Goal: Task Accomplishment & Management: Use online tool/utility

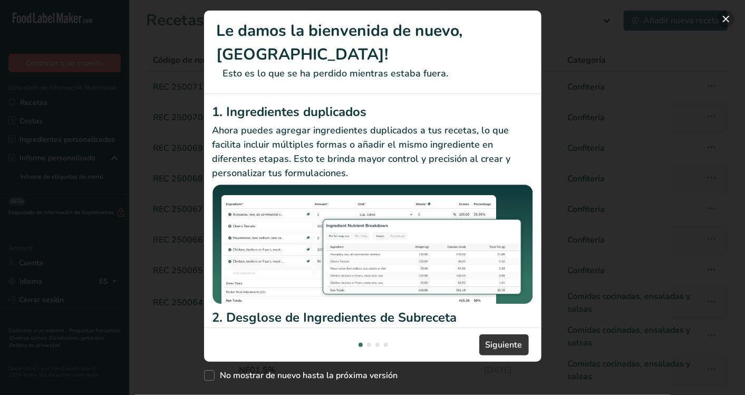
click at [728, 17] on button "New Features" at bounding box center [726, 19] width 17 height 17
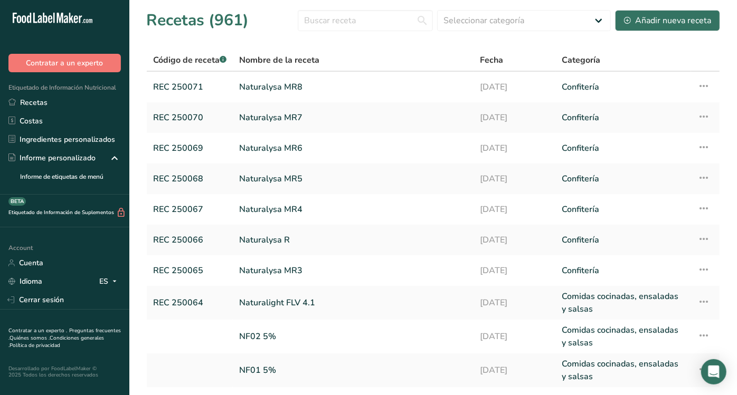
click at [668, 7] on section "Recetas (961) Seleccionar categoría Todos Productos de panadería Bebidas Chocol…" at bounding box center [432, 219] width 607 height 438
click at [670, 15] on div "Añadir nueva receta" at bounding box center [667, 20] width 87 height 13
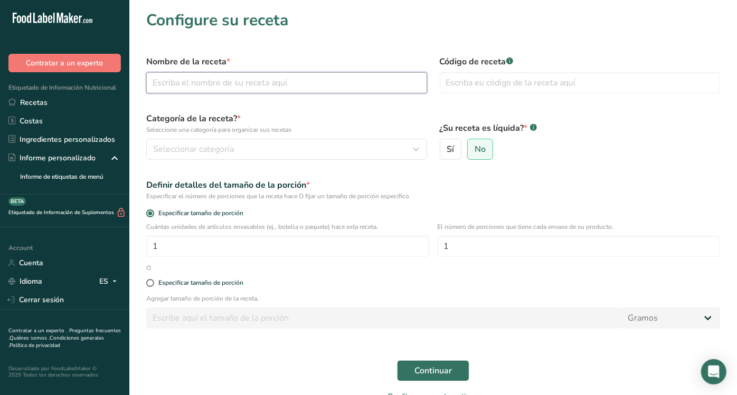
click at [328, 75] on input "text" at bounding box center [286, 82] width 281 height 21
click at [276, 78] on input "[PERSON_NAME]" at bounding box center [286, 82] width 281 height 21
type input "[PERSON_NAME]"
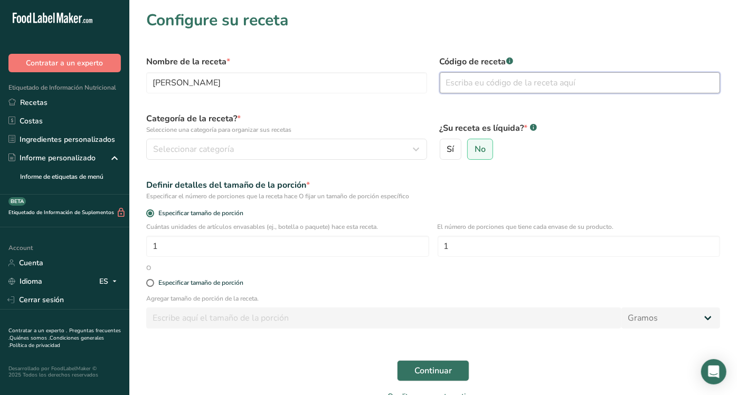
click at [458, 83] on input "text" at bounding box center [579, 82] width 281 height 21
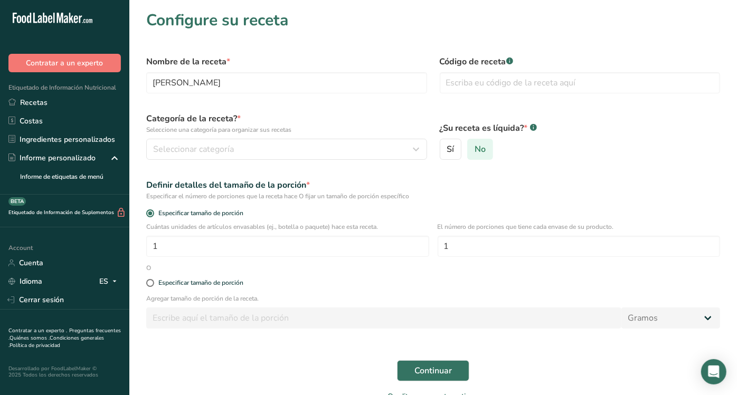
click at [480, 148] on span "No" at bounding box center [479, 149] width 11 height 11
click at [474, 148] on input "No" at bounding box center [470, 149] width 7 height 7
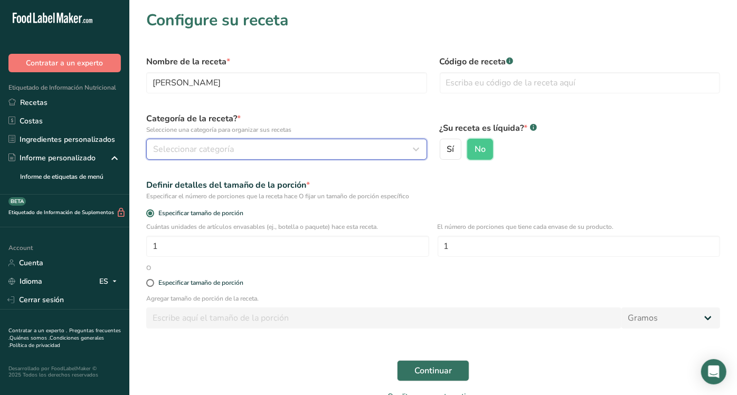
click at [311, 147] on div "Seleccionar categoría" at bounding box center [283, 149] width 261 height 13
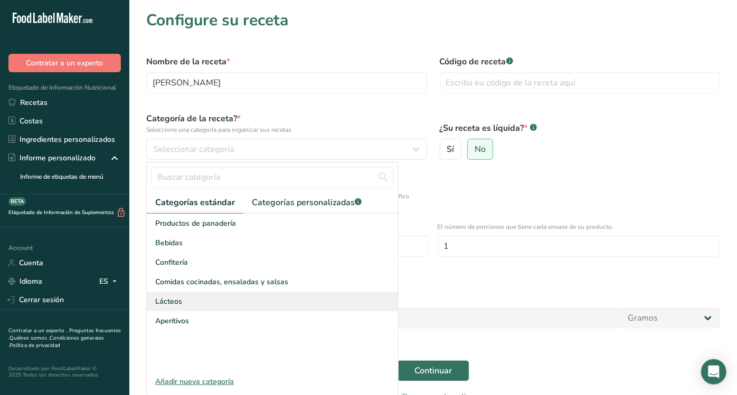
click at [178, 299] on span "Lácteos" at bounding box center [168, 301] width 27 height 11
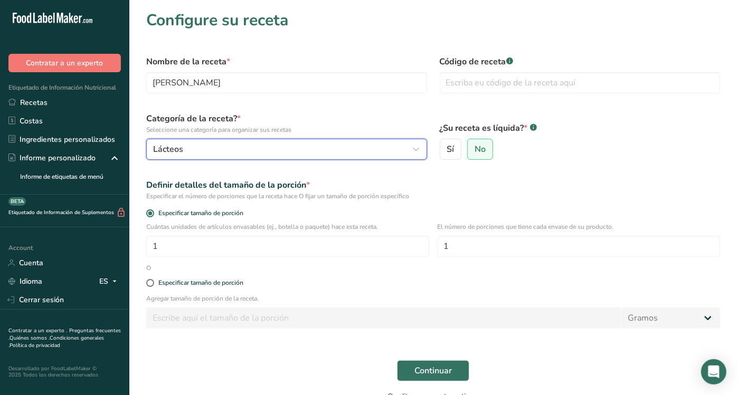
click at [248, 141] on button "Lácteos" at bounding box center [286, 149] width 281 height 21
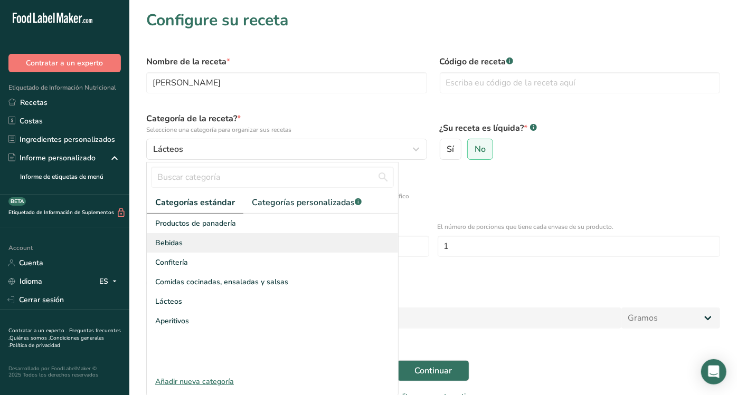
click at [195, 237] on div "Bebidas" at bounding box center [272, 243] width 251 height 20
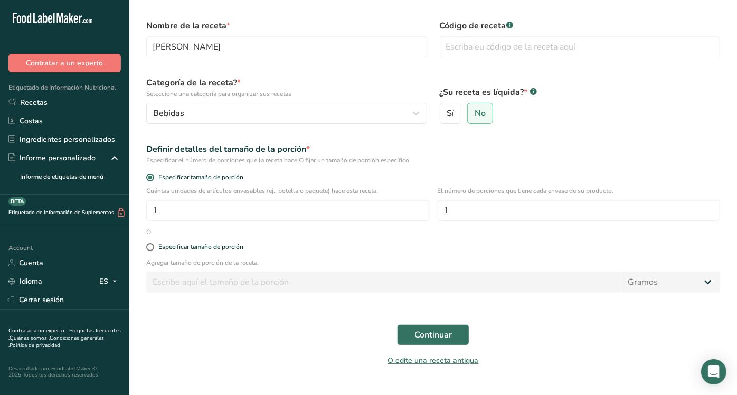
scroll to position [39, 0]
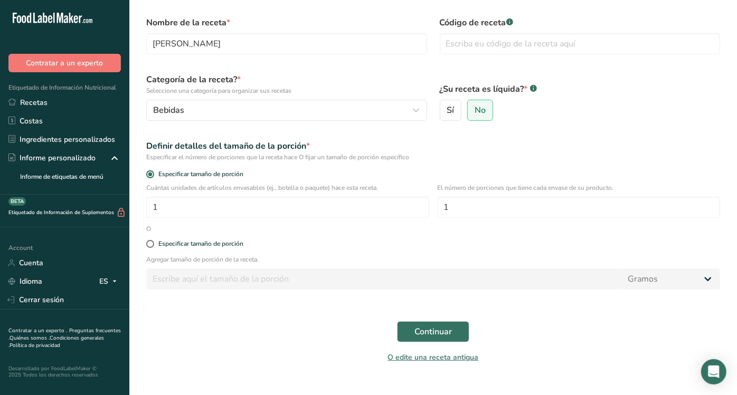
click at [189, 247] on div "Especificar tamaño de porción" at bounding box center [433, 244] width 586 height 21
click at [190, 245] on div "Especificar tamaño de porción" at bounding box center [200, 244] width 85 height 8
click at [153, 245] on input "Especificar tamaño de porción" at bounding box center [149, 244] width 7 height 7
radio input "true"
radio input "false"
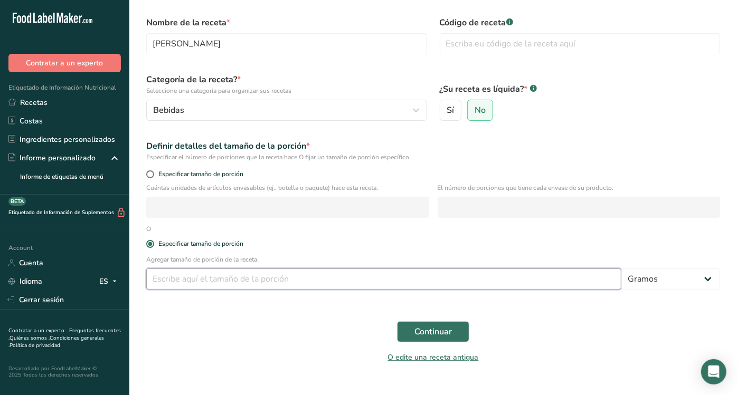
click at [197, 278] on input "number" at bounding box center [383, 279] width 475 height 21
type input "100"
click at [424, 331] on span "Continuar" at bounding box center [432, 332] width 37 height 13
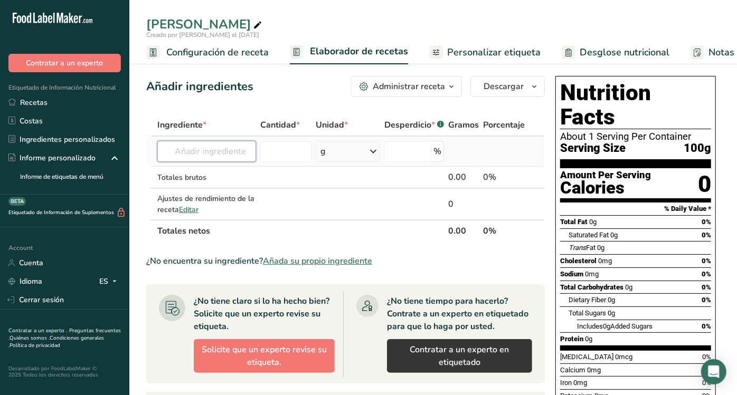
click at [216, 157] on input "text" at bounding box center [206, 151] width 99 height 21
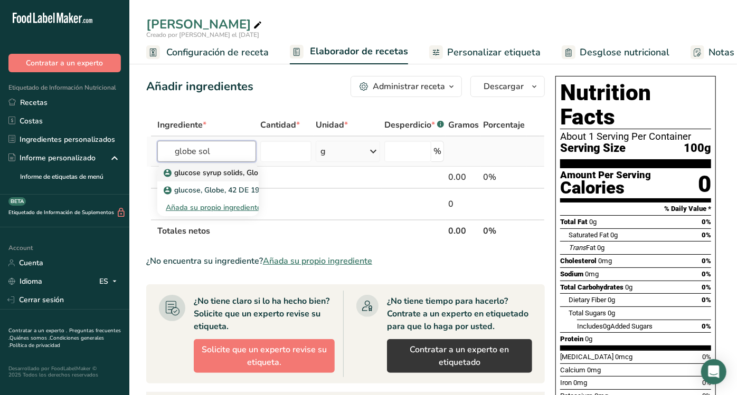
type input "globe sol"
click at [205, 177] on p "glucose syrup solids, Globe, 42 DE 019420" at bounding box center [242, 172] width 152 height 11
type input "glucose syrup solids, Globe, 42 DE 019420"
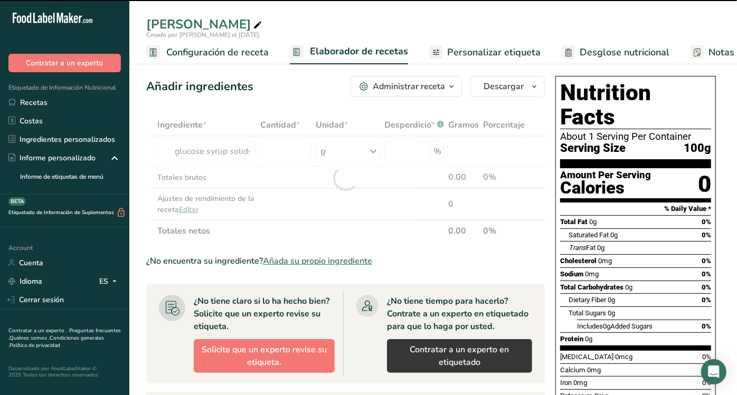
type input "0"
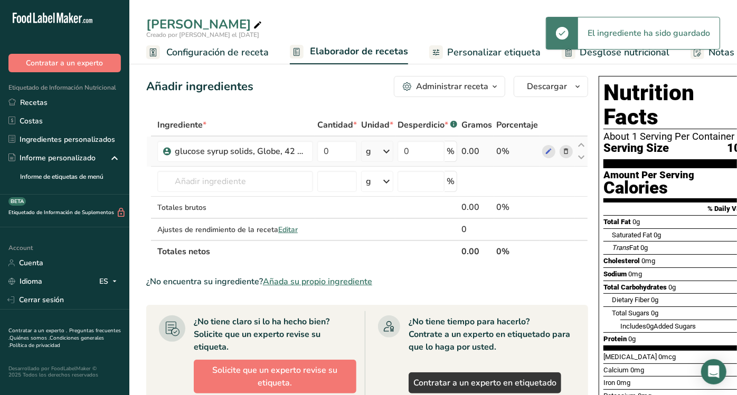
click at [563, 152] on icon at bounding box center [565, 151] width 7 height 11
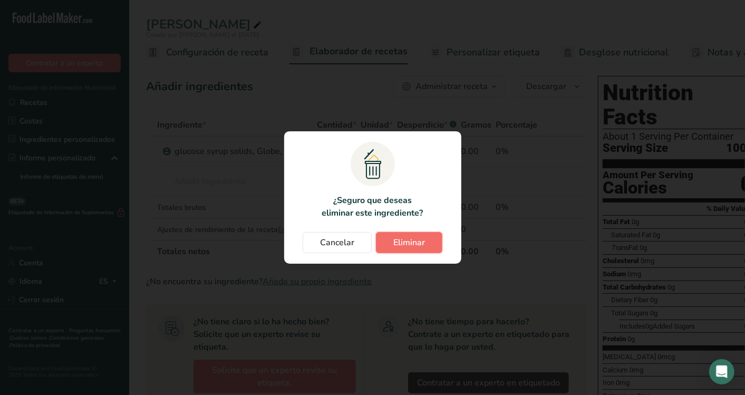
click at [405, 245] on span "Eliminar" at bounding box center [410, 242] width 32 height 13
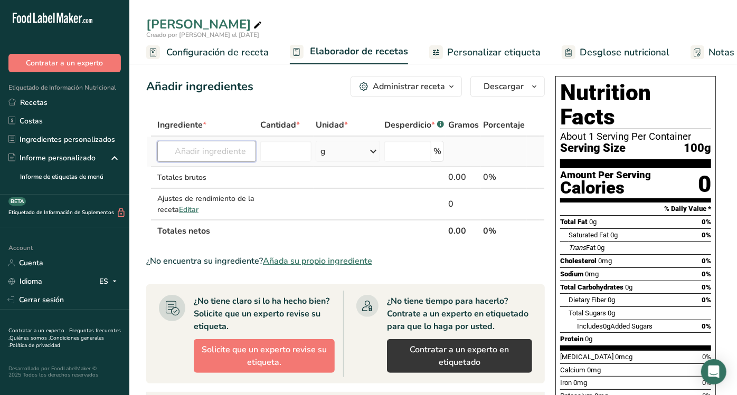
click at [229, 157] on input "text" at bounding box center [206, 151] width 99 height 21
type input "stevia ra60"
drag, startPoint x: 228, startPoint y: 173, endPoint x: 291, endPoint y: 151, distance: 66.7
click at [291, 151] on tr "Stevia Layn RA 80 Añada su propio ingrediente g Unidades de peso g kg mg Ver má…" at bounding box center [345, 152] width 397 height 30
click at [291, 151] on input "number" at bounding box center [285, 151] width 51 height 21
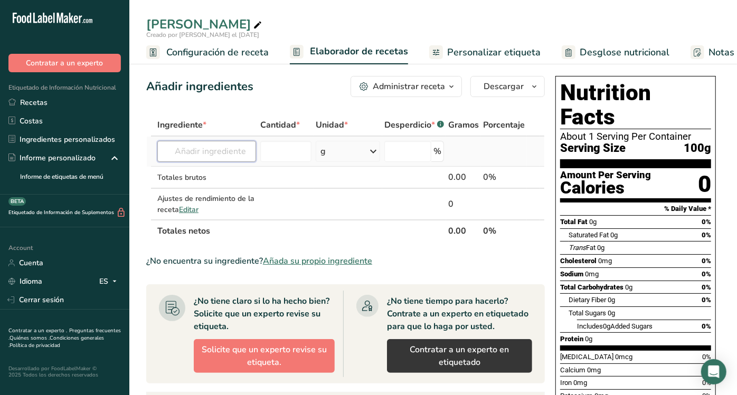
click at [214, 149] on input "text" at bounding box center [206, 151] width 99 height 21
type input "stevia g80"
click at [219, 175] on span "REC STV 019" at bounding box center [196, 173] width 45 height 10
type input "Stevia Clear G80"
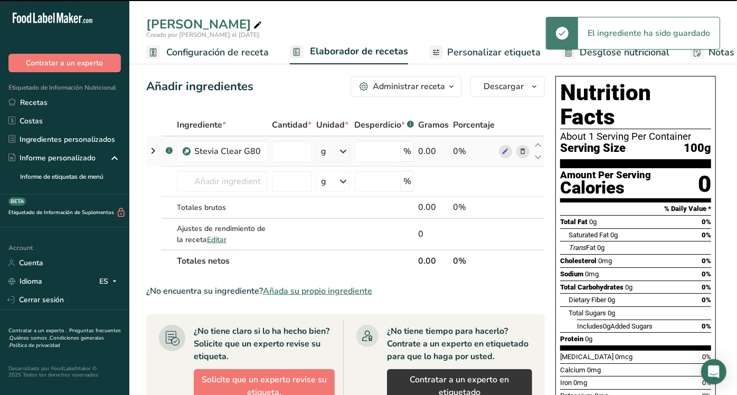
type input "0"
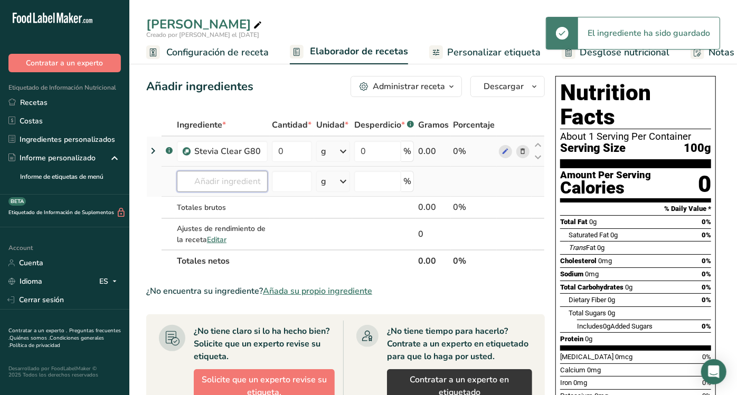
click at [234, 181] on input "text" at bounding box center [222, 181] width 91 height 21
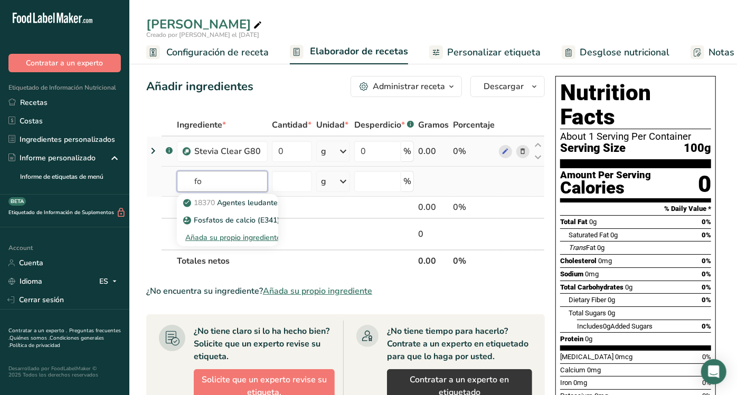
type input "f"
type input "fosfato"
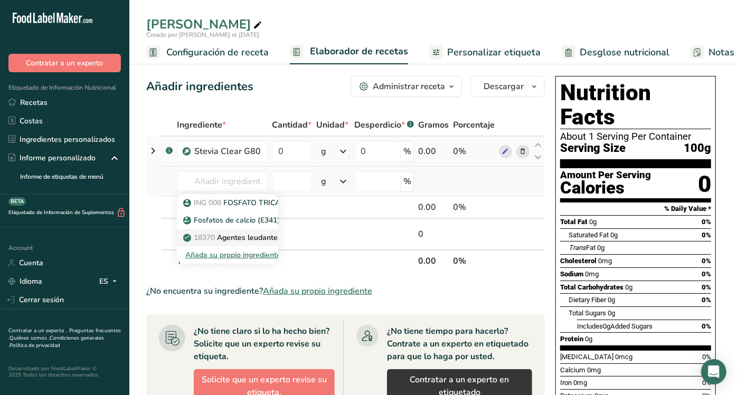
click at [243, 239] on p "18370 Agentes leudantes, levadura en polvo, doble efecto, fosfato puro" at bounding box center [311, 237] width 252 height 11
type input "Leavening agents, baking powder, double-acting, straight phosphate"
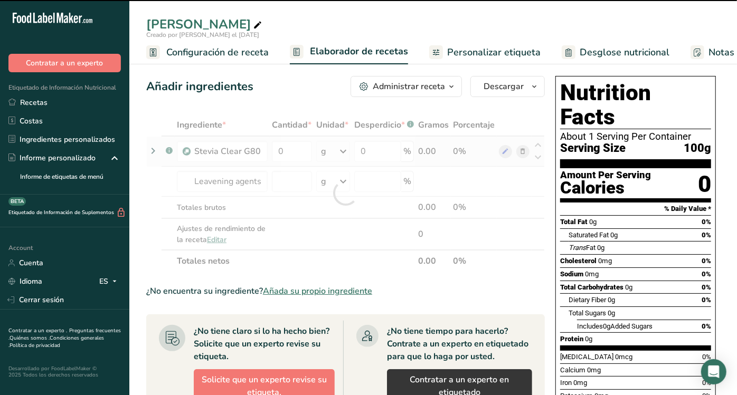
type input "0"
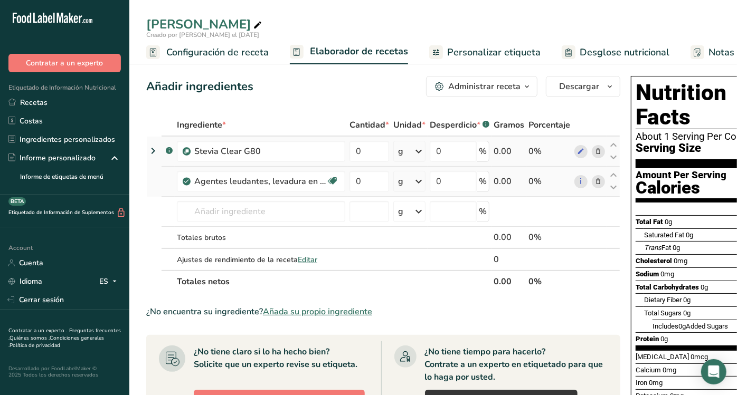
click at [600, 180] on span at bounding box center [598, 181] width 13 height 13
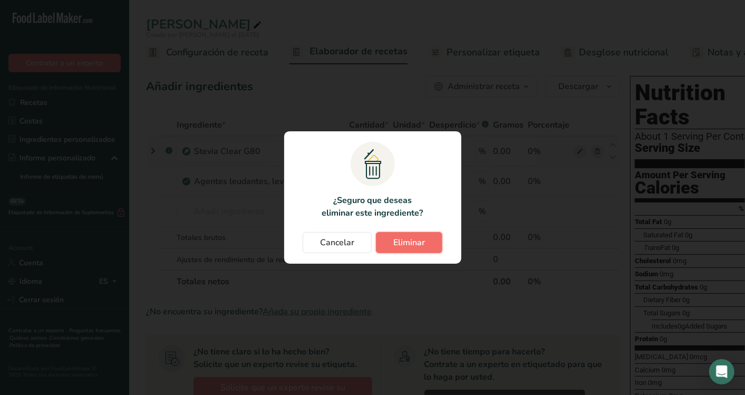
click at [395, 248] on span "Eliminar" at bounding box center [410, 242] width 32 height 13
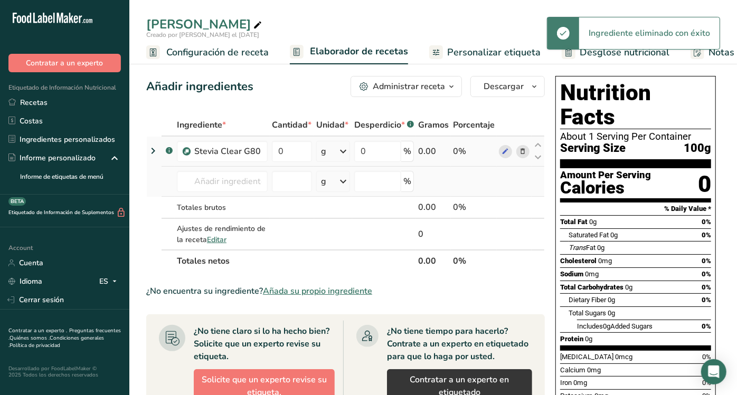
click at [235, 168] on td "ING 008 FOSFATO TRICALCICO Fosfatos de calcio (E341) 18370 Agentes leudantes, l…" at bounding box center [222, 182] width 95 height 30
click at [235, 172] on input "text" at bounding box center [222, 181] width 91 height 21
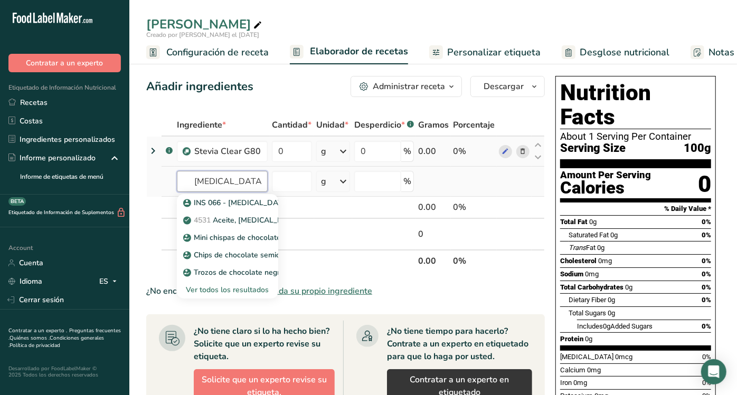
type input "[MEDICAL_DATA] de soya"
click at [233, 291] on div "Ver todos los resultados" at bounding box center [227, 289] width 84 height 11
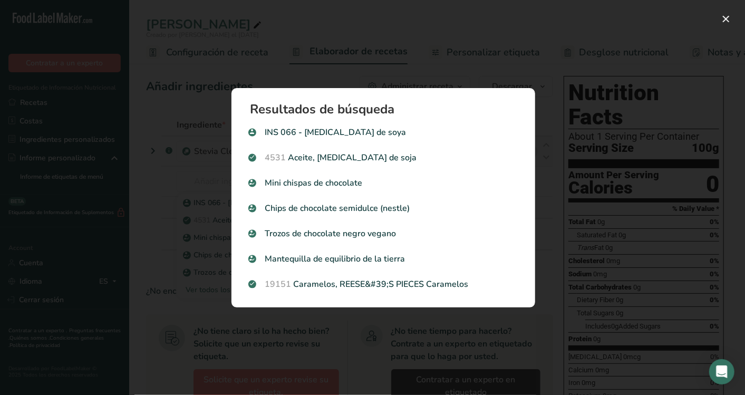
click at [604, 271] on div "Search results modal" at bounding box center [372, 197] width 745 height 395
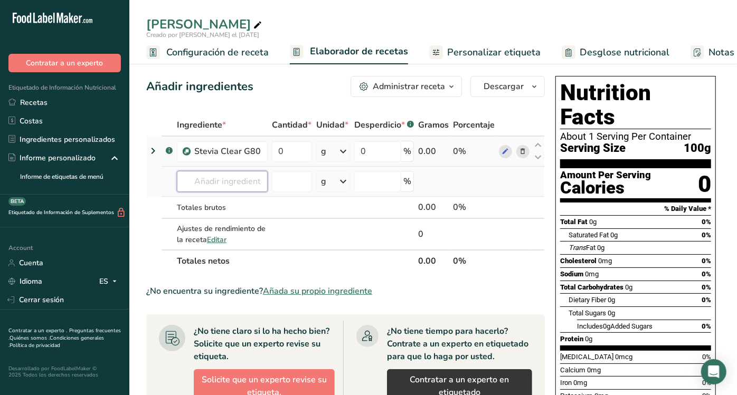
click at [245, 190] on input "text" at bounding box center [222, 181] width 91 height 21
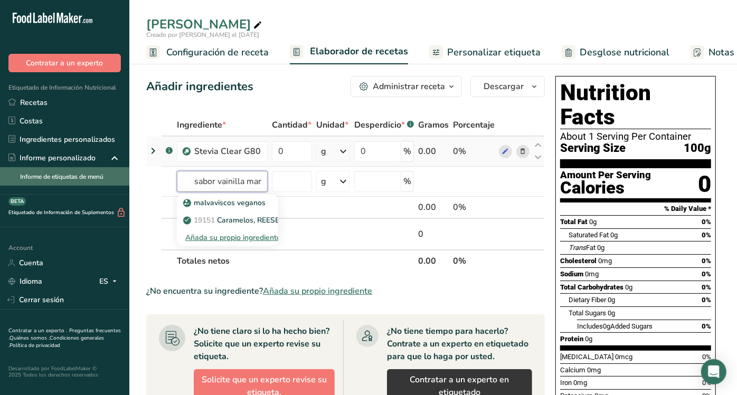
drag, startPoint x: 260, startPoint y: 178, endPoint x: 122, endPoint y: 167, distance: 138.6
click at [122, 167] on div ".a-20{fill:#fff;} Contratar a un experto Etiquetado de Información Nutricional …" at bounding box center [368, 339] width 737 height 678
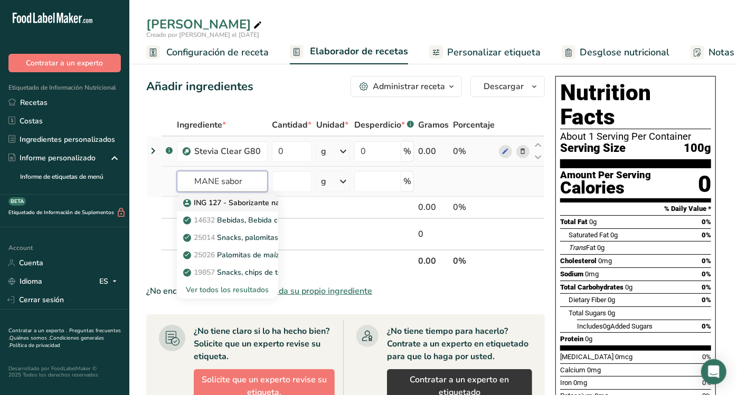
type input "MANE sabor"
click at [206, 196] on link "ING 127 - Saborizante natural vainilla MEX-EC0425081 (MANE)" at bounding box center [227, 202] width 101 height 17
type input "ING 127 - Saborizante natural vainilla MEX-EC0425081 (MANE)"
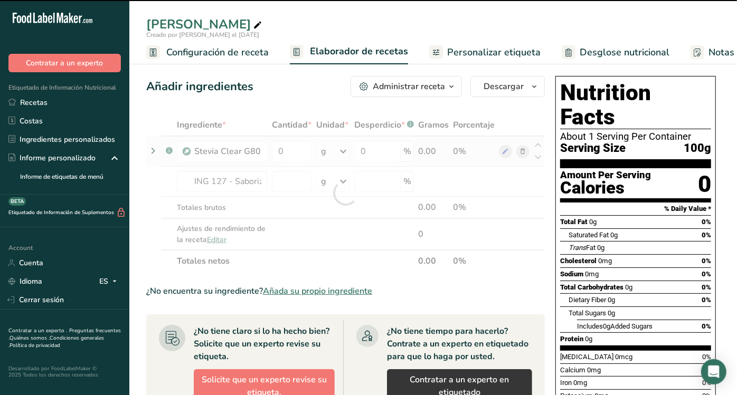
type input "0"
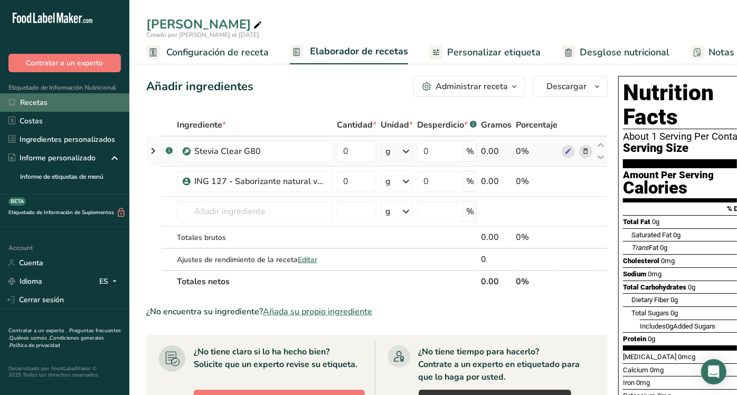
click at [62, 102] on link "Recetas" at bounding box center [64, 102] width 129 height 18
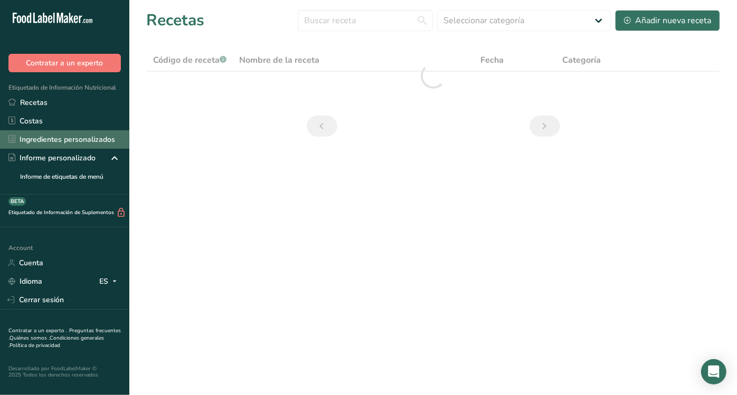
click at [70, 135] on link "Ingredientes personalizados" at bounding box center [64, 139] width 129 height 18
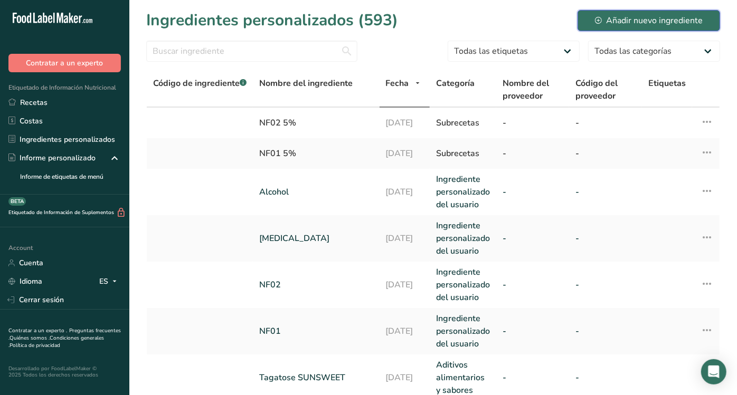
click at [619, 18] on div "Añadir nuevo ingrediente" at bounding box center [649, 20] width 108 height 13
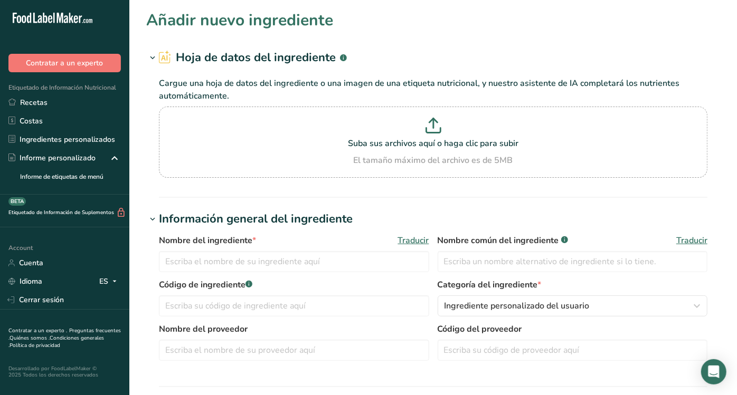
click at [196, 279] on label "Código de ingrediente .a-a{fill:#347362;}.b-a{fill:#fff;}" at bounding box center [294, 285] width 270 height 13
click at [205, 256] on input "text" at bounding box center [294, 261] width 270 height 21
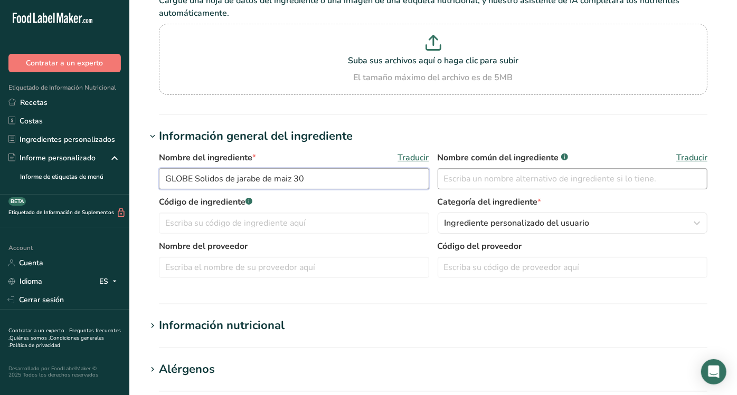
type input "GLOBE Solidos de jarabe de maiz 30"
click at [486, 177] on input "text" at bounding box center [572, 178] width 270 height 21
drag, startPoint x: 304, startPoint y: 178, endPoint x: 150, endPoint y: 180, distance: 154.1
click at [150, 180] on div "Nombre del ingrediente * Traducir GLOBE Solidos de jarabe de maiz 30 Nombre com…" at bounding box center [432, 218] width 573 height 146
click at [507, 176] on input "text" at bounding box center [572, 178] width 270 height 21
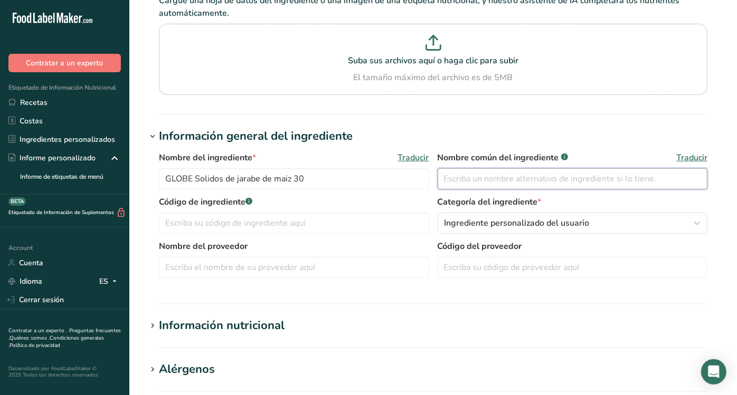
paste input "GLOBE Solidos de jarabe de maiz 30"
type input "GLOBE Solidos de jarabe de maiz 30"
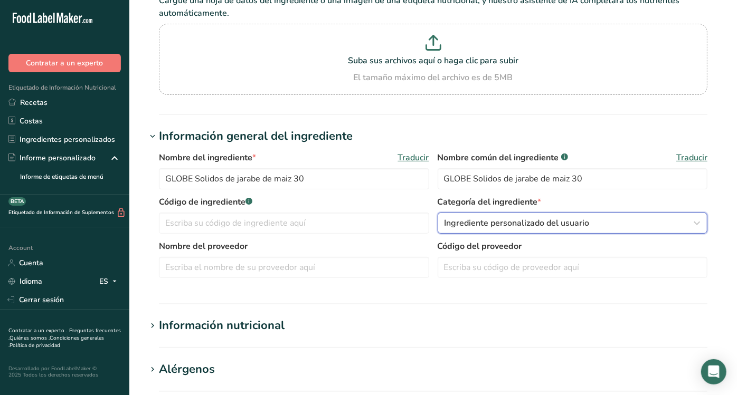
click at [482, 228] on span "Ingrediente personalizado del usuario" at bounding box center [516, 223] width 145 height 13
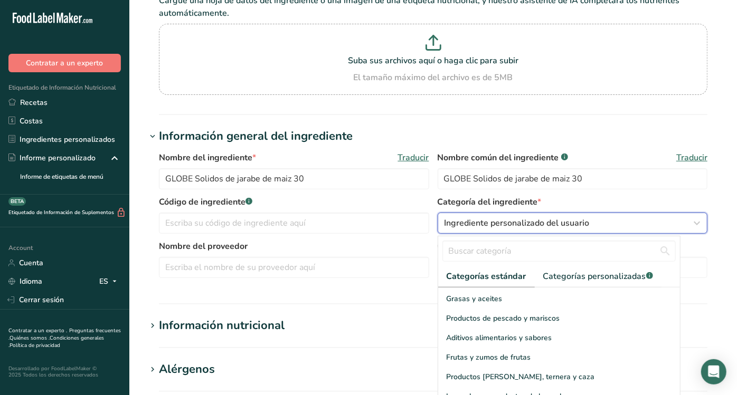
scroll to position [229, 0]
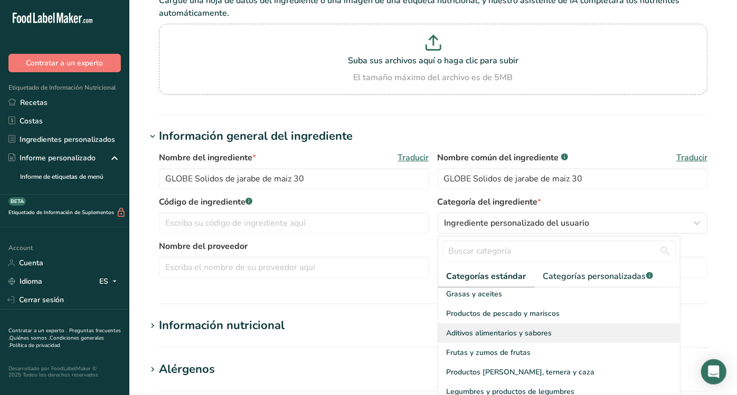
click at [470, 328] on span "Aditivos alimentarios y sabores" at bounding box center [499, 333] width 106 height 11
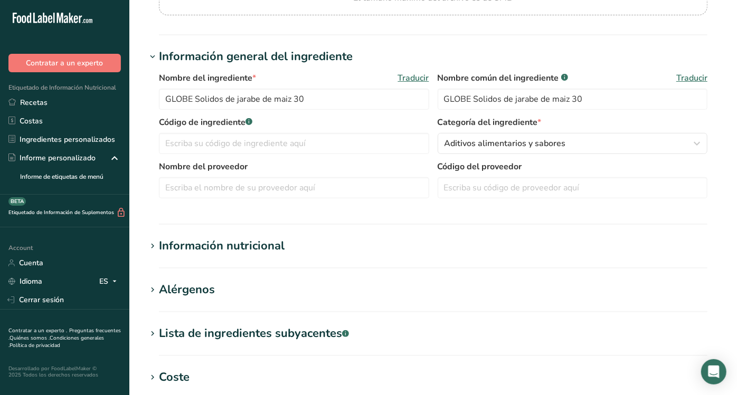
click at [250, 237] on div "Información nutricional" at bounding box center [222, 245] width 126 height 17
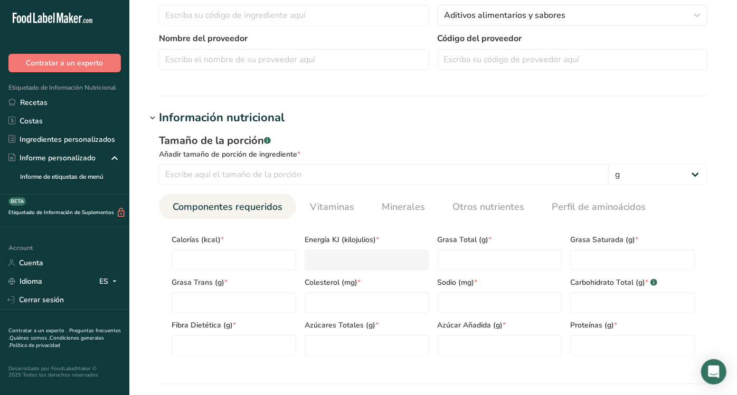
scroll to position [295, 0]
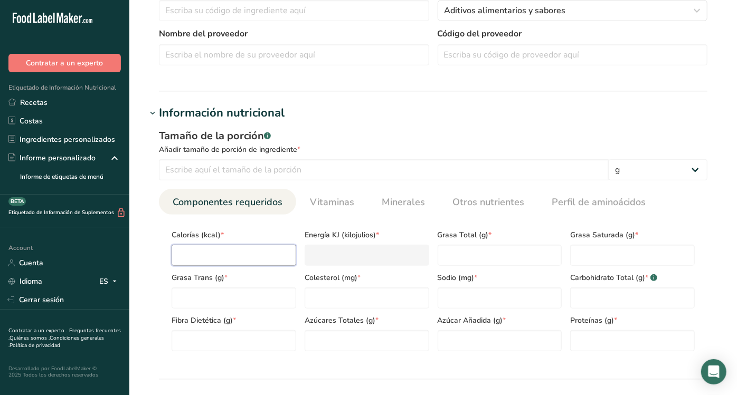
click at [230, 252] on input "number" at bounding box center [233, 255] width 125 height 21
click at [231, 250] on input "number" at bounding box center [233, 255] width 125 height 21
type input "3"
type KJ "12.6"
type input "37"
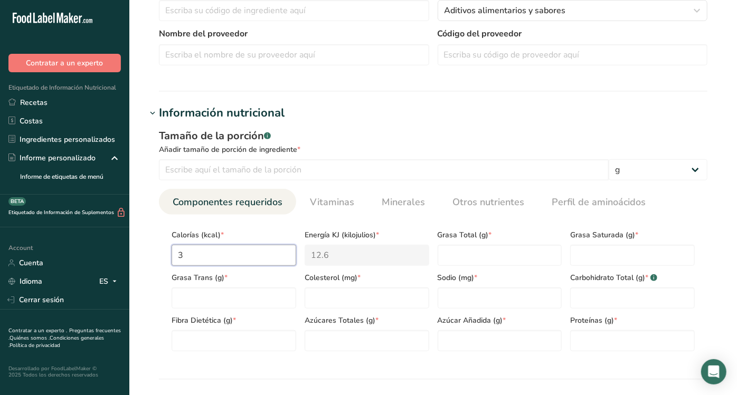
type KJ "154.8"
type input "376"
type KJ "1573.2"
type input "376"
click at [482, 248] on Fat "number" at bounding box center [499, 255] width 125 height 21
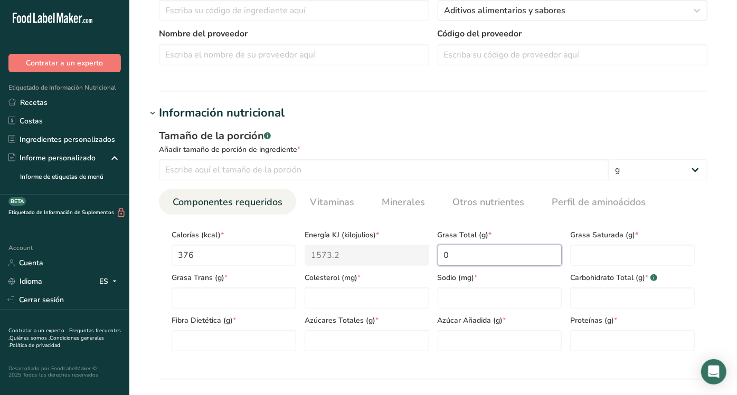
type Fat "0"
click at [591, 253] on Fat "number" at bounding box center [632, 255] width 125 height 21
type Fat "0"
click at [241, 288] on Fat "number" at bounding box center [233, 298] width 125 height 21
click at [259, 290] on Fat "0" at bounding box center [233, 298] width 125 height 21
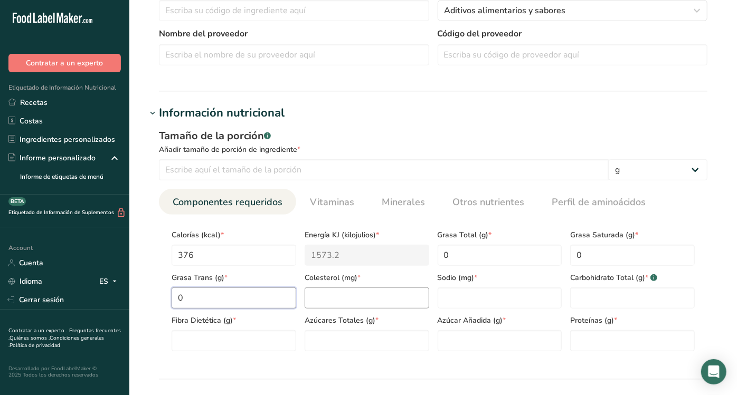
type Fat "0"
click at [388, 291] on input "number" at bounding box center [366, 298] width 125 height 21
type input "0"
click at [490, 297] on input "number" at bounding box center [499, 298] width 125 height 21
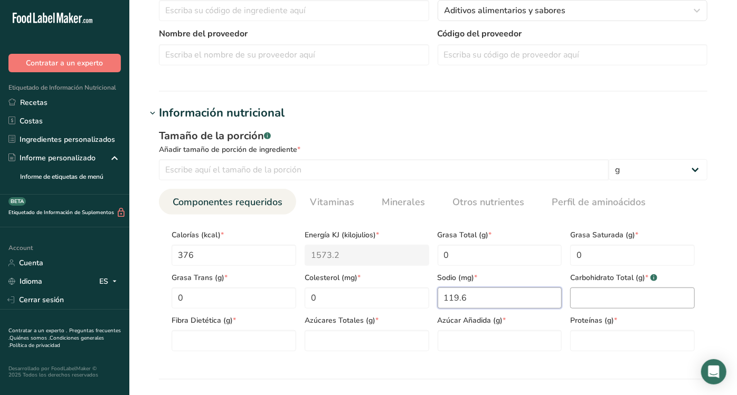
type input "119.6"
click at [609, 298] on Carbohydrates "number" at bounding box center [632, 298] width 125 height 21
type Carbohydrates "94"
click at [232, 336] on Fiber "number" at bounding box center [233, 340] width 125 height 21
type Fiber "0"
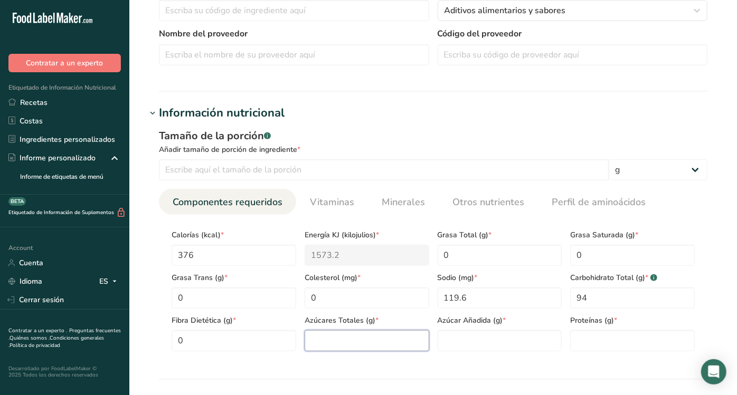
click at [326, 336] on Sugars "number" at bounding box center [366, 340] width 125 height 21
type Sugars "20.46"
click at [508, 339] on Sugars "number" at bounding box center [499, 340] width 125 height 21
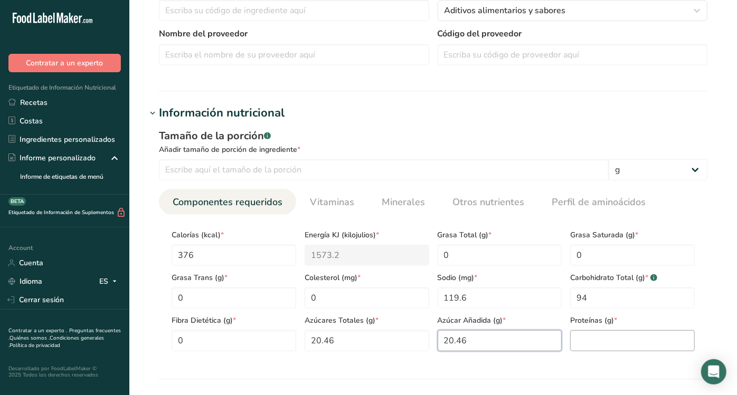
type Sugars "20.46"
click at [595, 338] on input "number" at bounding box center [632, 340] width 125 height 21
type input "0"
click at [318, 190] on link "Vitaminas" at bounding box center [331, 202] width 53 height 27
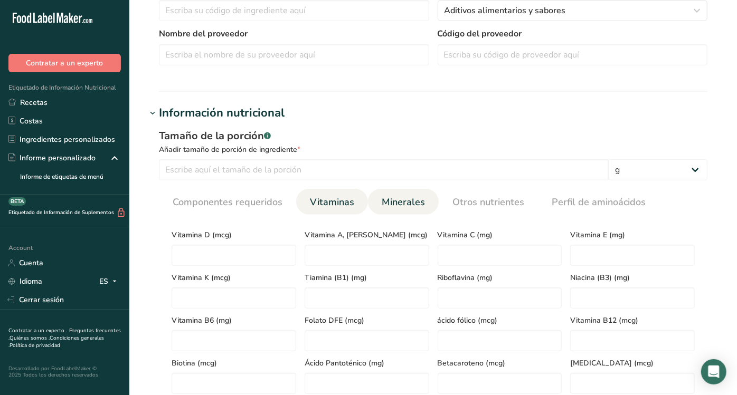
click at [408, 202] on span "Minerales" at bounding box center [402, 202] width 43 height 14
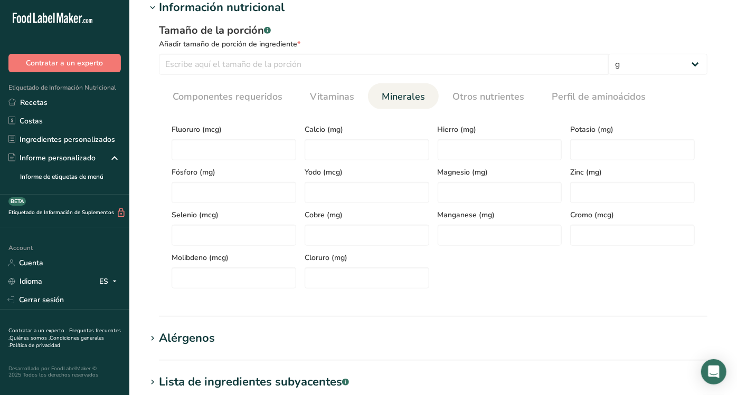
scroll to position [403, 0]
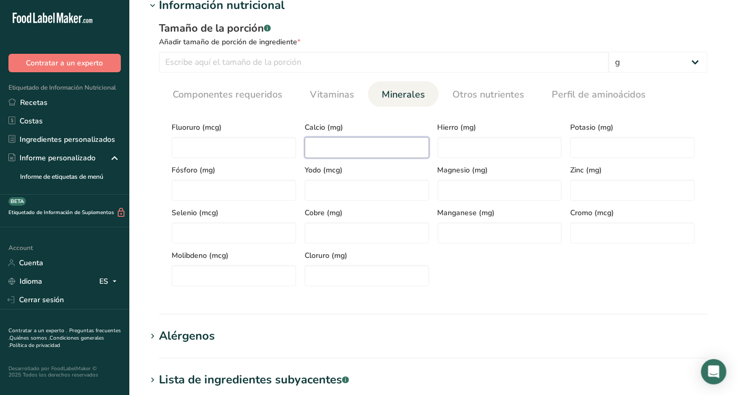
click at [369, 137] on input "number" at bounding box center [366, 147] width 125 height 21
type input "7.9"
click at [474, 264] on div "[MEDICAL_DATA] (mcg) Calcio (mg) 7.9 Hierro (mg) Potasio (mg) Fósforo (mg) Yodo…" at bounding box center [432, 201] width 531 height 171
click at [506, 270] on div "[MEDICAL_DATA] (mcg) Calcio (mg) 7.9 Hierro (mg) Potasio (mg) Fósforo (mg) Yodo…" at bounding box center [432, 201] width 531 height 171
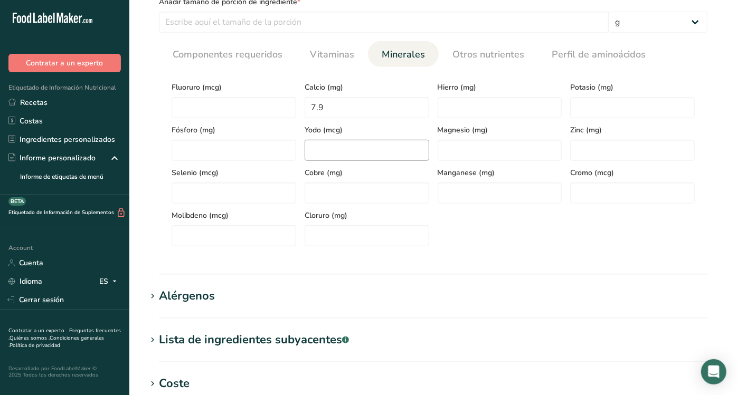
scroll to position [467, 0]
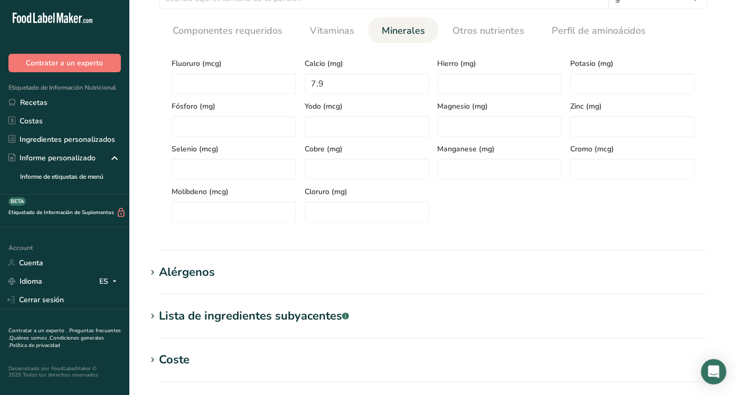
click at [502, 11] on div "Tamaño de la porción .a-a{fill:#347362;}.b-a{fill:#fff;} Añadir tamaño de porci…" at bounding box center [432, 93] width 573 height 287
click at [508, 39] on link "Otros nutrientes" at bounding box center [488, 30] width 80 height 27
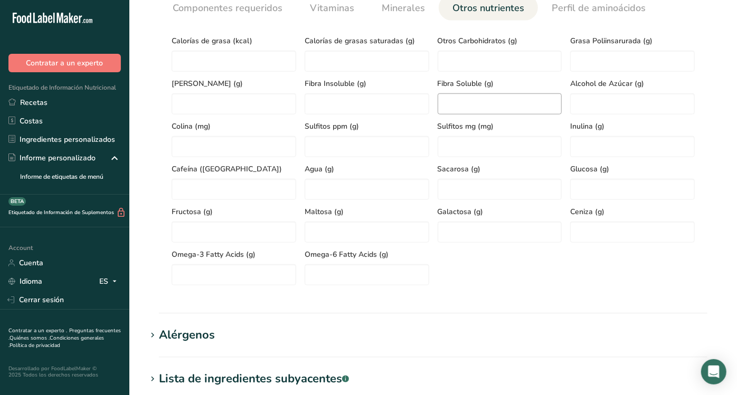
scroll to position [491, 0]
click at [586, 245] on div "Calorías de grasa (kcal) Calorías de grasas saturadas (g) Otros Carbohidratos (…" at bounding box center [432, 156] width 531 height 256
click at [589, 223] on input "number" at bounding box center [632, 231] width 125 height 21
type input "0.5"
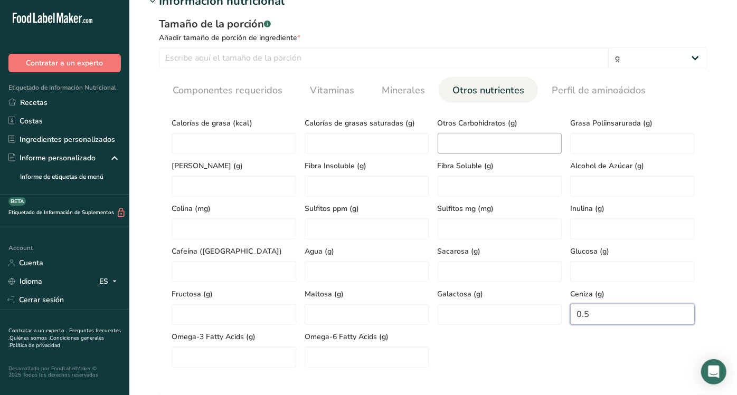
scroll to position [408, 0]
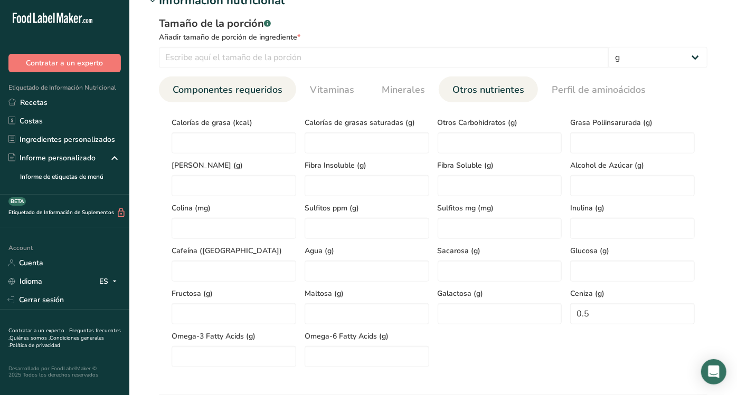
click at [262, 83] on span "Componentes requeridos" at bounding box center [228, 90] width 110 height 14
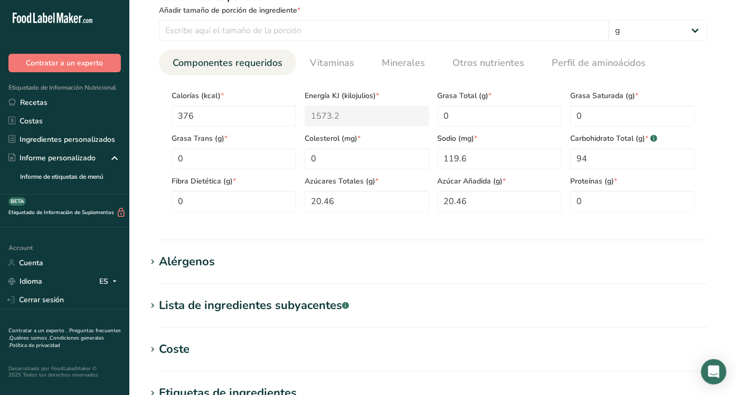
scroll to position [431, 0]
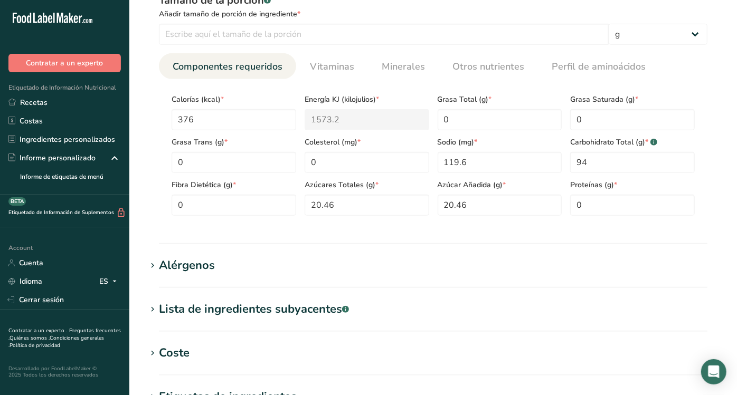
click at [490, 79] on section "Calorías (kcal) * 376 Energía KJ (kilojulios) * 1573.2 Grasa Total (g) * 0 Gras…" at bounding box center [433, 151] width 548 height 145
click at [489, 68] on span "Otros nutrientes" at bounding box center [488, 67] width 72 height 14
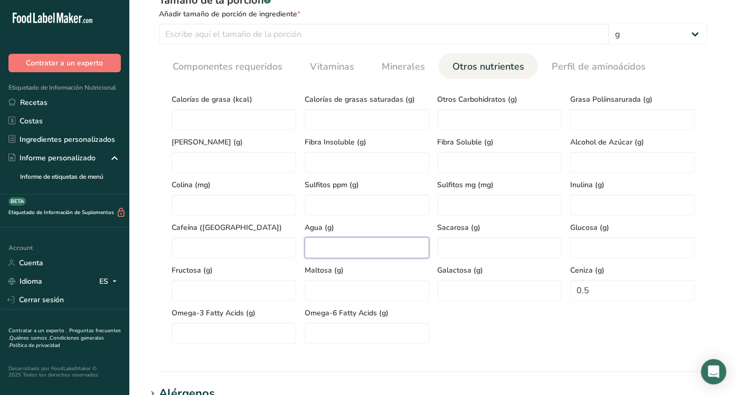
click at [335, 252] on input "number" at bounding box center [366, 247] width 125 height 21
type input "5.5"
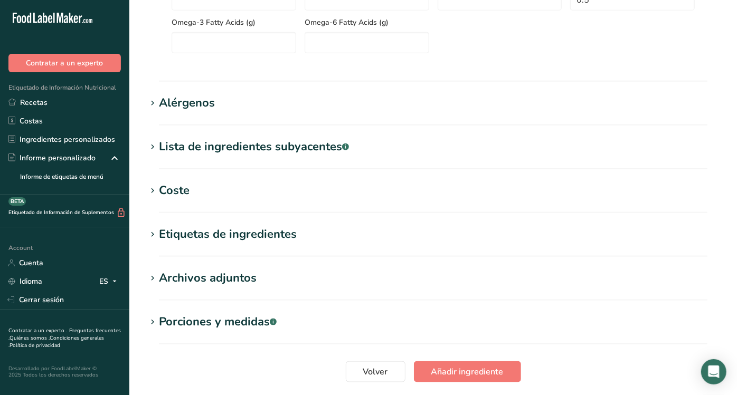
scroll to position [798, 0]
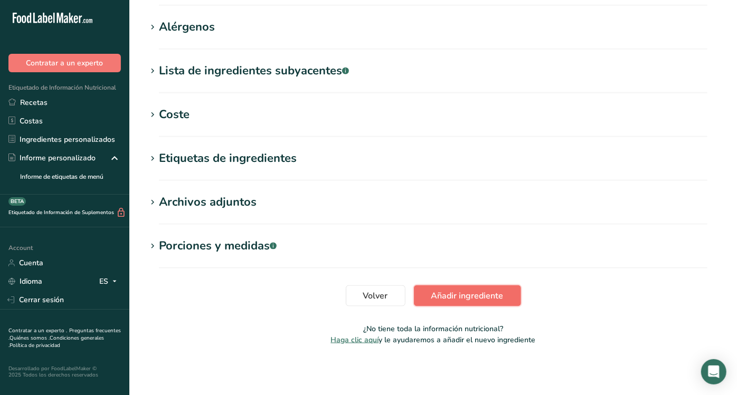
click at [448, 296] on span "Añadir ingrediente" at bounding box center [467, 296] width 72 height 13
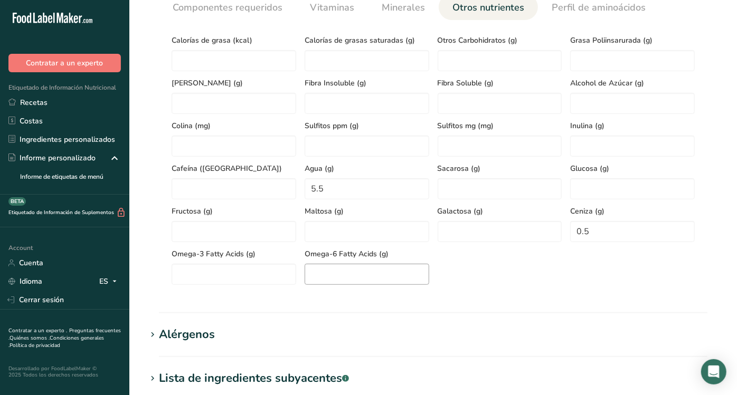
scroll to position [129, 0]
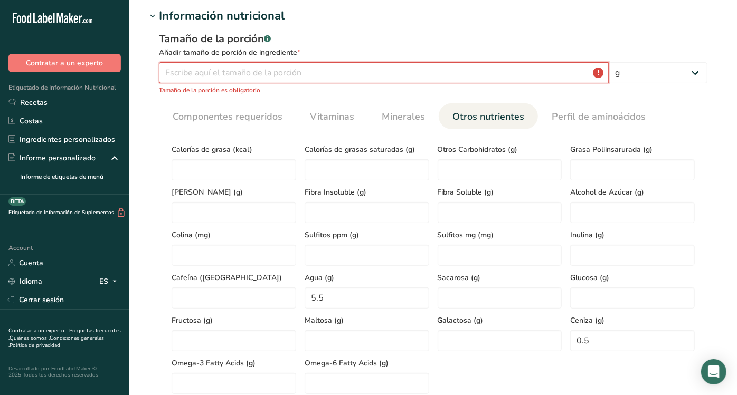
click at [280, 68] on input "number" at bounding box center [384, 72] width 450 height 21
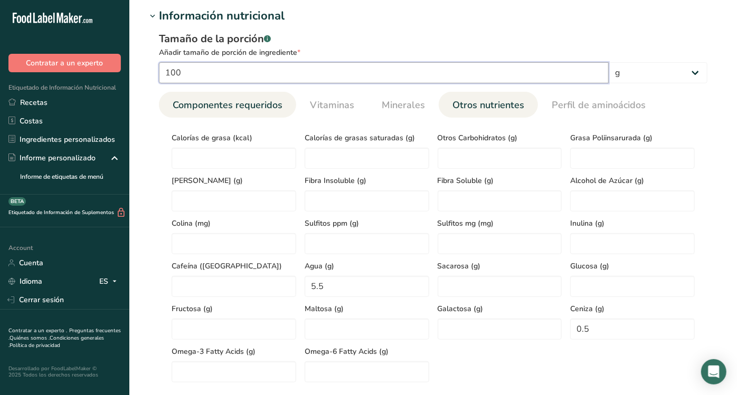
type input "100"
click at [252, 114] on link "Componentes requeridos" at bounding box center [227, 105] width 118 height 27
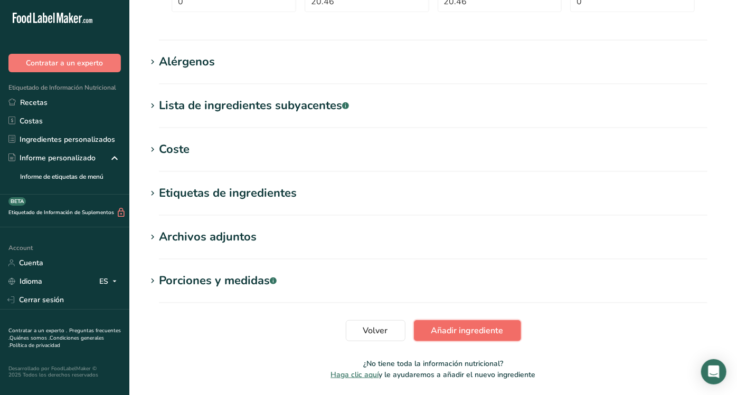
click at [480, 336] on span "Añadir ingrediente" at bounding box center [467, 330] width 72 height 13
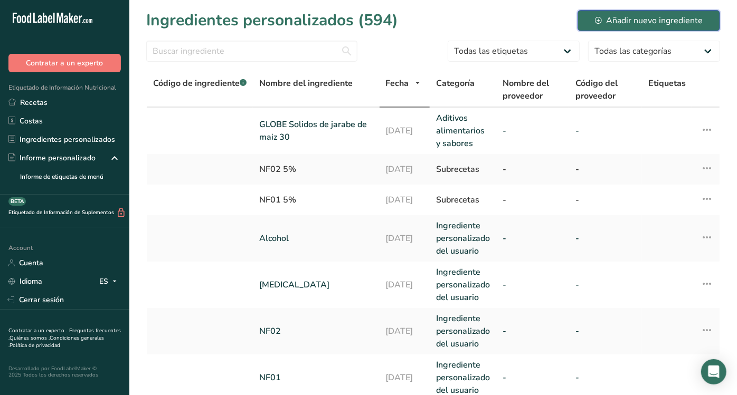
click at [623, 21] on div "Añadir nuevo ingrediente" at bounding box center [649, 20] width 108 height 13
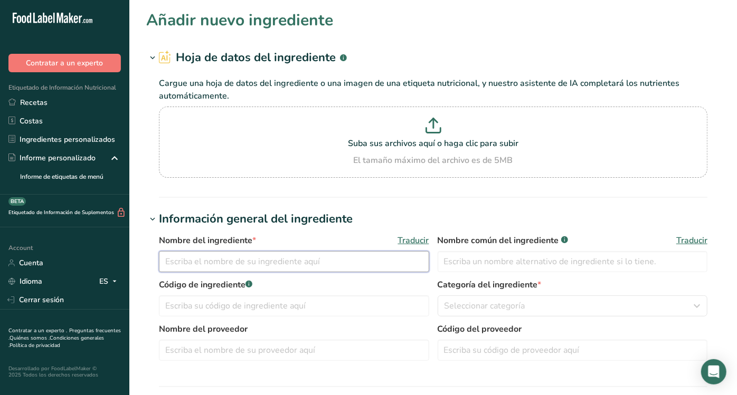
click at [294, 264] on input "text" at bounding box center [294, 261] width 270 height 21
type input "[MEDICAL_DATA] de soya"
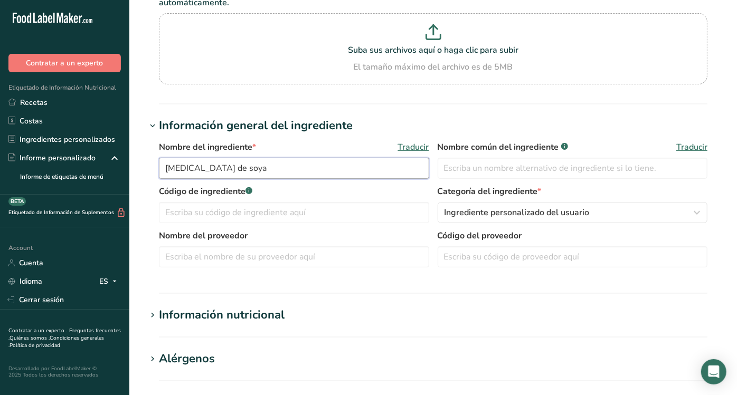
scroll to position [93, 0]
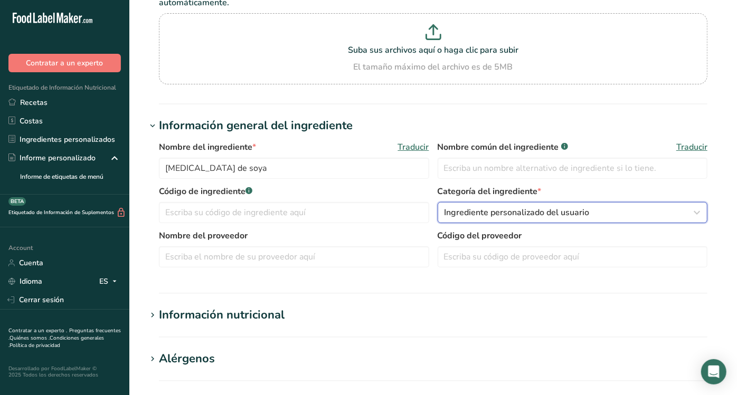
click at [479, 219] on button "Ingrediente personalizado del usuario" at bounding box center [572, 212] width 270 height 21
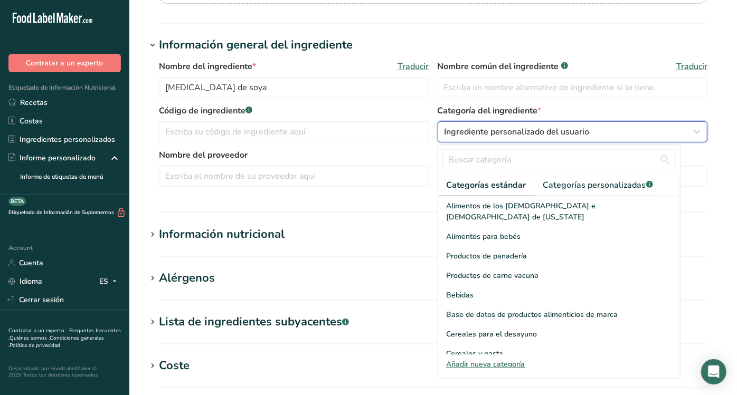
scroll to position [175, 0]
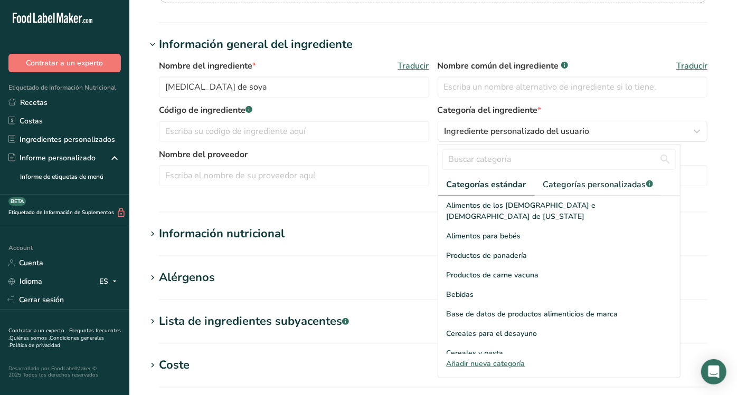
click at [333, 98] on div "Nombre del ingrediente * Traducir [MEDICAL_DATA] de soya Nombre común del ingre…" at bounding box center [433, 82] width 548 height 44
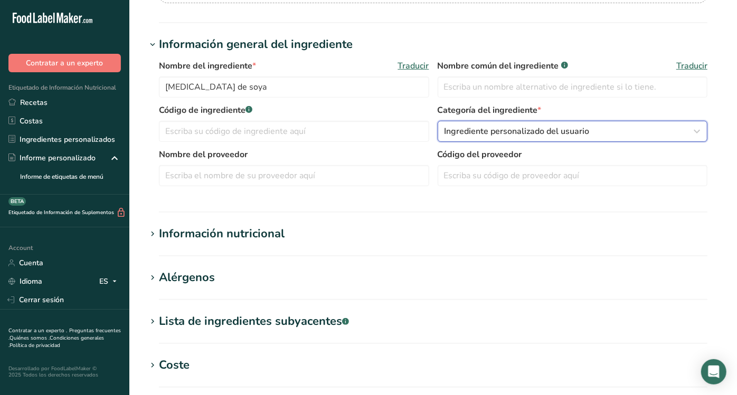
click at [550, 136] on span "Ingrediente personalizado del usuario" at bounding box center [516, 131] width 145 height 13
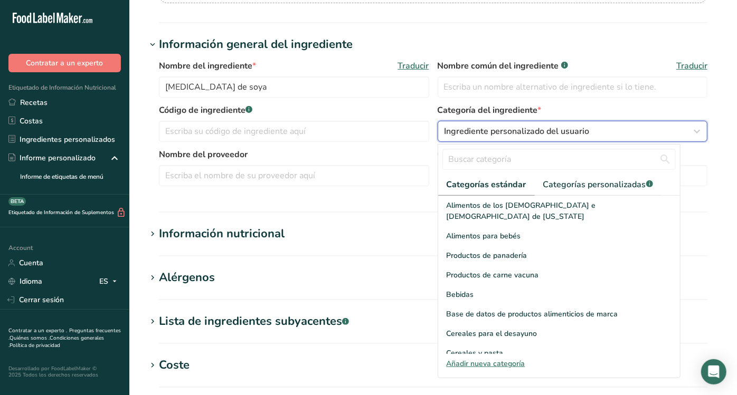
click at [475, 128] on span "Ingrediente personalizado del usuario" at bounding box center [516, 131] width 145 height 13
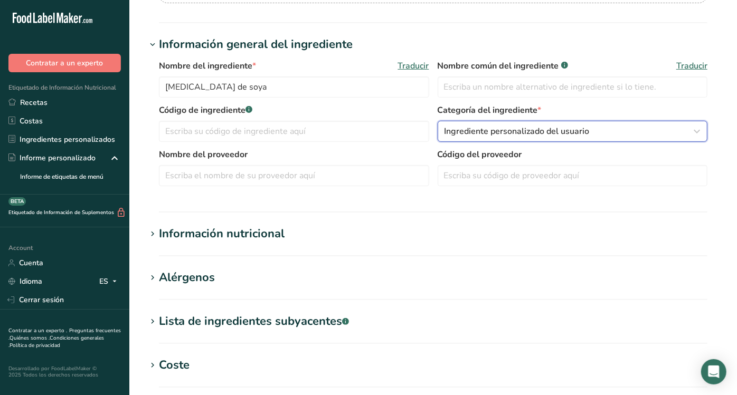
click at [475, 128] on span "Ingrediente personalizado del usuario" at bounding box center [516, 131] width 145 height 13
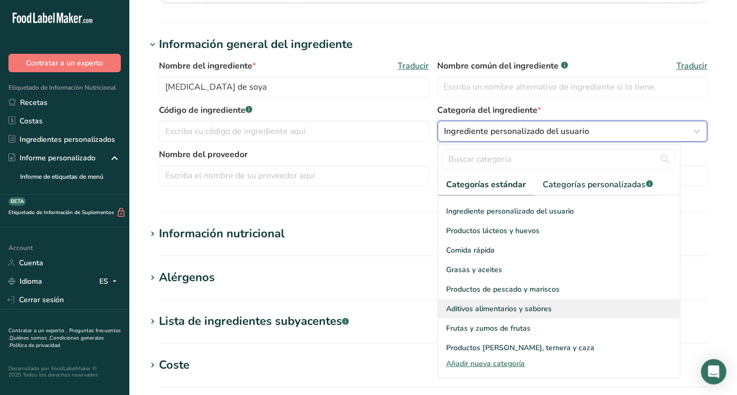
scroll to position [162, 0]
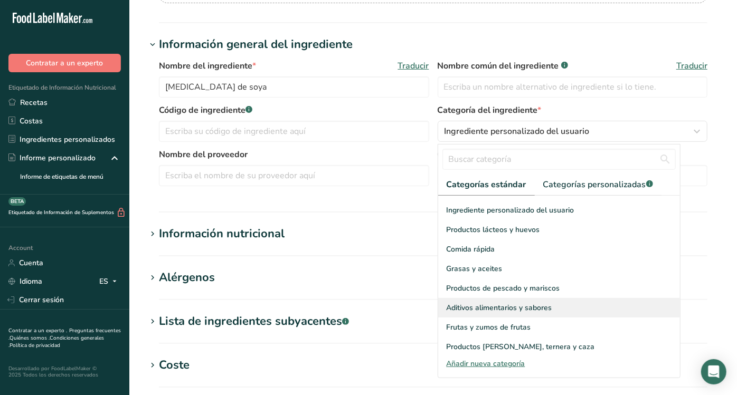
click at [509, 302] on span "Aditivos alimentarios y sabores" at bounding box center [499, 307] width 106 height 11
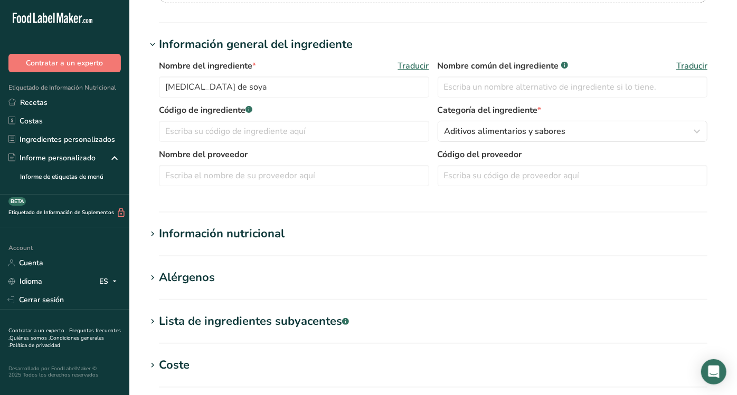
click at [233, 239] on div "Información nutricional" at bounding box center [222, 233] width 126 height 17
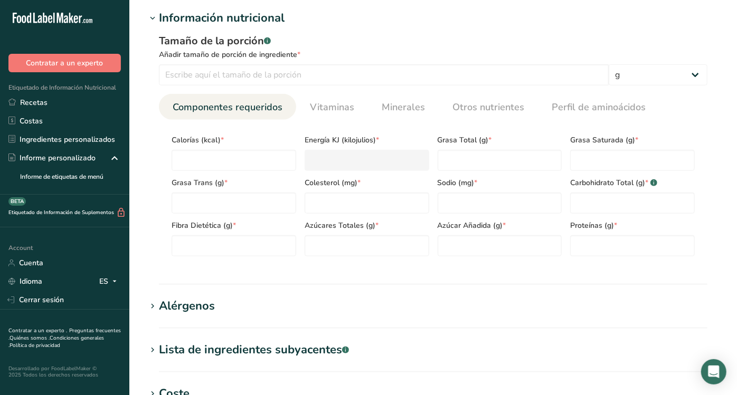
scroll to position [399, 0]
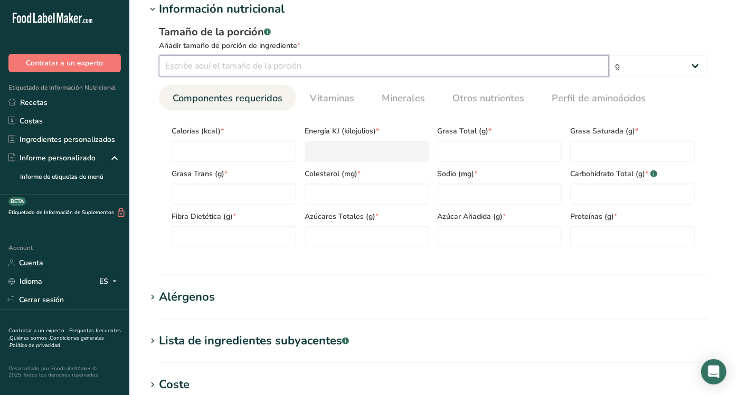
click at [288, 70] on input "number" at bounding box center [384, 65] width 450 height 21
type input "100"
click at [245, 163] on div "Grasa Trans (g) *" at bounding box center [233, 183] width 133 height 43
click at [247, 149] on input "number" at bounding box center [233, 151] width 125 height 21
type input "7"
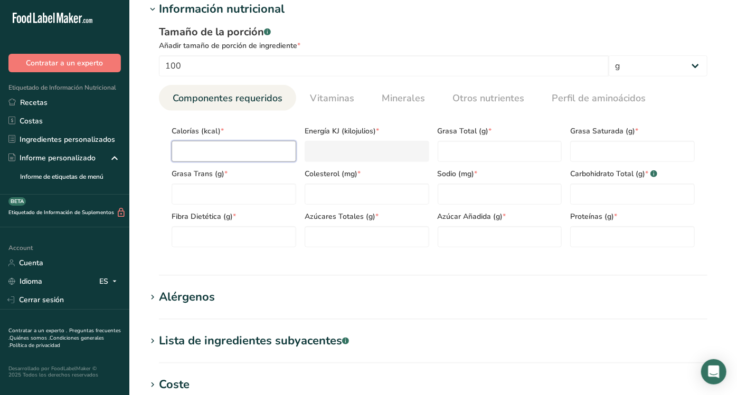
type KJ "29.3"
type input "70"
type KJ "292.9"
type input "700"
type KJ "2928.8"
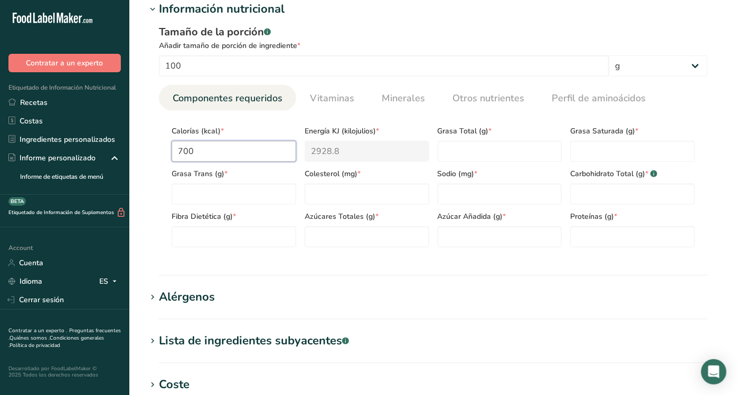
type input "700"
click at [506, 152] on Fat "number" at bounding box center [499, 151] width 125 height 21
type Fat "92"
click at [638, 158] on Fat "number" at bounding box center [632, 151] width 125 height 21
type Fat "22.5"
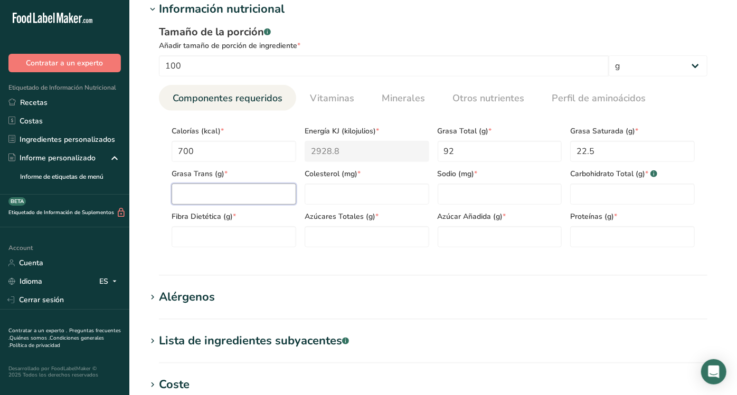
click at [239, 187] on Fat "number" at bounding box center [233, 194] width 125 height 21
type Fat "0"
click at [399, 198] on input "number" at bounding box center [366, 194] width 125 height 21
type input "0"
click at [463, 188] on input "number" at bounding box center [499, 194] width 125 height 21
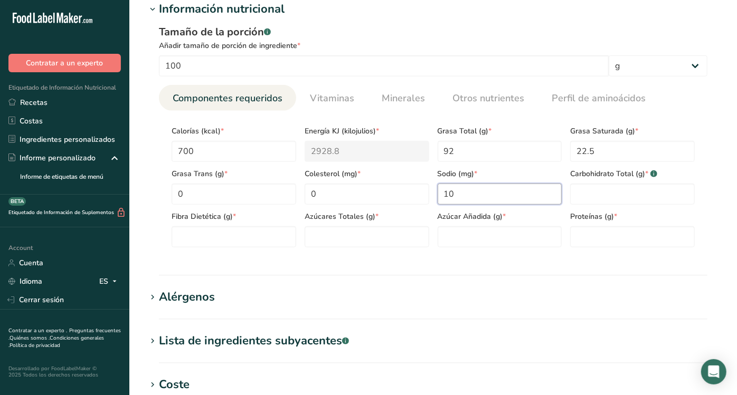
type input "10"
click at [624, 175] on span "Carbohidrato Total (g) * .a-a{fill:#347362;}.b-a{fill:#fff;}" at bounding box center [632, 173] width 125 height 11
click at [618, 186] on Carbohydrates "number" at bounding box center [632, 194] width 125 height 21
type Carbohydrates "6.7"
click at [234, 239] on Fiber "number" at bounding box center [233, 236] width 125 height 21
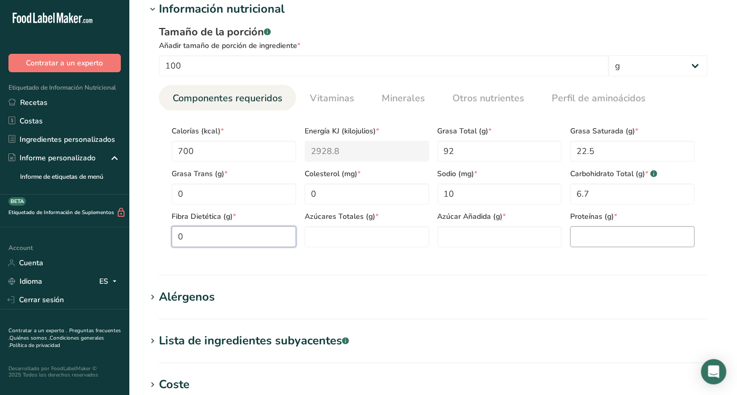
type Fiber "0"
click at [599, 235] on input "number" at bounding box center [632, 236] width 125 height 21
type input "0"
click at [357, 253] on section "Calorías (kcal) * 700 Energía KJ (kilojulios) * 2928.8 Grasa Total (g) * 92 Gra…" at bounding box center [433, 183] width 548 height 145
click at [352, 236] on Sugars "number" at bounding box center [366, 236] width 125 height 21
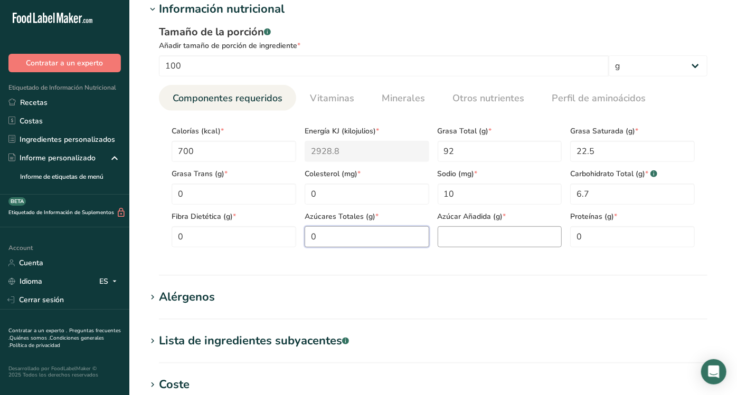
type Sugars "0"
click at [477, 238] on Sugars "number" at bounding box center [499, 236] width 125 height 21
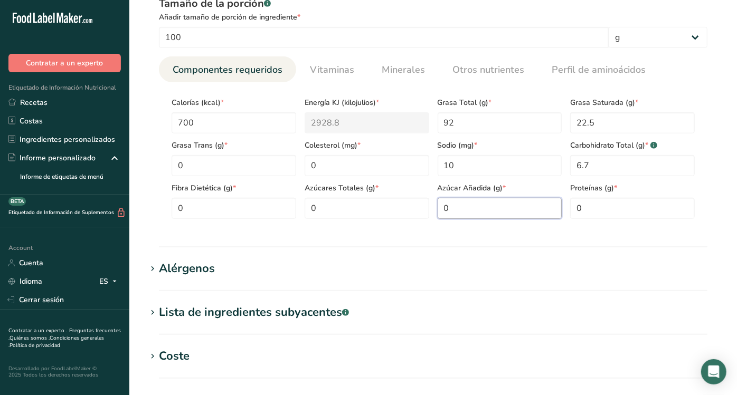
scroll to position [427, 0]
type Sugars "0"
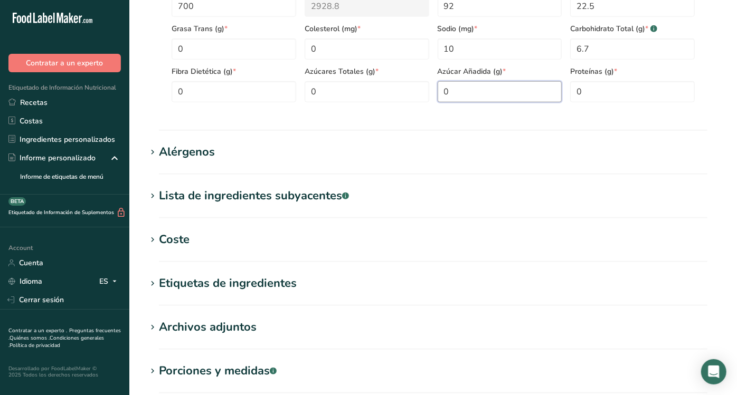
scroll to position [670, 0]
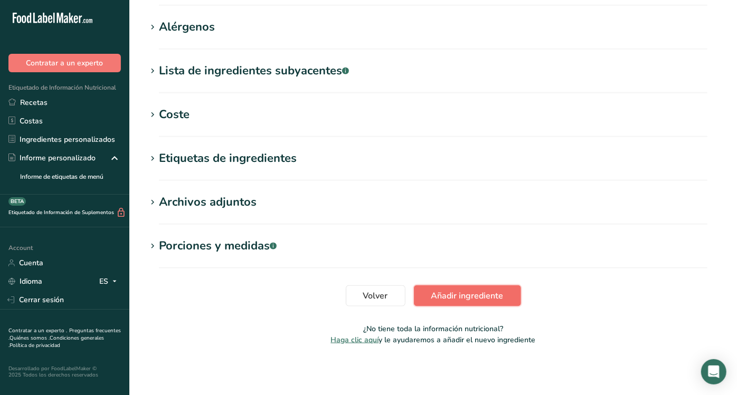
click at [449, 291] on span "Añadir ingrediente" at bounding box center [467, 296] width 72 height 13
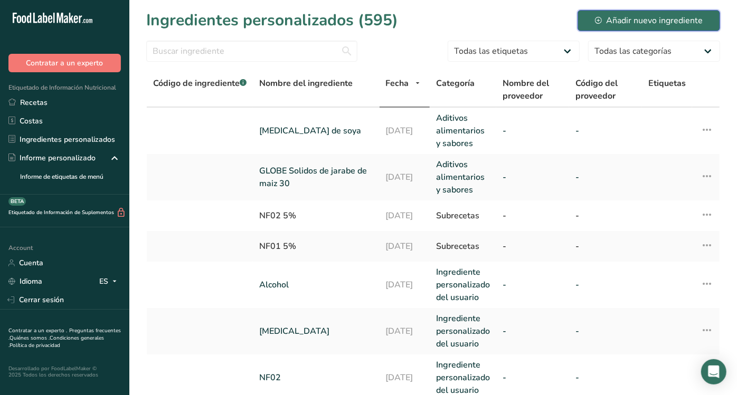
click at [649, 21] on div "Añadir nuevo ingrediente" at bounding box center [649, 20] width 108 height 13
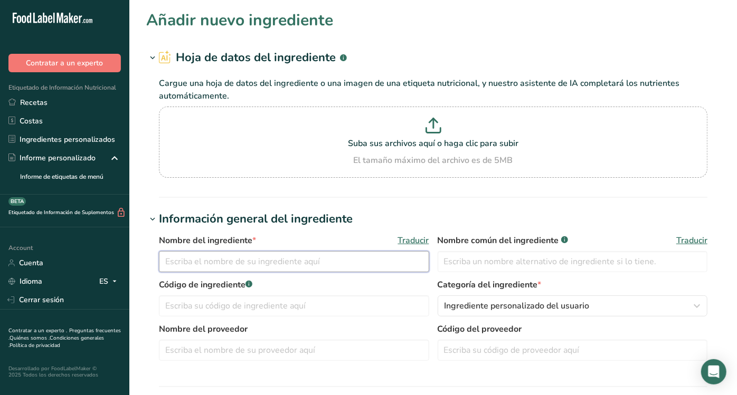
click at [247, 254] on input "text" at bounding box center [294, 261] width 270 height 21
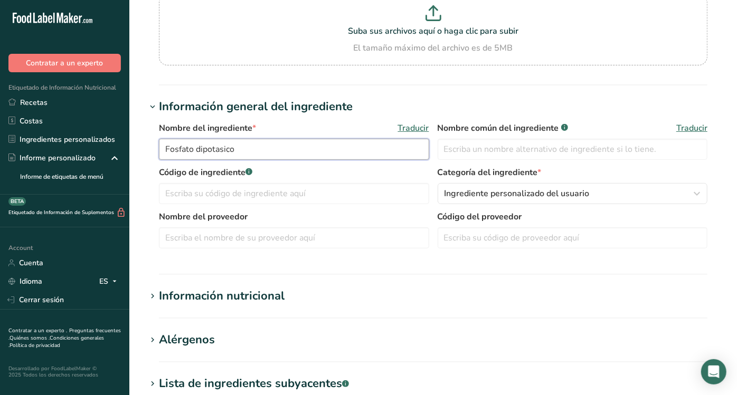
scroll to position [113, 0]
type input "Fosfato dipotasico"
click at [502, 188] on span "Ingrediente personalizado del usuario" at bounding box center [516, 193] width 145 height 13
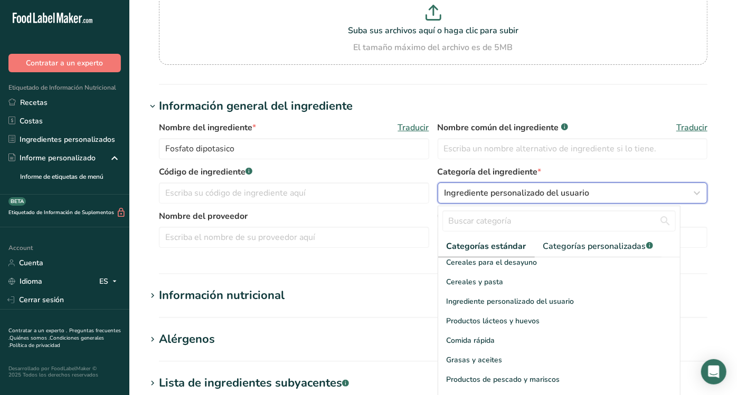
scroll to position [133, 0]
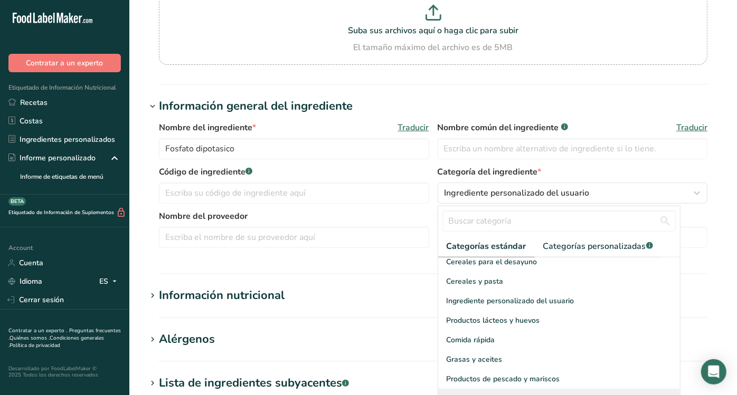
click at [470, 393] on span "Aditivos alimentarios y sabores" at bounding box center [499, 398] width 106 height 11
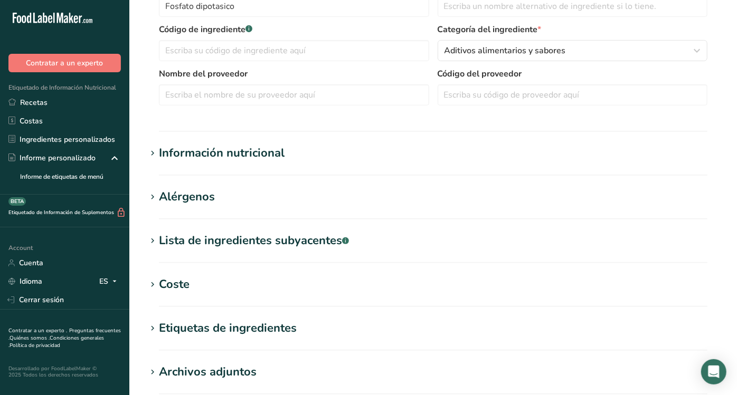
scroll to position [257, 0]
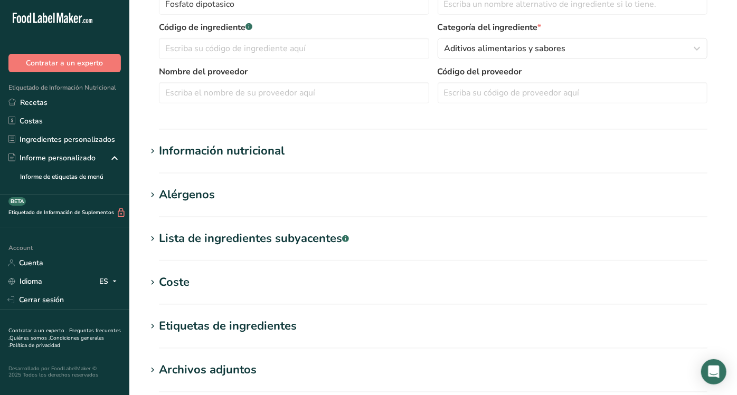
click at [270, 149] on div "Información nutricional" at bounding box center [222, 150] width 126 height 17
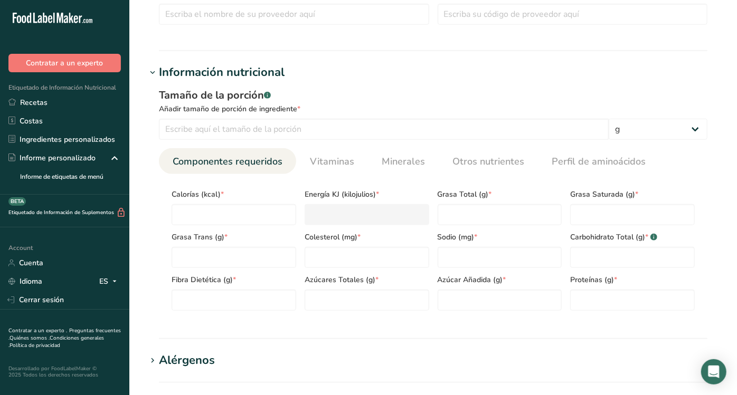
scroll to position [336, 0]
click at [195, 209] on input "number" at bounding box center [233, 214] width 125 height 21
type input "0"
type KJ "0"
type input "0"
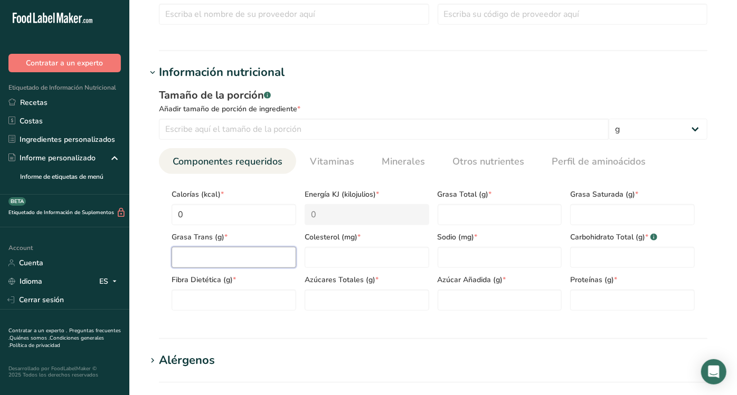
click at [211, 251] on Fat "number" at bounding box center [233, 257] width 125 height 21
type Fat "0"
click at [221, 293] on Fiber "number" at bounding box center [233, 300] width 125 height 21
type Fiber "0"
click at [330, 266] on input "number" at bounding box center [366, 257] width 125 height 21
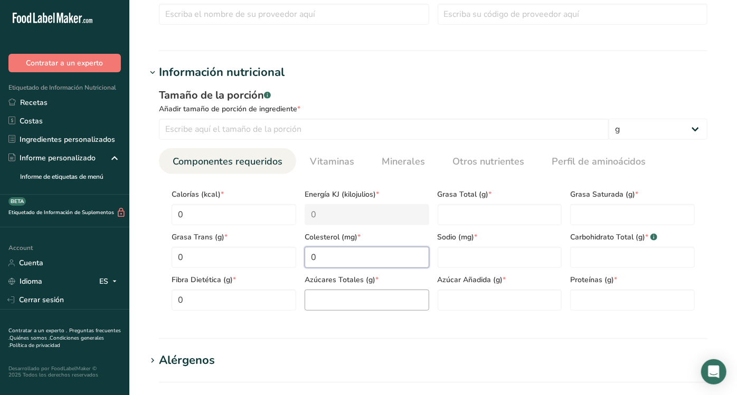
type input "0"
click at [345, 300] on Sugars "number" at bounding box center [366, 300] width 125 height 21
type Sugars "0"
click at [477, 213] on Fat "number" at bounding box center [499, 214] width 125 height 21
type Fat "0"
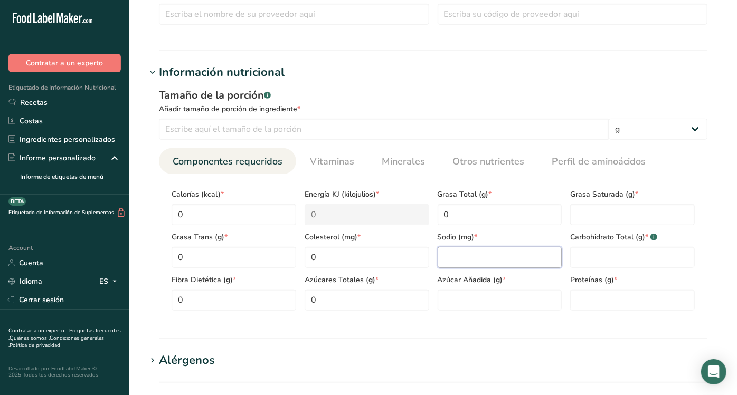
click at [475, 255] on input "number" at bounding box center [499, 257] width 125 height 21
type input "0"
click at [490, 301] on Sugars "number" at bounding box center [499, 300] width 125 height 21
type Sugars "0"
click at [598, 211] on Fat "number" at bounding box center [632, 214] width 125 height 21
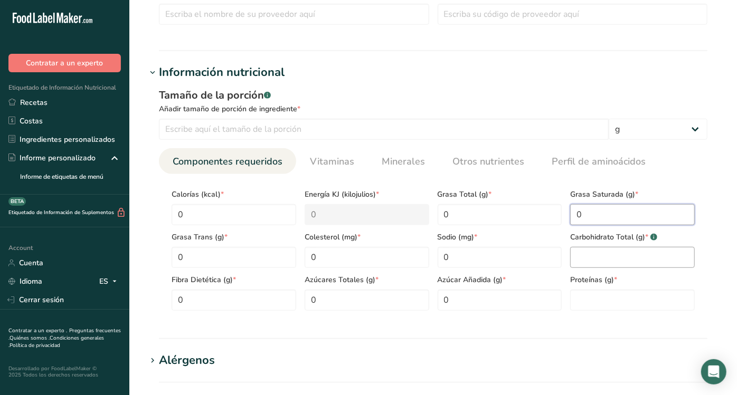
type Fat "0"
click at [600, 254] on Carbohydrates "number" at bounding box center [632, 257] width 125 height 21
type Carbohydrates "0"
click at [593, 315] on section "Calorías (kcal) * 0 Energía KJ (kilojulios) * 0 Grasa Total (g) * 0 Grasa Satur…" at bounding box center [433, 246] width 548 height 145
click at [593, 297] on input "number" at bounding box center [632, 300] width 125 height 21
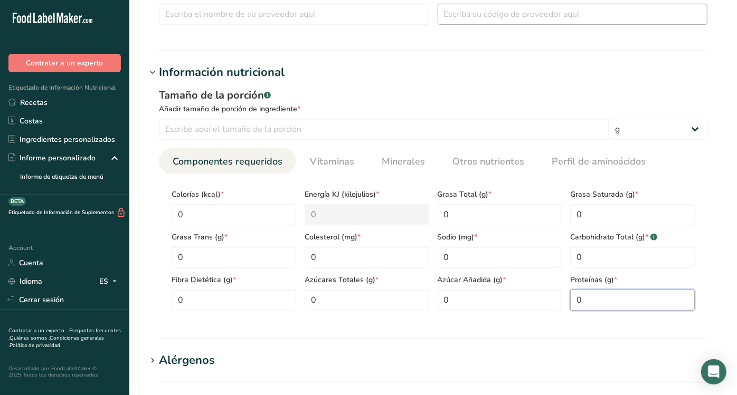
type input "0"
click at [579, 167] on span "Perfil de aminoácidos" at bounding box center [598, 162] width 94 height 14
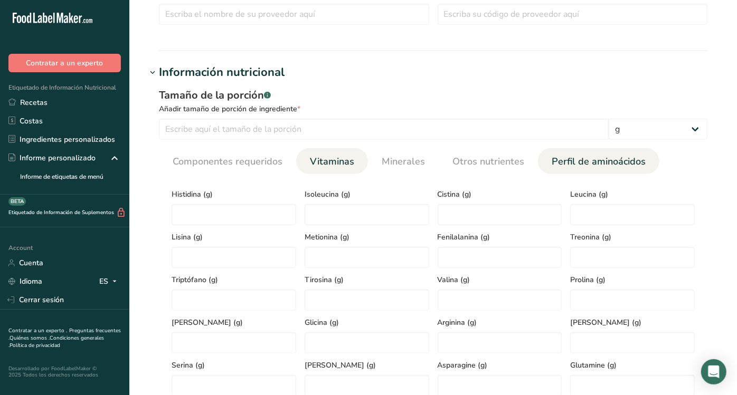
click at [334, 158] on span "Vitaminas" at bounding box center [332, 162] width 44 height 14
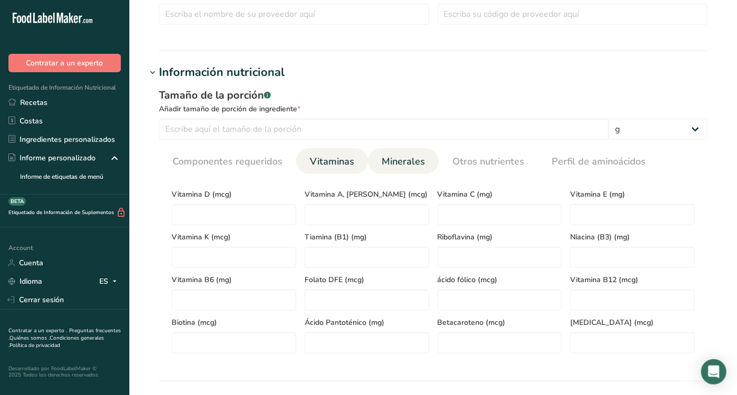
click at [400, 160] on span "Minerales" at bounding box center [402, 162] width 43 height 14
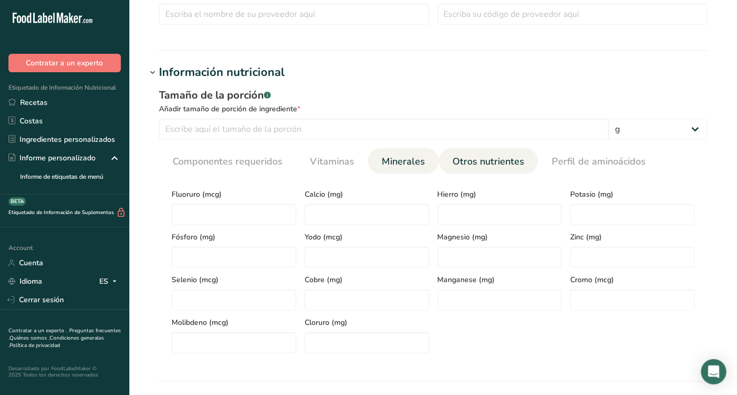
click at [501, 164] on span "Otros nutrientes" at bounding box center [488, 162] width 72 height 14
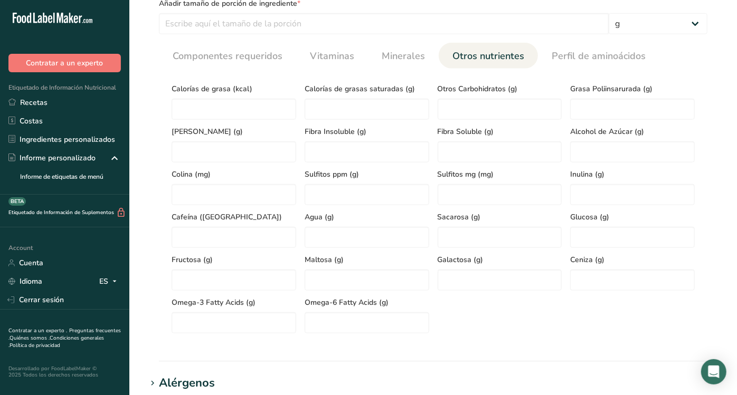
scroll to position [447, 0]
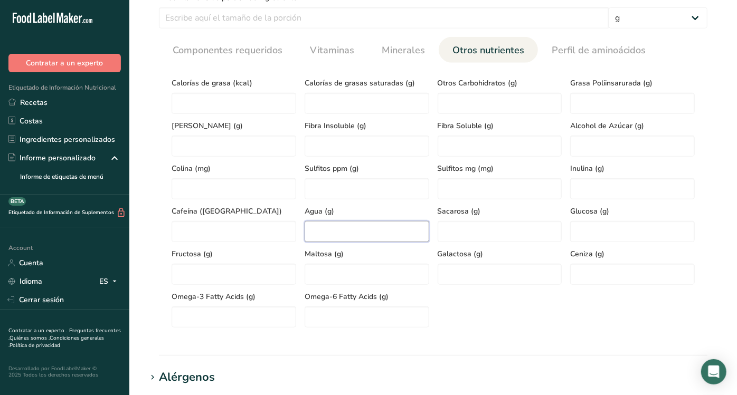
click at [356, 232] on input "number" at bounding box center [366, 231] width 125 height 21
type input "0"
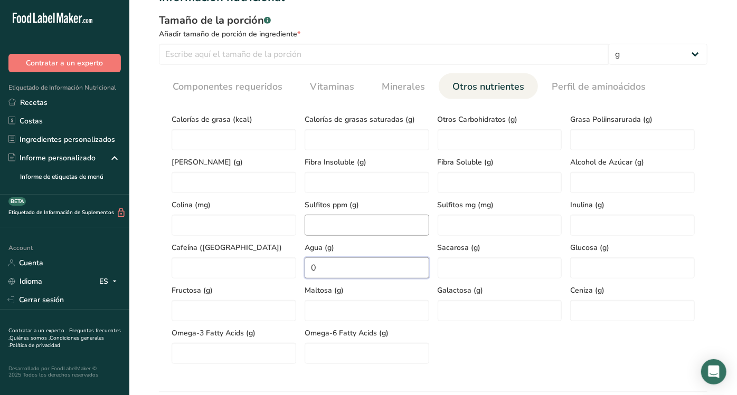
scroll to position [410, 0]
type input "1"
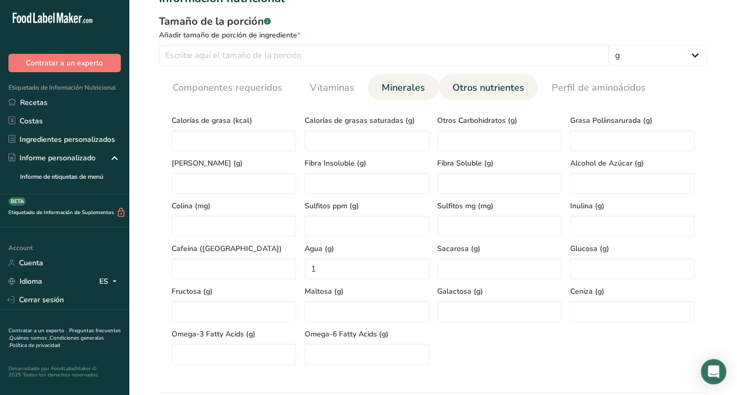
click at [401, 85] on span "Minerales" at bounding box center [402, 88] width 43 height 14
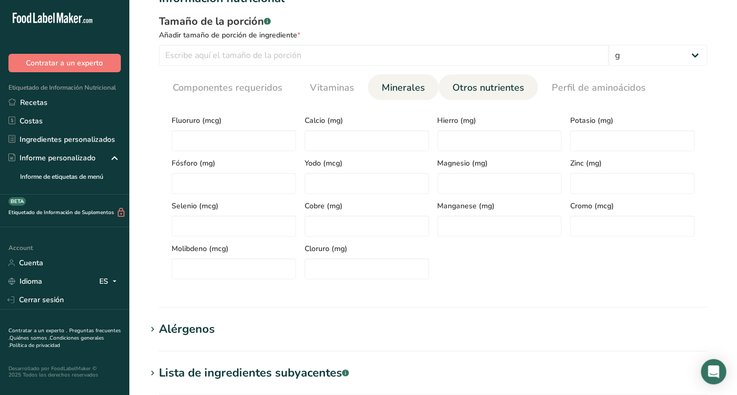
click at [477, 88] on span "Otros nutrientes" at bounding box center [488, 88] width 72 height 14
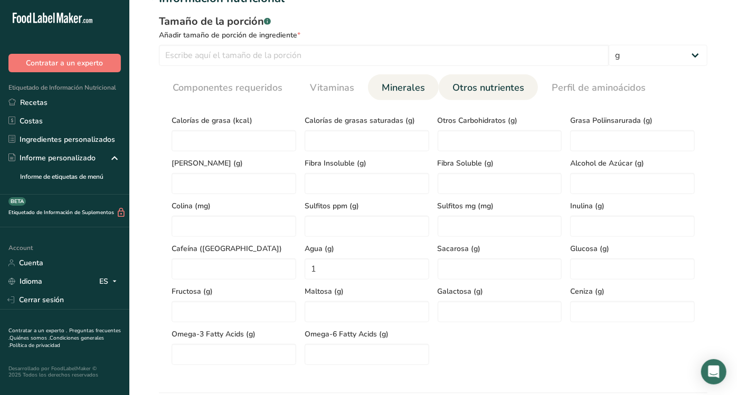
click at [414, 85] on span "Minerales" at bounding box center [402, 88] width 43 height 14
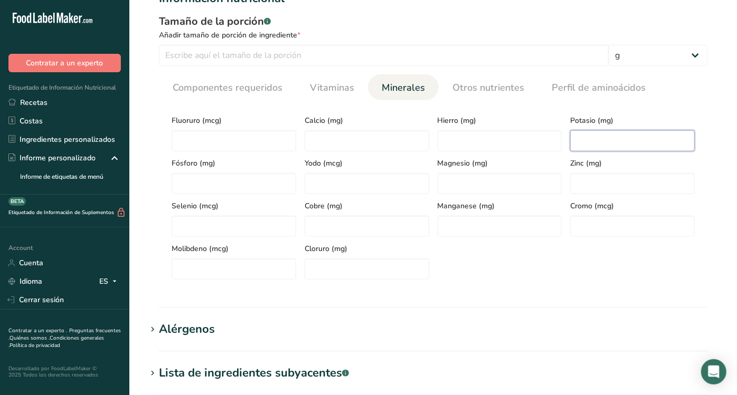
click at [589, 145] on input "number" at bounding box center [632, 140] width 125 height 21
click at [226, 191] on input "number" at bounding box center [233, 183] width 125 height 21
type input "40700"
click at [625, 141] on input "number" at bounding box center [632, 140] width 125 height 21
type input "54000"
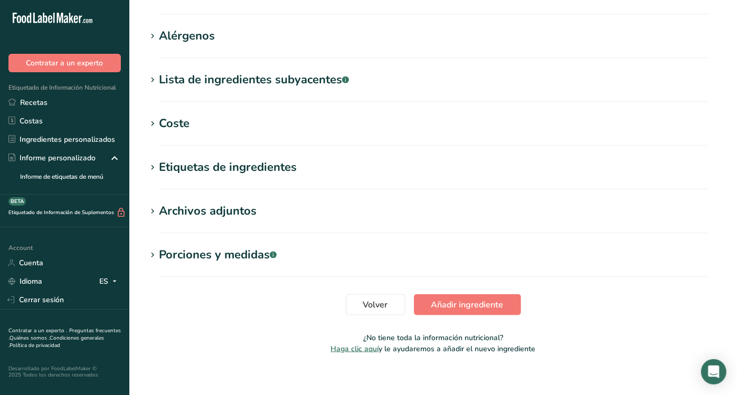
scroll to position [713, 0]
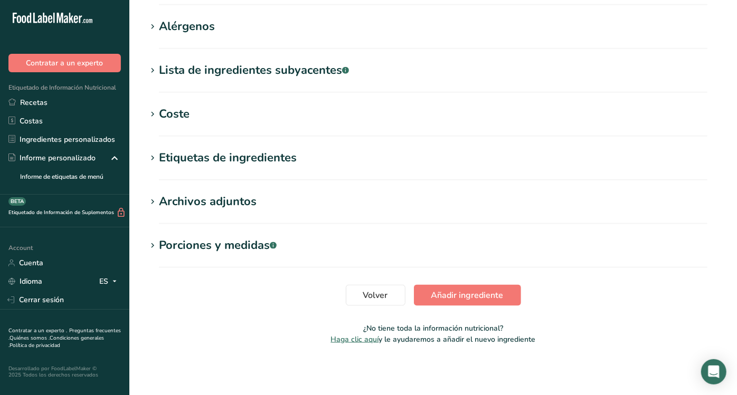
click at [469, 285] on button "Añadir ingrediente" at bounding box center [467, 295] width 107 height 21
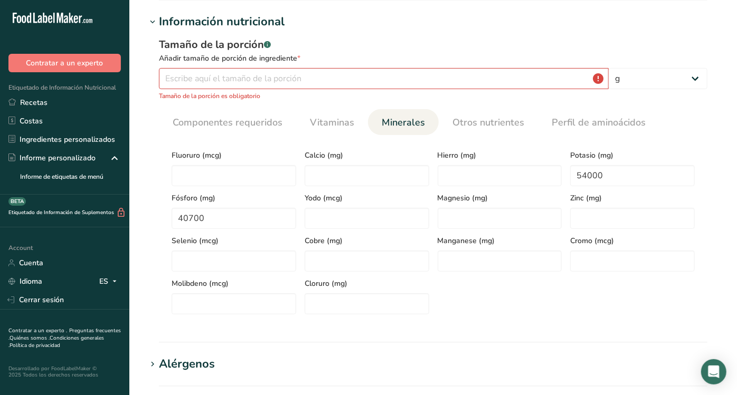
scroll to position [122, 0]
click at [332, 77] on input "number" at bounding box center [384, 79] width 450 height 21
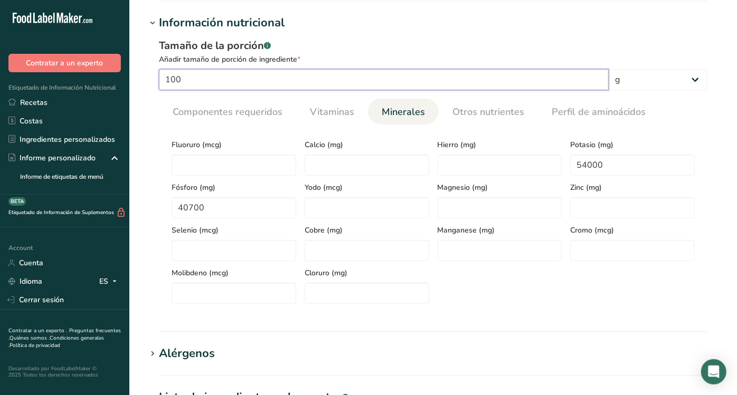
type input "99.9999"
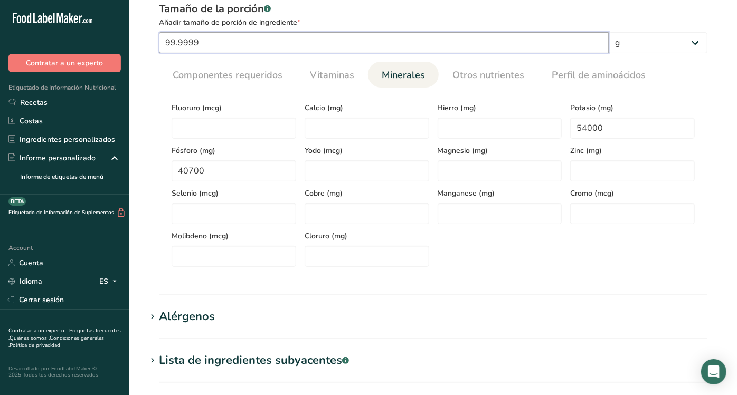
drag, startPoint x: 365, startPoint y: 32, endPoint x: 150, endPoint y: 37, distance: 214.3
click at [150, 37] on div "Tamaño de la porción .a-a{fill:#347362;}.b-a{fill:#fff;} Añadir tamaño de porci…" at bounding box center [432, 138] width 573 height 287
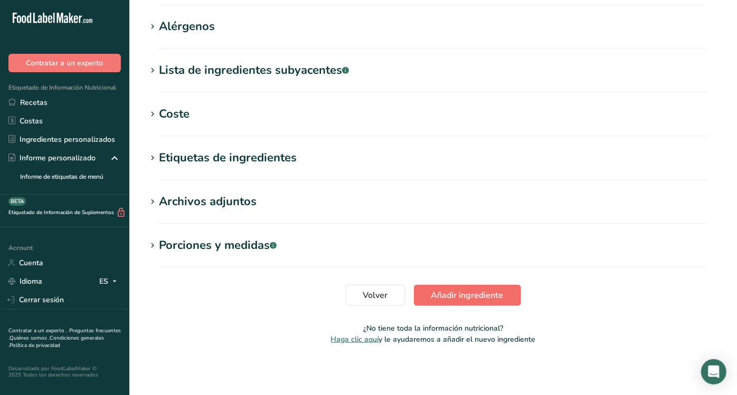
type input "100"
click at [460, 292] on span "Añadir ingrediente" at bounding box center [467, 295] width 72 height 13
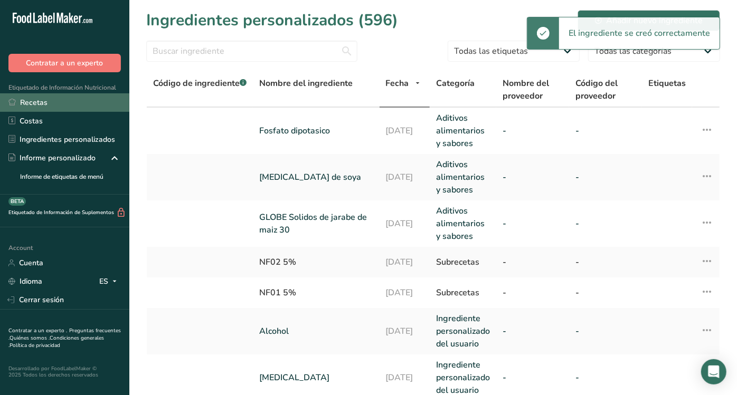
click at [50, 98] on link "Recetas" at bounding box center [64, 102] width 129 height 18
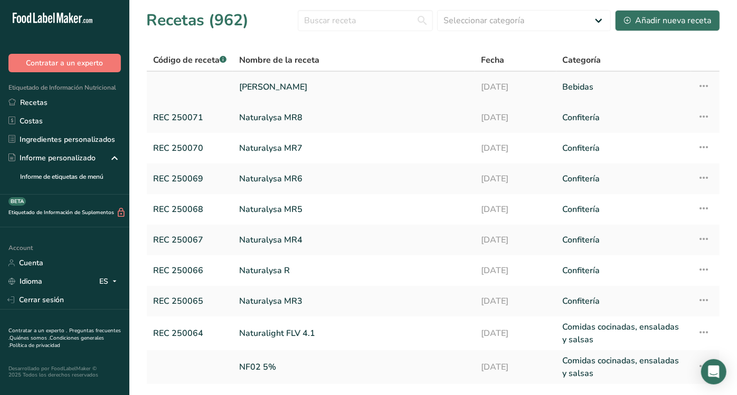
click at [259, 83] on link "[PERSON_NAME]" at bounding box center [353, 87] width 229 height 22
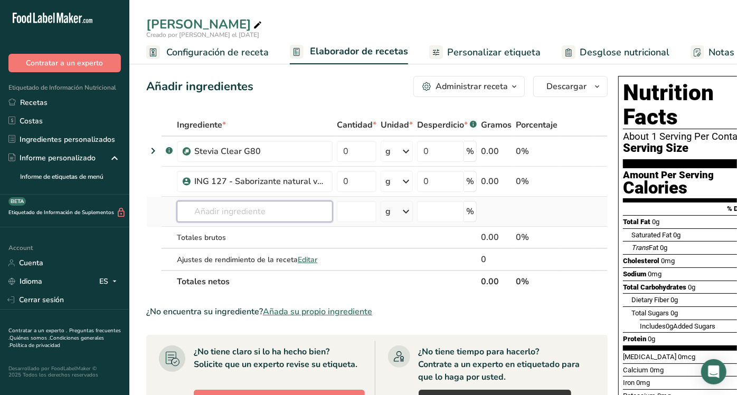
click at [246, 211] on input "text" at bounding box center [255, 211] width 156 height 21
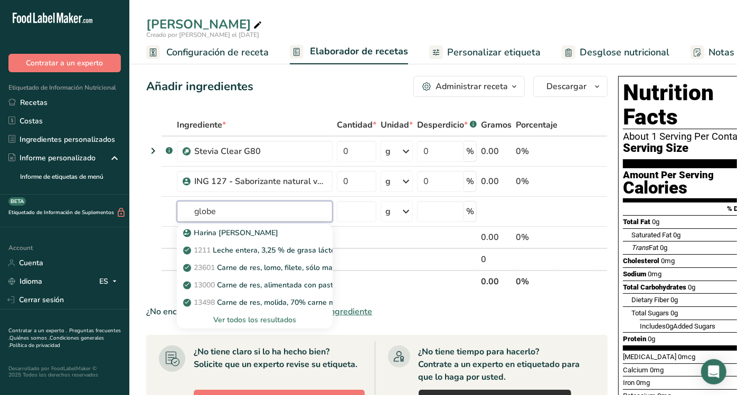
type input "globe"
click at [266, 214] on input "GLOBE solidos" at bounding box center [255, 211] width 156 height 21
type input "GLOBE solidos"
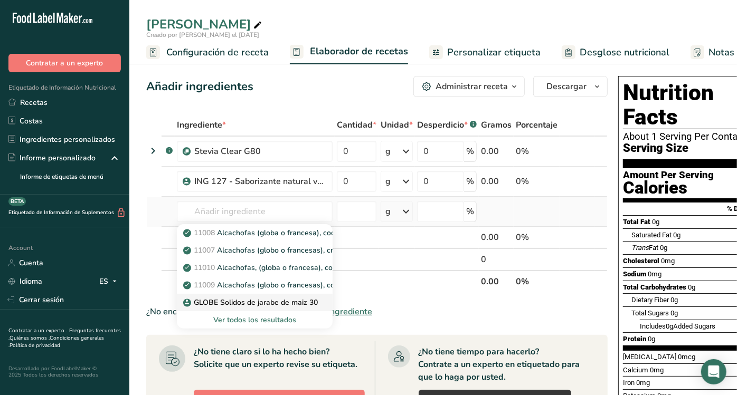
click at [246, 301] on p "GLOBE Solidos de jarabe de maiz 30" at bounding box center [251, 302] width 132 height 11
type input "GLOBE Solidos de jarabe de maiz 30"
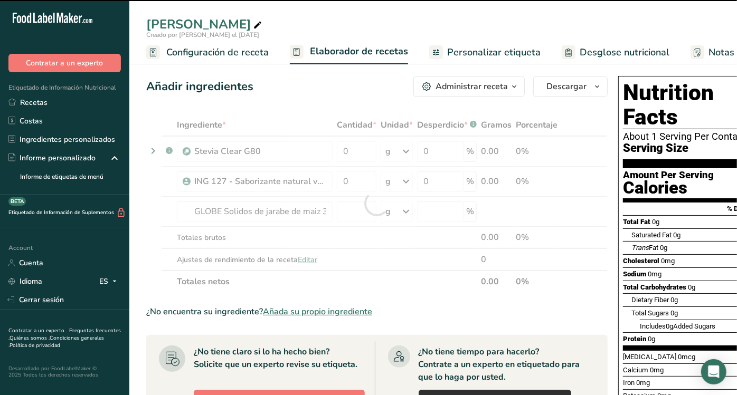
type input "0"
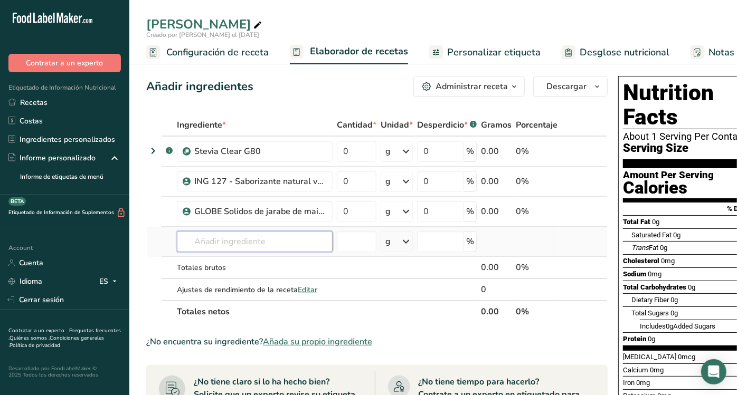
click at [242, 241] on input "text" at bounding box center [255, 241] width 156 height 21
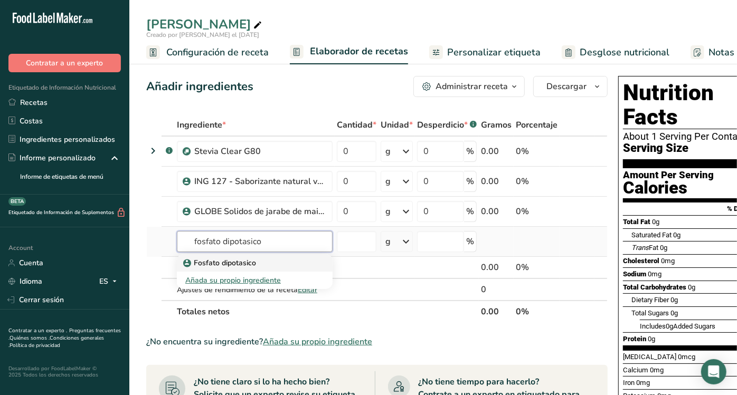
type input "fosfato dipotasico"
click at [243, 257] on p "Fosfato dipotasico" at bounding box center [220, 262] width 71 height 11
type input "Fosfato dipotasico"
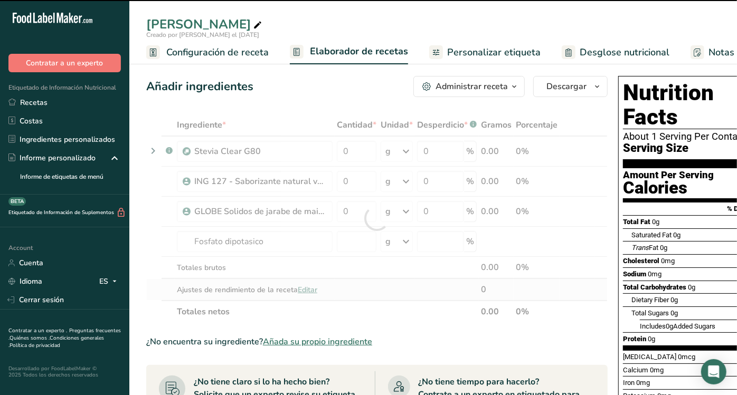
type input "0"
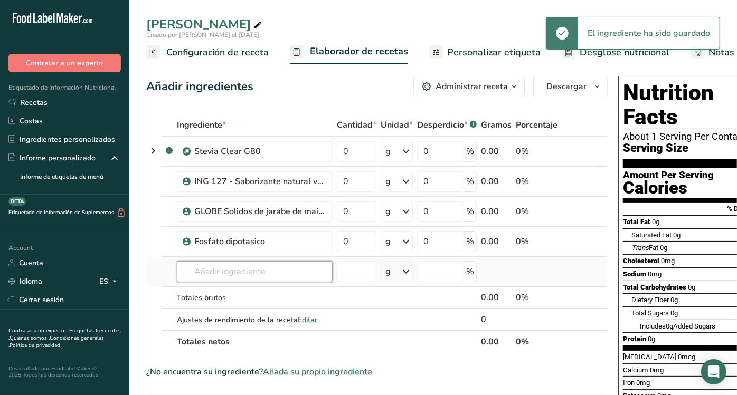
click at [273, 276] on input "text" at bounding box center [255, 271] width 156 height 21
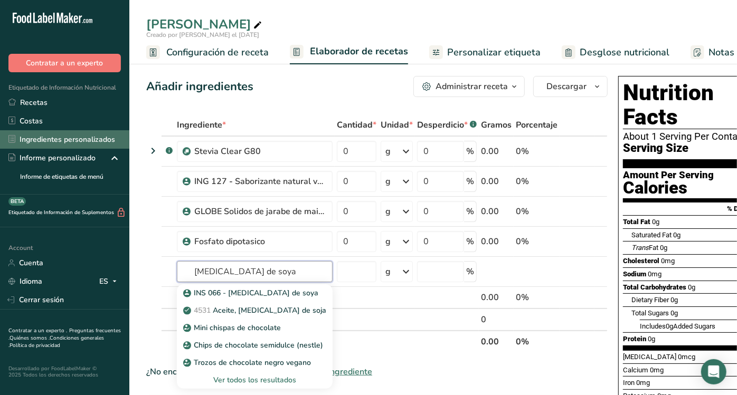
type input "[MEDICAL_DATA] de soya"
click at [81, 133] on link "Ingredientes personalizados" at bounding box center [64, 139] width 129 height 18
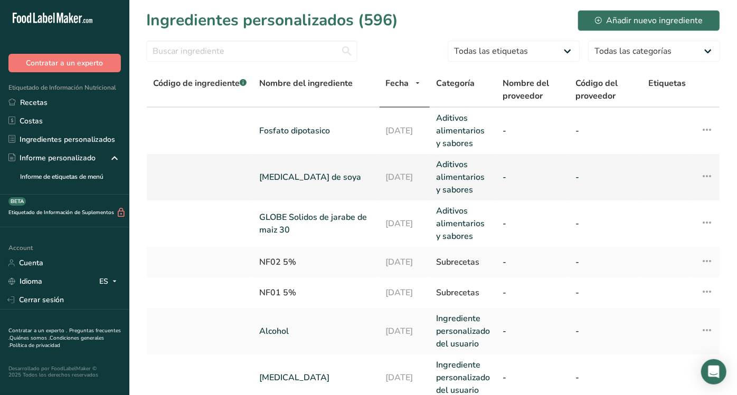
click at [710, 172] on icon at bounding box center [706, 176] width 13 height 19
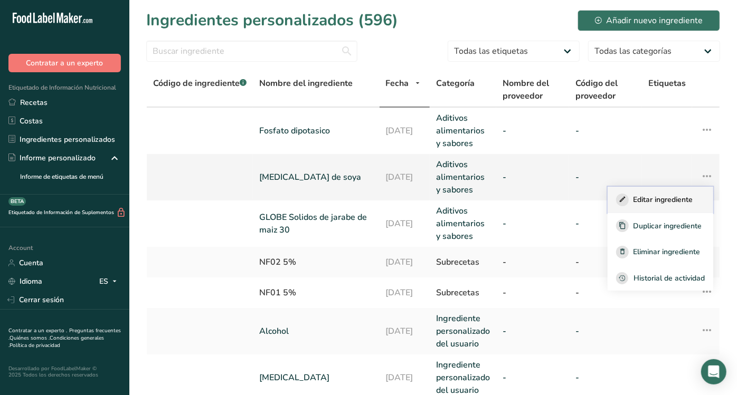
click at [669, 197] on span "Editar ingrediente" at bounding box center [663, 199] width 60 height 11
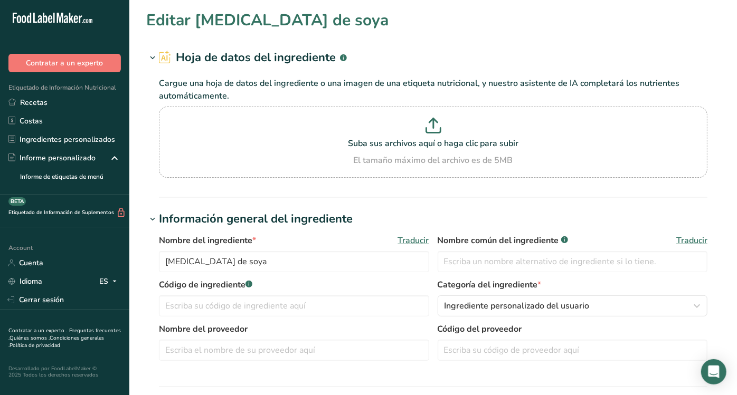
click at [283, 273] on div "Nombre del ingrediente * Traducir [MEDICAL_DATA] de soya Nombre común del ingre…" at bounding box center [433, 256] width 548 height 44
click at [281, 268] on input "[MEDICAL_DATA] de soya" at bounding box center [294, 261] width 270 height 21
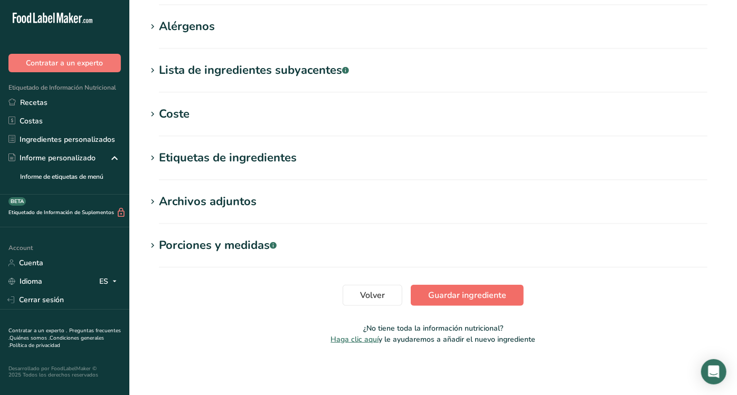
type input "[MEDICAL_DATA] de soya en polvo"
click at [476, 303] on button "Guardar ingrediente" at bounding box center [466, 295] width 113 height 21
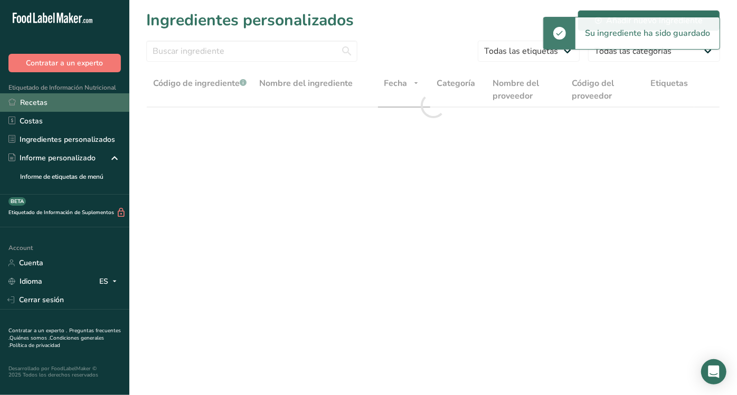
click at [51, 103] on link "Recetas" at bounding box center [64, 102] width 129 height 18
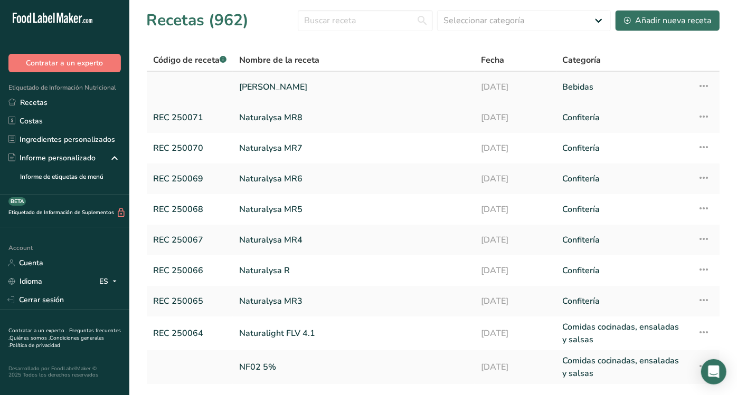
click at [256, 78] on link "[PERSON_NAME]" at bounding box center [353, 87] width 229 height 22
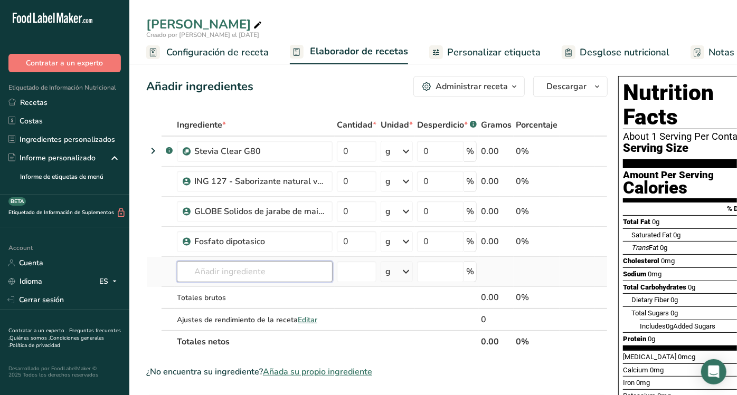
click at [274, 274] on input "text" at bounding box center [255, 271] width 156 height 21
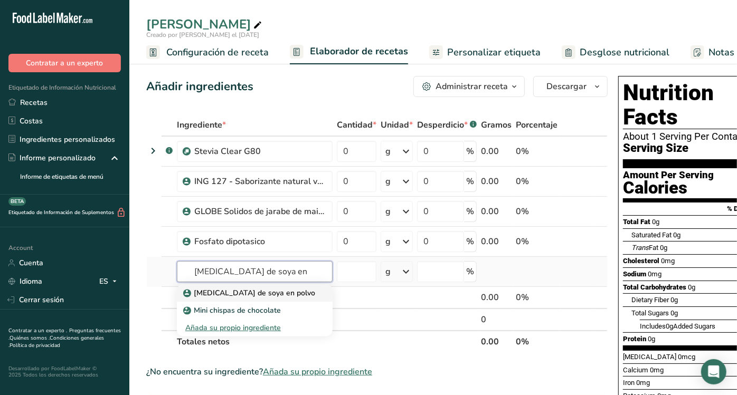
type input "[MEDICAL_DATA] de soya en"
click at [274, 289] on p "[MEDICAL_DATA] de soya en polvo" at bounding box center [250, 293] width 130 height 11
type input "[MEDICAL_DATA] de soya en polvo"
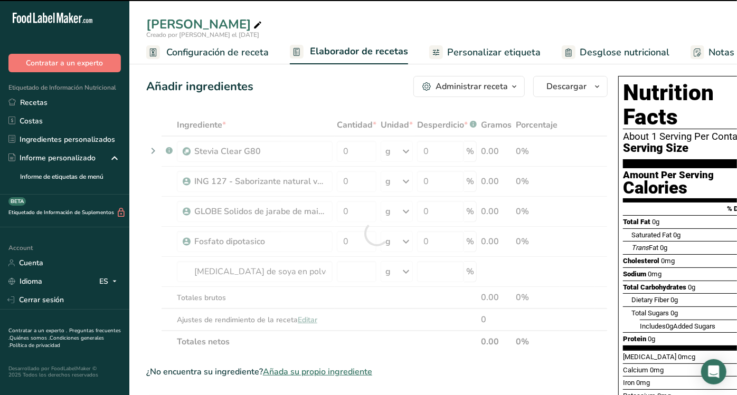
type input "0"
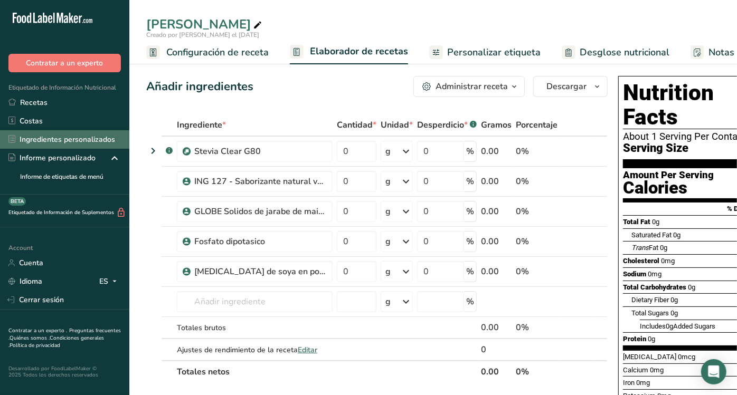
click at [61, 146] on link "Ingredientes personalizados" at bounding box center [64, 139] width 129 height 18
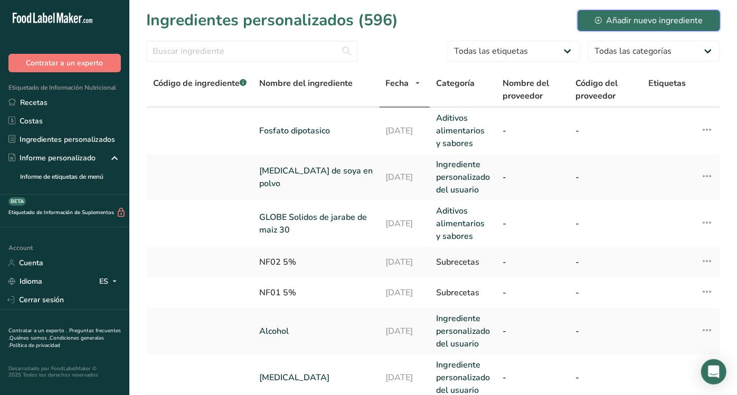
click at [657, 20] on div "Añadir nuevo ingrediente" at bounding box center [649, 20] width 108 height 13
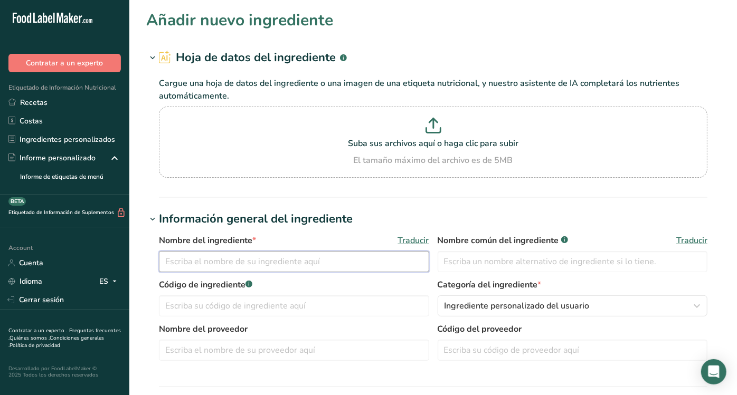
click at [268, 256] on input "text" at bounding box center [294, 261] width 270 height 21
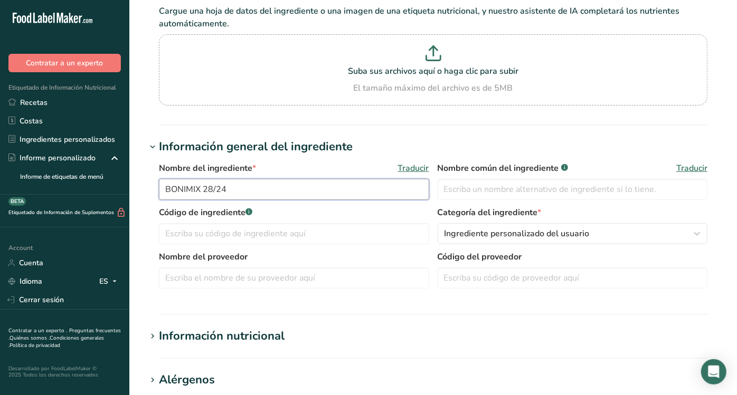
scroll to position [75, 0]
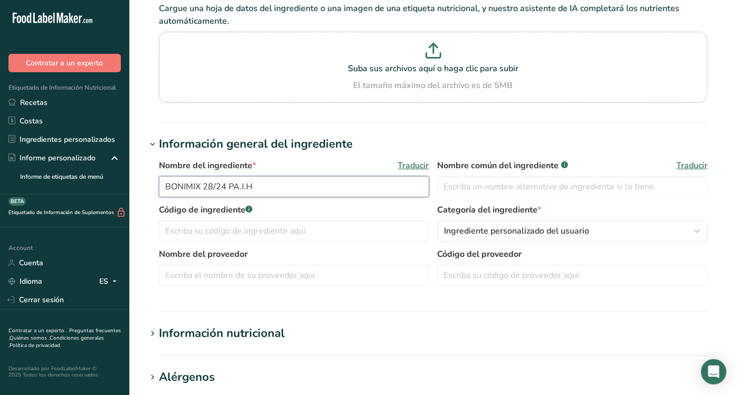
type input "BONIMIX 28/24 PA.I.H"
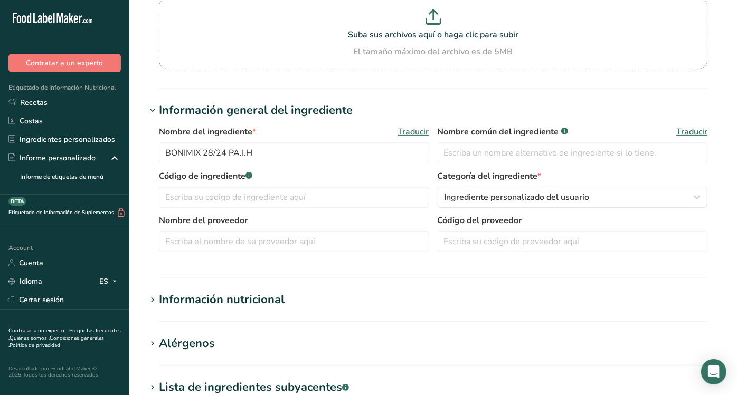
click at [511, 212] on div "Código de ingrediente .a-a{fill:#347362;}.b-a{fill:#fff;} Categoría del ingredi…" at bounding box center [433, 192] width 548 height 44
click at [503, 197] on span "Ingrediente personalizado del usuario" at bounding box center [516, 197] width 145 height 13
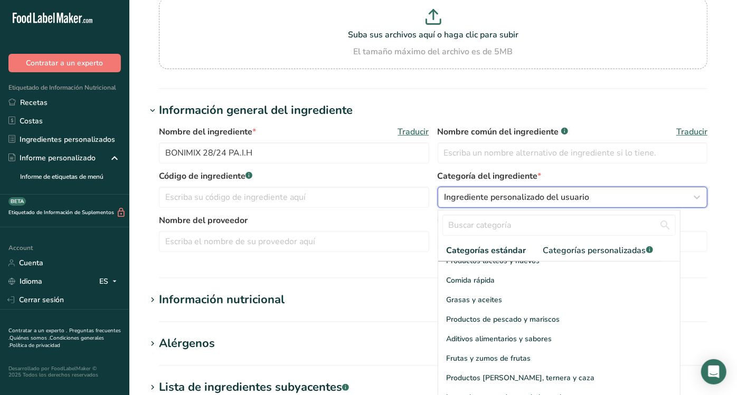
scroll to position [196, 0]
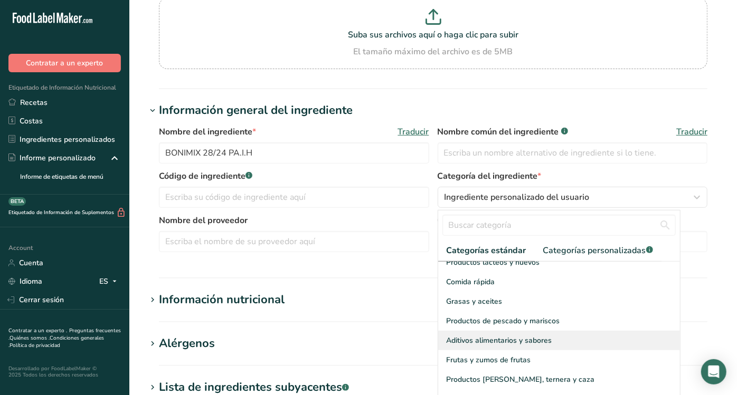
click at [484, 335] on span "Aditivos alimentarios y sabores" at bounding box center [499, 340] width 106 height 11
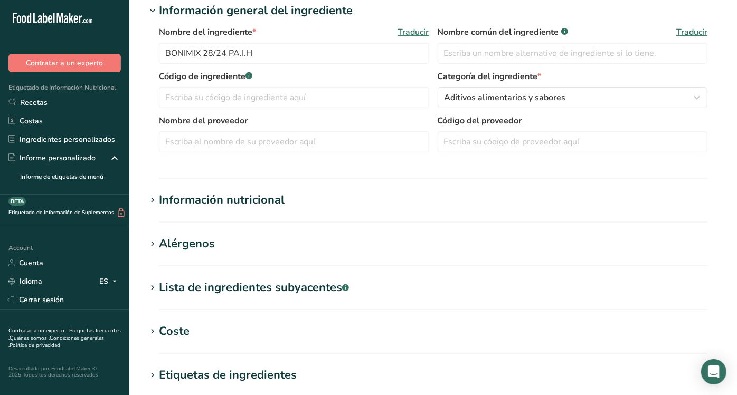
click at [240, 203] on div "Información nutricional" at bounding box center [222, 200] width 126 height 17
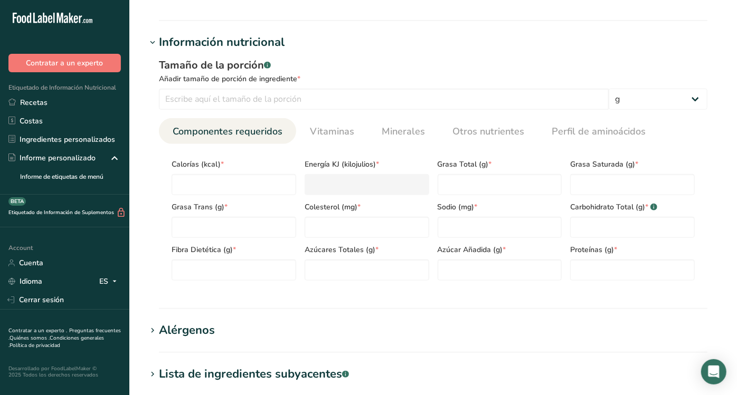
scroll to position [367, 0]
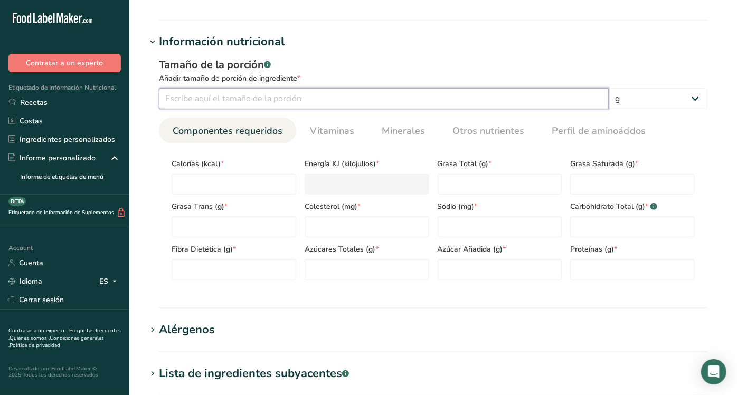
click at [251, 92] on input "number" at bounding box center [384, 98] width 450 height 21
type input "100"
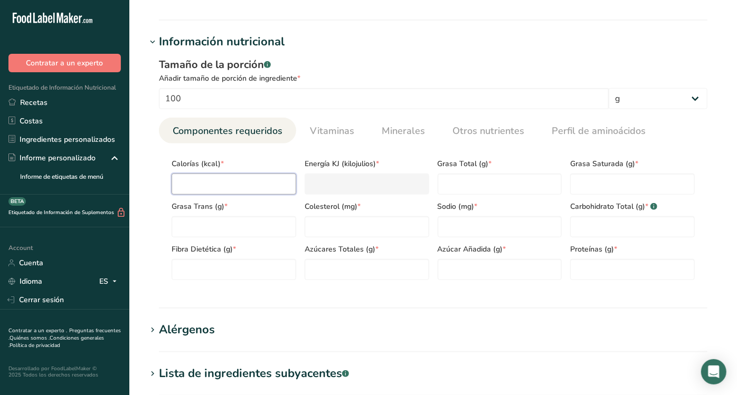
click at [221, 182] on input "number" at bounding box center [233, 184] width 125 height 21
type input "5"
type KJ "20.9"
type input "50"
type KJ "209.2"
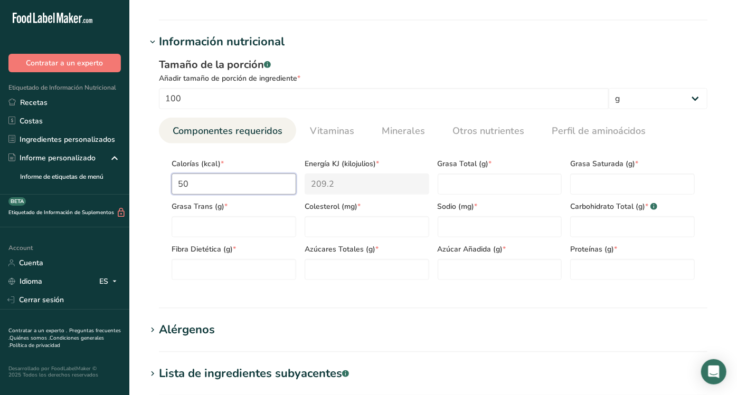
type input "506"
type KJ "2117.1"
type input "506"
click at [486, 178] on Fat "number" at bounding box center [499, 184] width 125 height 21
type Fat "28"
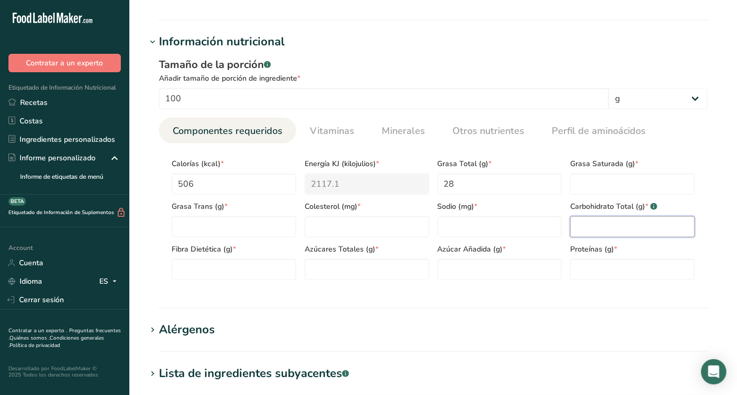
click at [606, 229] on Carbohydrates "number" at bounding box center [632, 226] width 125 height 21
type Carbohydrates "38.7"
click at [353, 267] on Sugars "number" at bounding box center [366, 269] width 125 height 21
type Sugars "38.7"
click at [505, 270] on Sugars "number" at bounding box center [499, 269] width 125 height 21
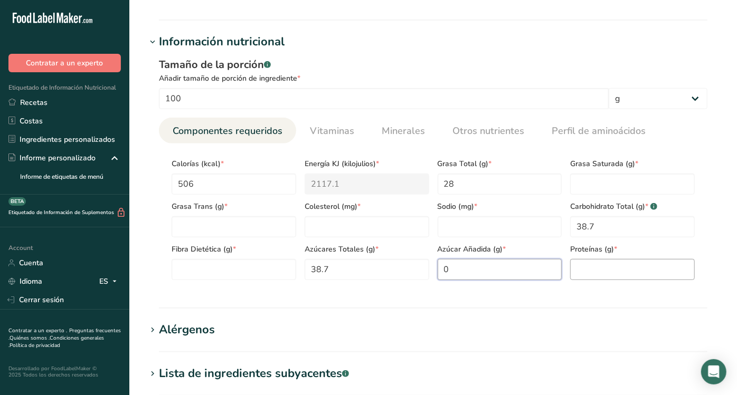
type Sugars "0"
click at [582, 279] on input "number" at bounding box center [632, 269] width 125 height 21
type input "0"
click at [237, 259] on Fiber "number" at bounding box center [233, 269] width 125 height 21
type Fiber "0"
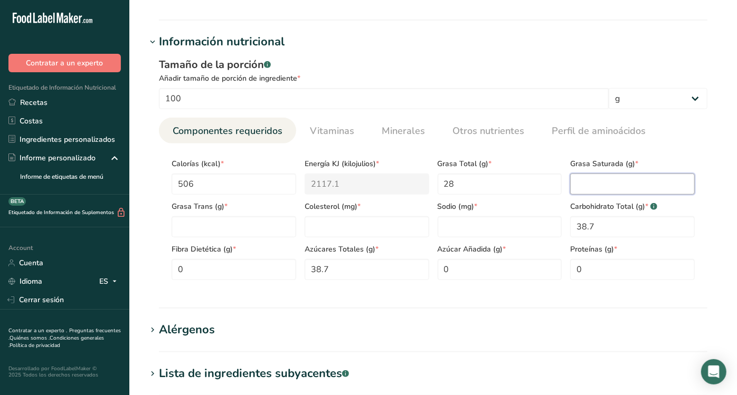
click at [570, 179] on Fat "number" at bounding box center [632, 184] width 125 height 21
type Fat "0"
type Fat "13.7"
click at [247, 229] on Fat "number" at bounding box center [233, 226] width 125 height 21
type Fat "0"
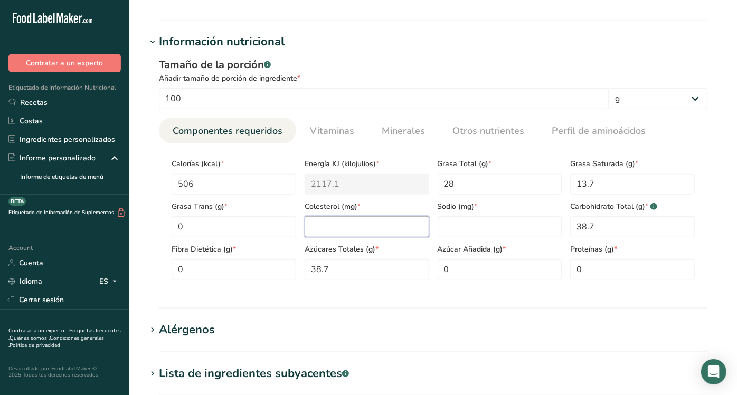
click at [326, 233] on input "number" at bounding box center [366, 226] width 125 height 21
type input "0"
click at [473, 231] on input "number" at bounding box center [499, 226] width 125 height 21
type input "200"
click at [476, 259] on Sugars "0" at bounding box center [499, 269] width 125 height 21
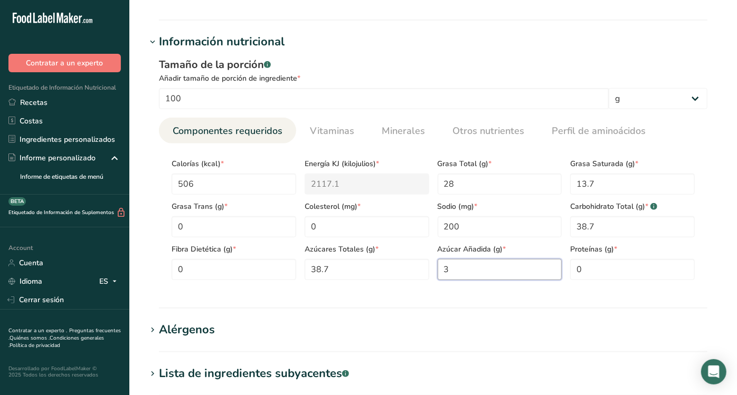
type Sugars "0"
click at [458, 313] on section "Añadir nuevo ingrediente Hoja de datos del ingrediente .a-a{fill:#347362;}.b-a{…" at bounding box center [432, 149] width 607 height 1032
click at [482, 271] on Sugars "0" at bounding box center [499, 269] width 125 height 21
click at [423, 298] on section "Información nutricional Tamaño de la porción .a-a{fill:#347362;}.b-a{fill:#fff;…" at bounding box center [432, 170] width 573 height 275
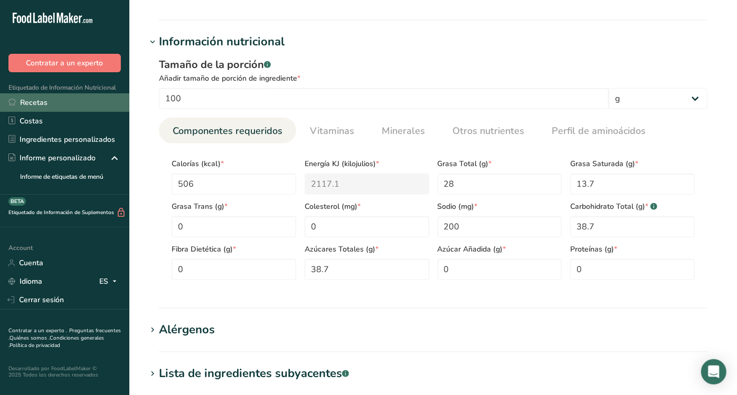
click at [41, 103] on link "Recetas" at bounding box center [64, 102] width 129 height 18
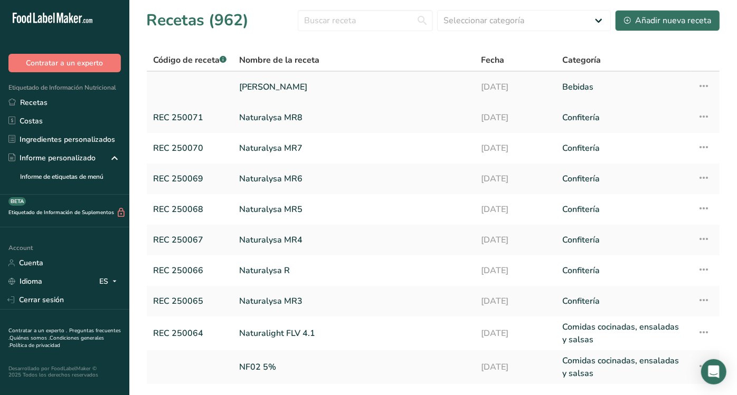
click at [244, 84] on link "[PERSON_NAME]" at bounding box center [353, 87] width 229 height 22
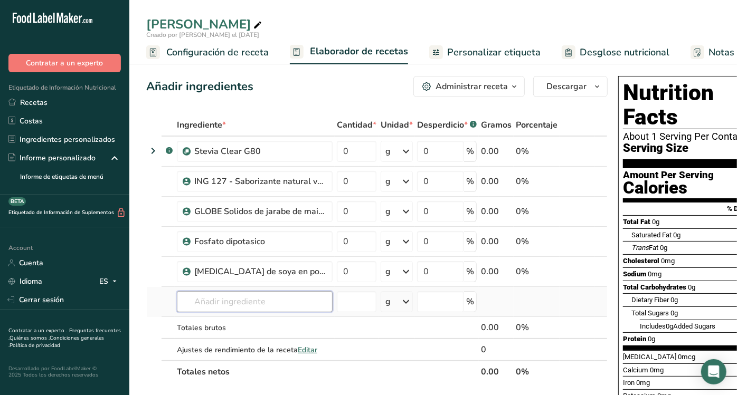
click at [235, 291] on input "text" at bounding box center [255, 301] width 156 height 21
click at [244, 302] on input "text" at bounding box center [255, 301] width 156 height 21
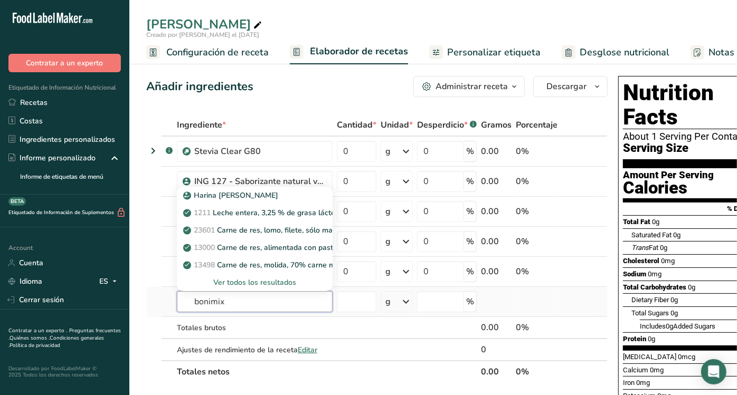
click at [250, 302] on input "bonimix" at bounding box center [255, 301] width 156 height 21
type input "BONIM"
click at [244, 279] on div "Ver todos los resultados" at bounding box center [254, 282] width 139 height 11
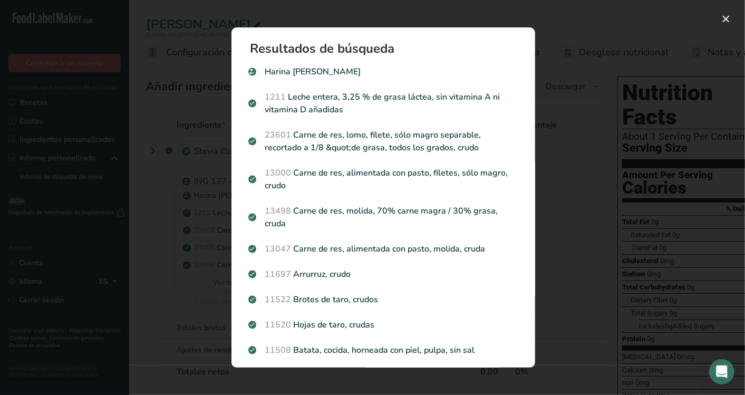
click at [618, 145] on div "Search results modal" at bounding box center [372, 197] width 745 height 395
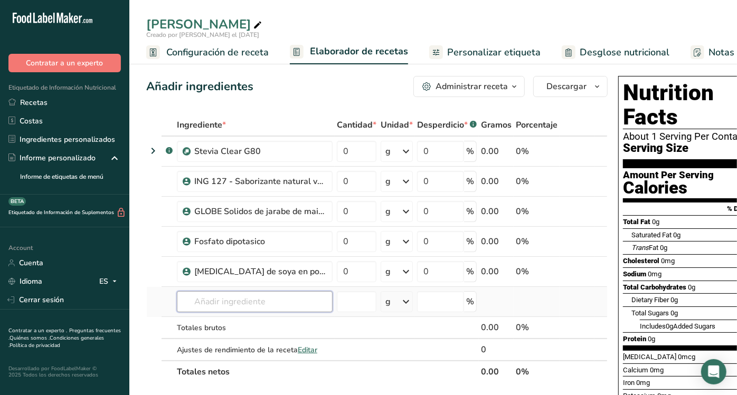
click at [240, 307] on input "text" at bounding box center [255, 301] width 156 height 21
type input "B"
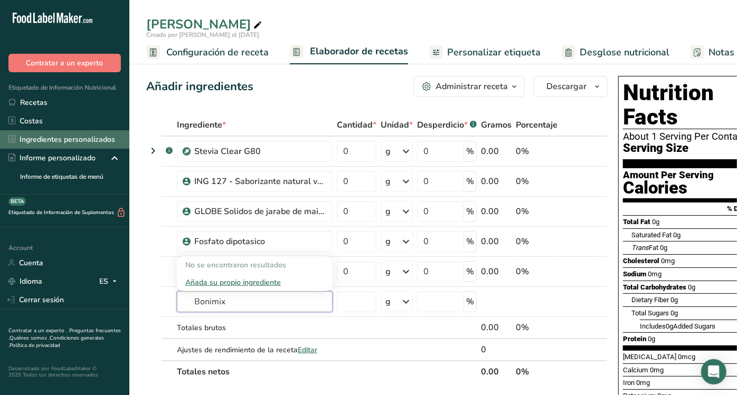
type input "Bonimix"
click at [74, 139] on link "Ingredientes personalizados" at bounding box center [64, 139] width 129 height 18
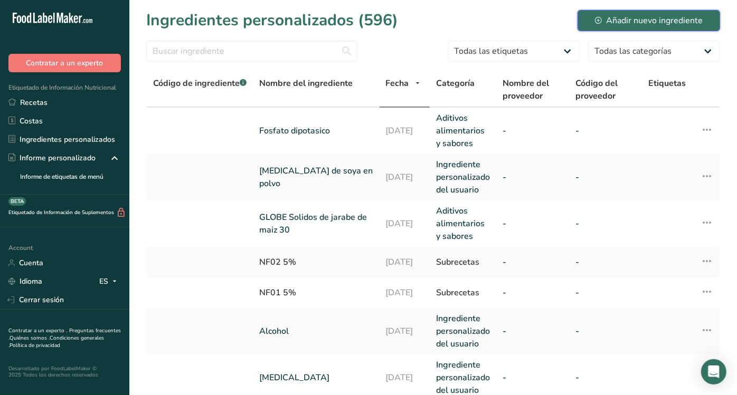
click at [615, 15] on div "Añadir nuevo ingrediente" at bounding box center [649, 20] width 108 height 13
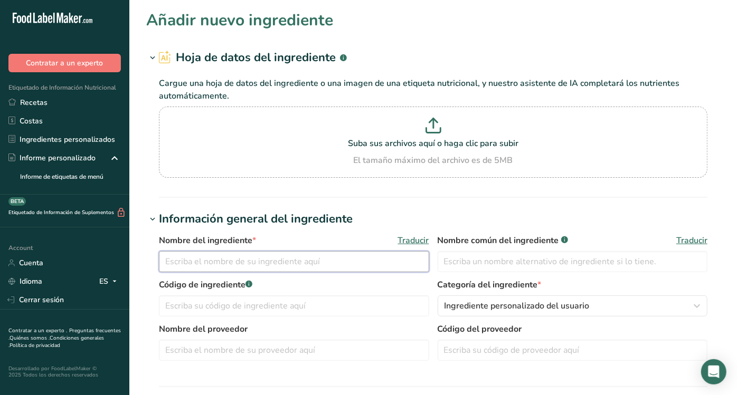
click at [307, 262] on input "text" at bounding box center [294, 261] width 270 height 21
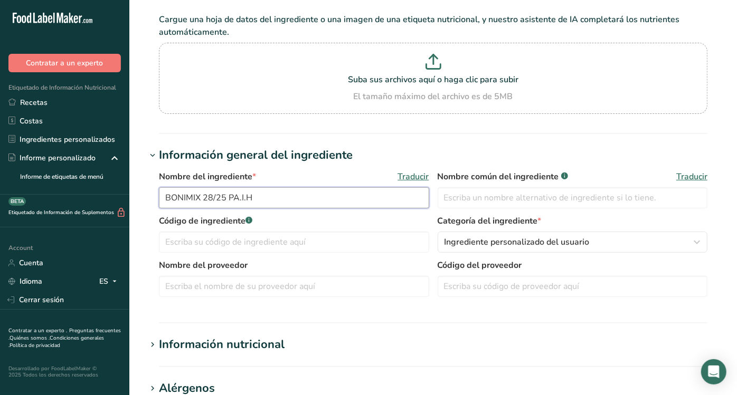
scroll to position [64, 0]
type input "BONIMIX 28/25 PA.I.H"
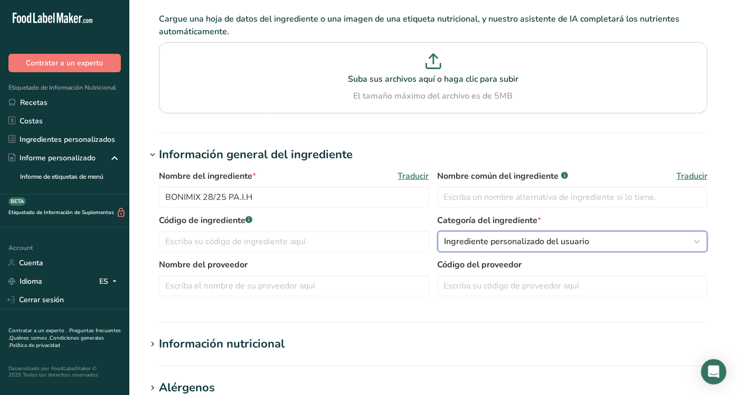
click at [494, 240] on span "Ingrediente personalizado del usuario" at bounding box center [516, 241] width 145 height 13
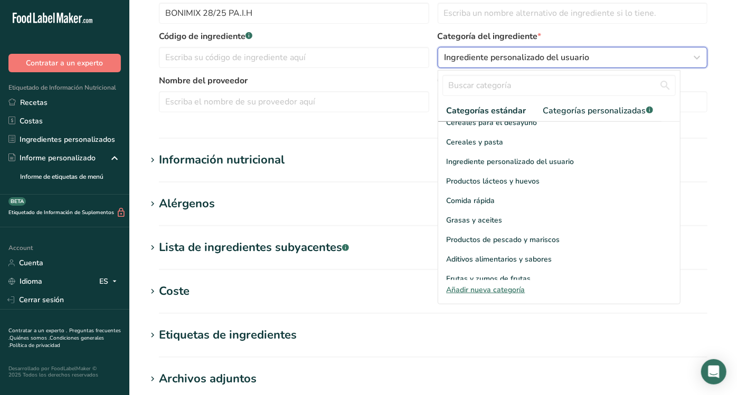
scroll to position [155, 0]
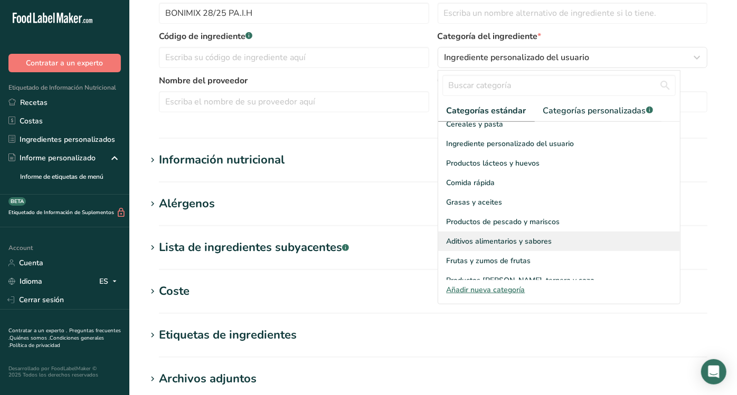
click at [496, 236] on span "Aditivos alimentarios y sabores" at bounding box center [499, 241] width 106 height 11
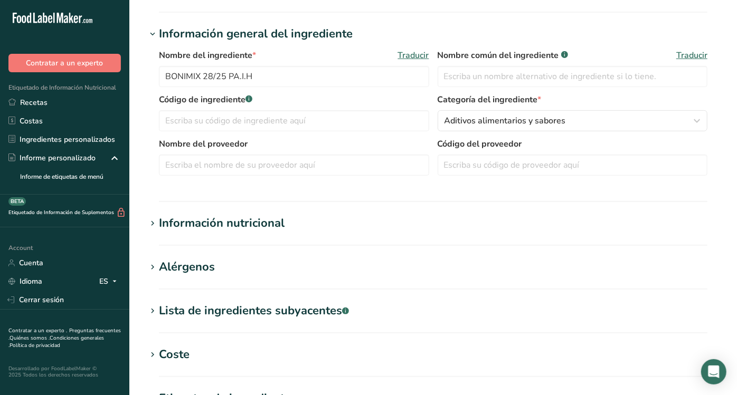
scroll to position [185, 0]
click at [243, 226] on div "Información nutricional" at bounding box center [222, 223] width 126 height 17
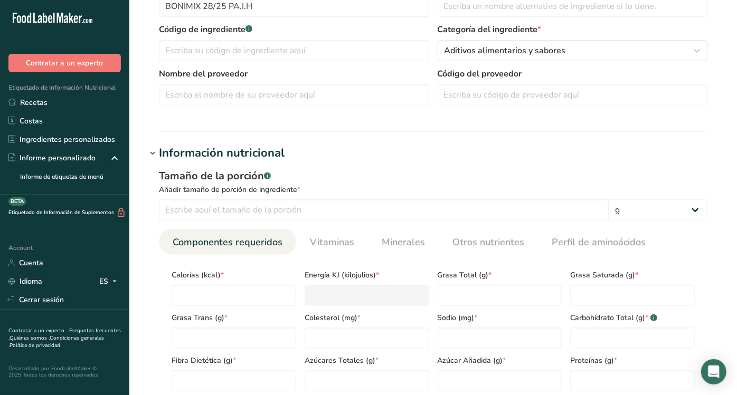
scroll to position [328, 0]
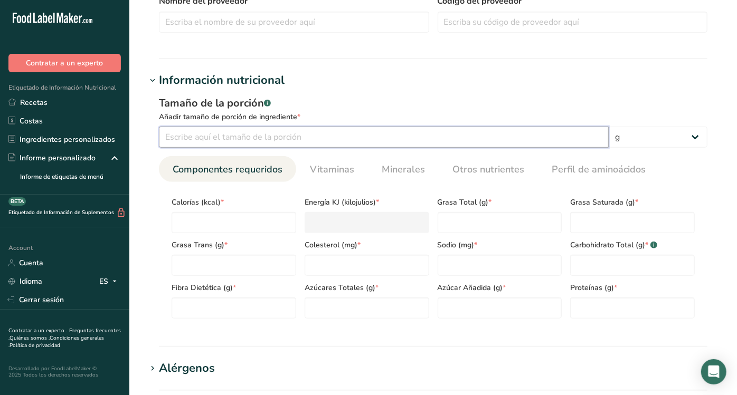
click at [303, 139] on input "number" at bounding box center [384, 137] width 450 height 21
type input "100"
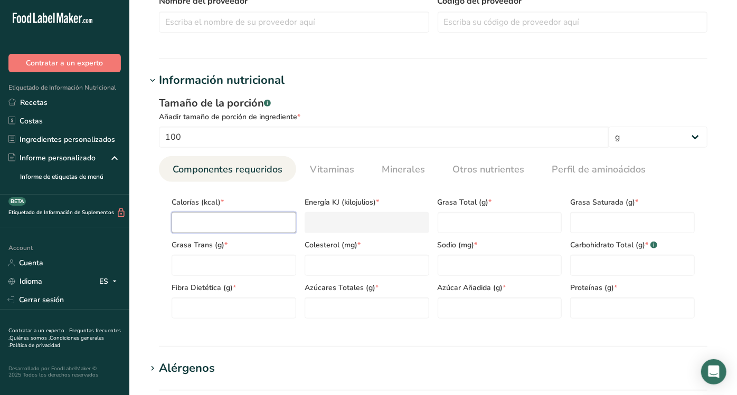
click at [263, 218] on input "number" at bounding box center [233, 222] width 125 height 21
type input "5"
type KJ "20.9"
type input "50"
type KJ "209.2"
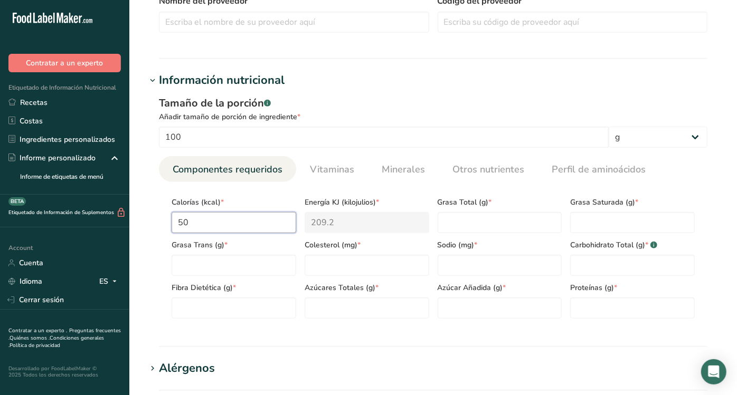
type input "506"
type KJ "2117.1"
type input "506"
click at [485, 232] on Fat "number" at bounding box center [499, 222] width 125 height 21
type Fat "28"
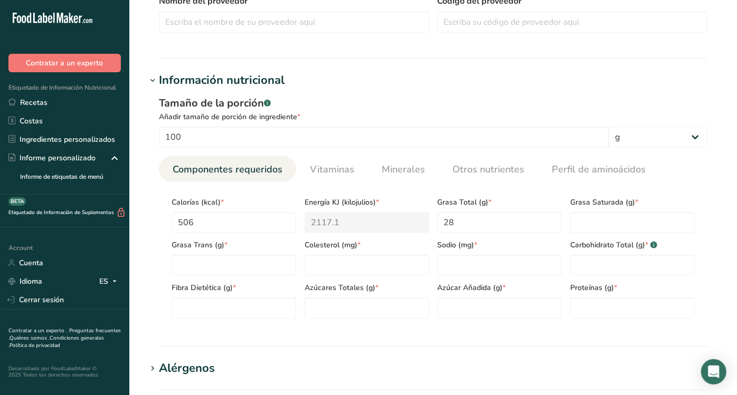
click at [617, 209] on div "Grasa Saturada (g) *" at bounding box center [632, 211] width 133 height 43
click at [617, 214] on Fat "number" at bounding box center [632, 222] width 125 height 21
type Fat "13.7"
click at [239, 266] on Fat "number" at bounding box center [233, 265] width 125 height 21
type Fat "0"
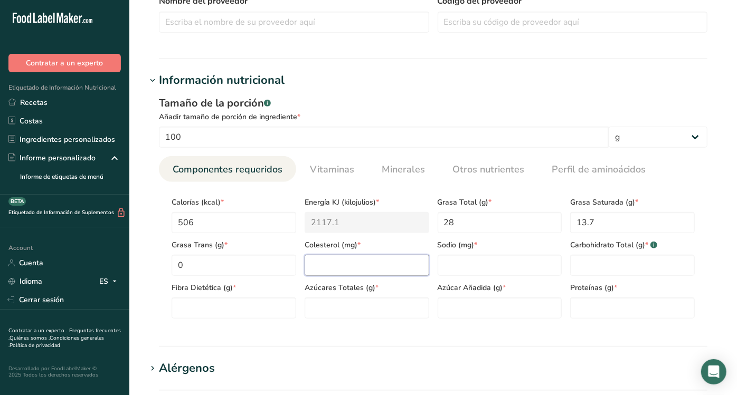
click at [337, 273] on input "number" at bounding box center [366, 265] width 125 height 21
type input "0"
click at [493, 270] on input "number" at bounding box center [499, 265] width 125 height 21
type input "200"
click at [600, 259] on Carbohydrates "number" at bounding box center [632, 265] width 125 height 21
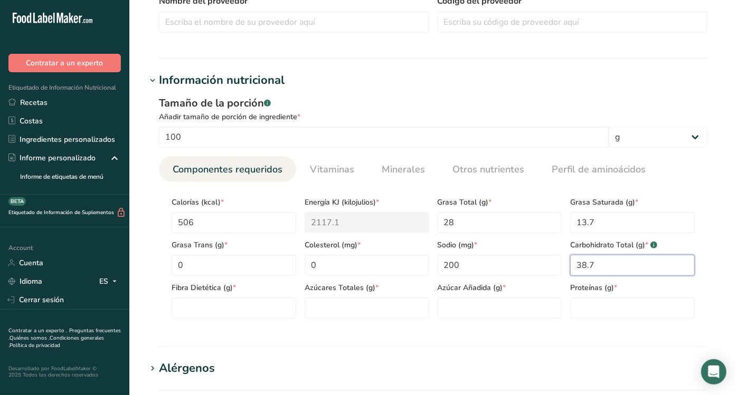
type Carbohydrates "38.7"
click at [224, 316] on Fiber "number" at bounding box center [233, 308] width 125 height 21
type Fiber "0"
click at [331, 303] on Sugars "number" at bounding box center [366, 308] width 125 height 21
type Sugars "38.7"
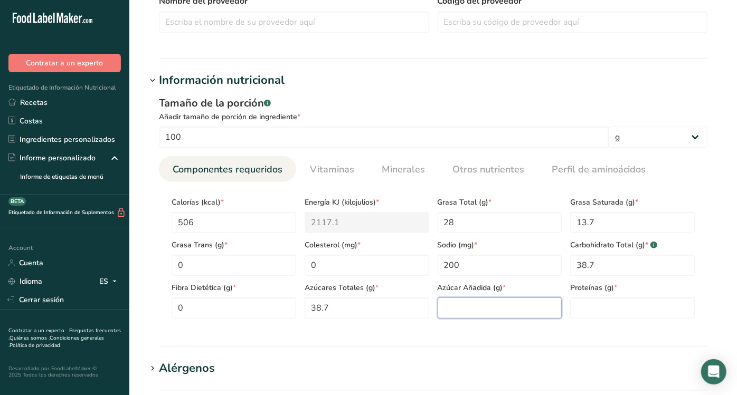
click at [471, 314] on Sugars "number" at bounding box center [499, 308] width 125 height 21
type Sugars "0"
click at [630, 307] on input "number" at bounding box center [632, 308] width 125 height 21
type input "23"
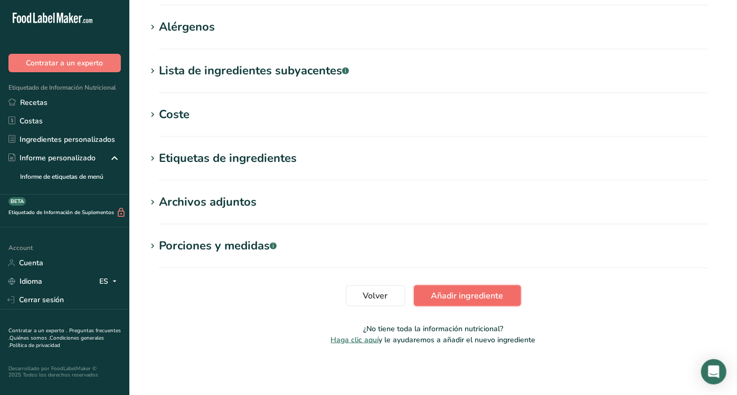
click at [483, 291] on span "Añadir ingrediente" at bounding box center [467, 296] width 72 height 13
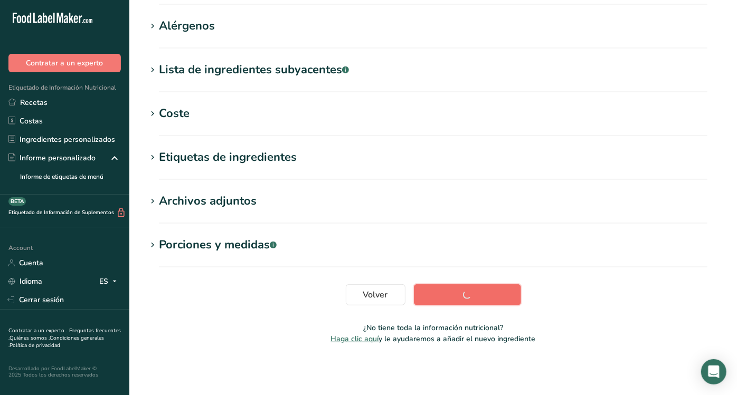
scroll to position [162, 0]
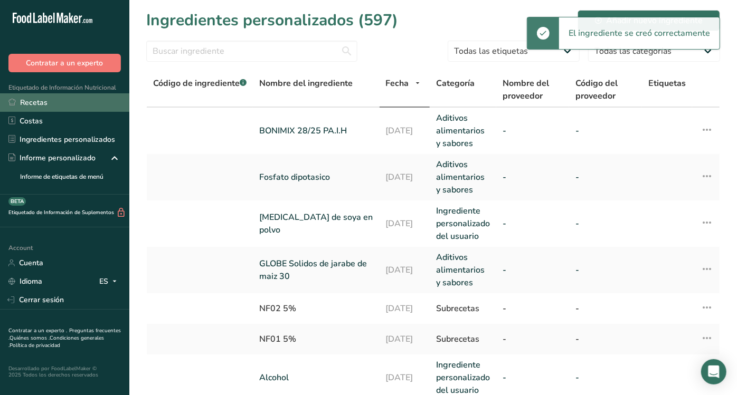
click at [76, 104] on link "Recetas" at bounding box center [64, 102] width 129 height 18
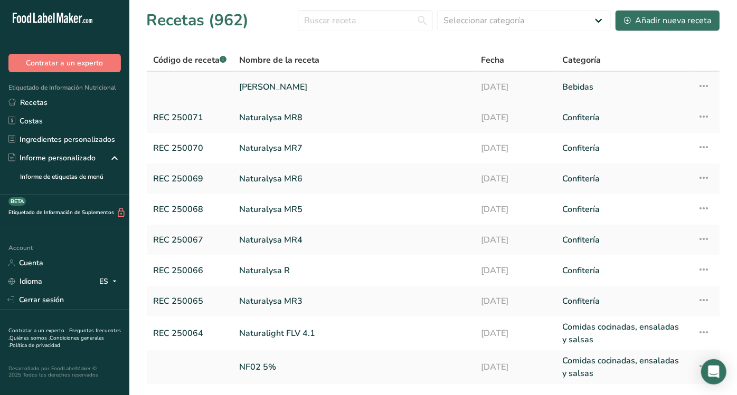
click at [262, 83] on link "[PERSON_NAME]" at bounding box center [353, 87] width 229 height 22
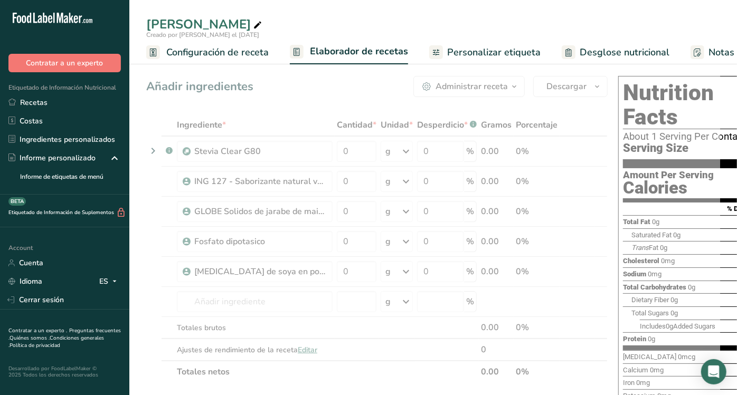
scroll to position [12, 0]
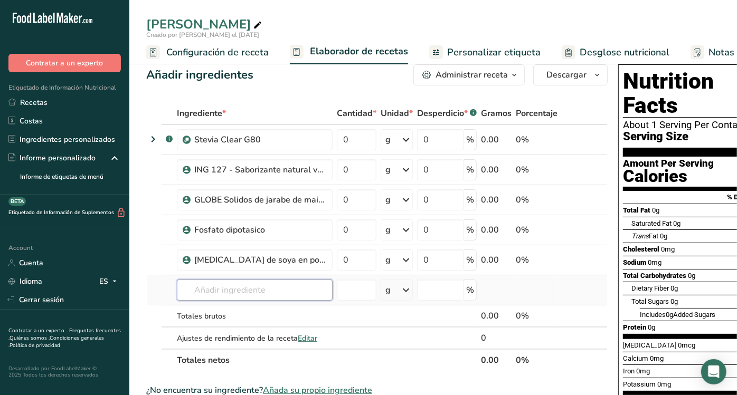
click at [243, 282] on input "text" at bounding box center [255, 290] width 156 height 21
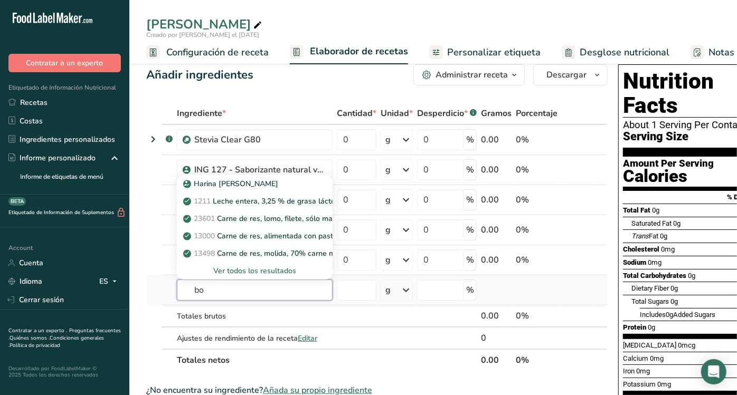
type input "b"
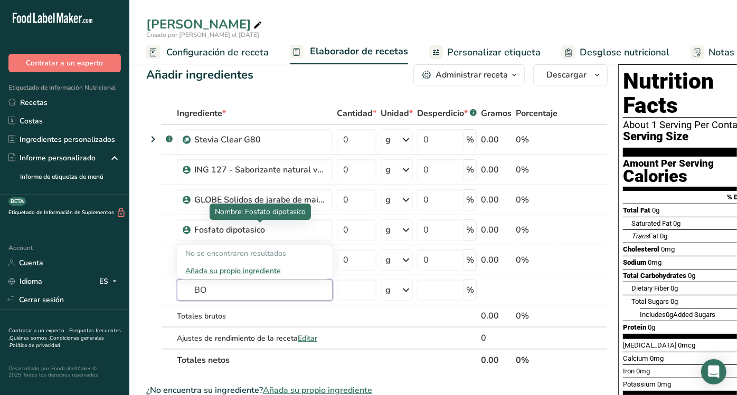
type input "B"
type input "N"
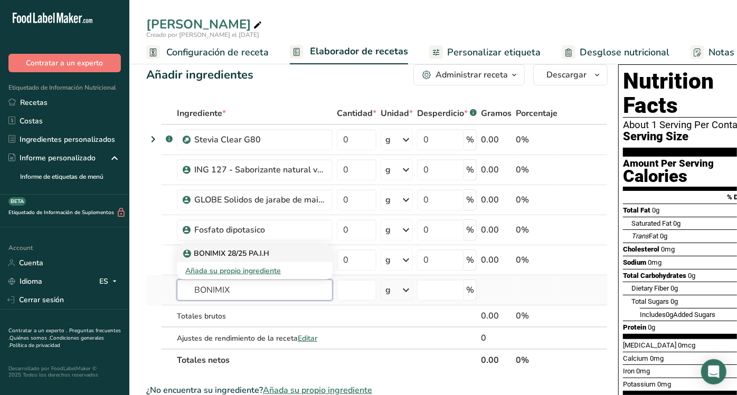
type input "BONIMIX"
click at [246, 251] on p "BONIMIX 28/25 PA.I.H" at bounding box center [227, 253] width 84 height 11
type input "BONIMIX 28/25 PA.I.H"
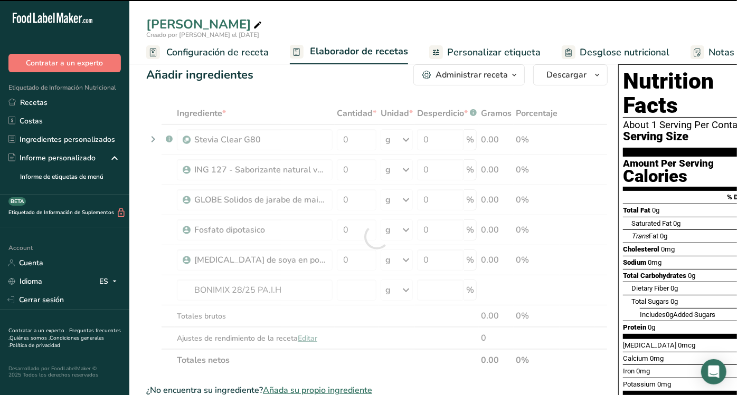
type input "0"
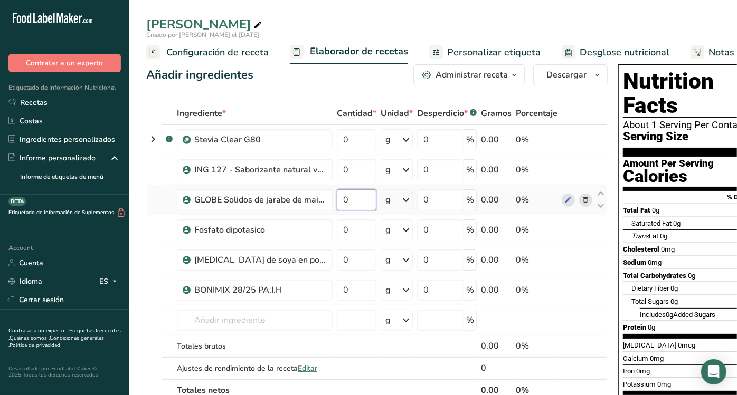
click at [361, 201] on input "0" at bounding box center [357, 199] width 40 height 21
type input "30"
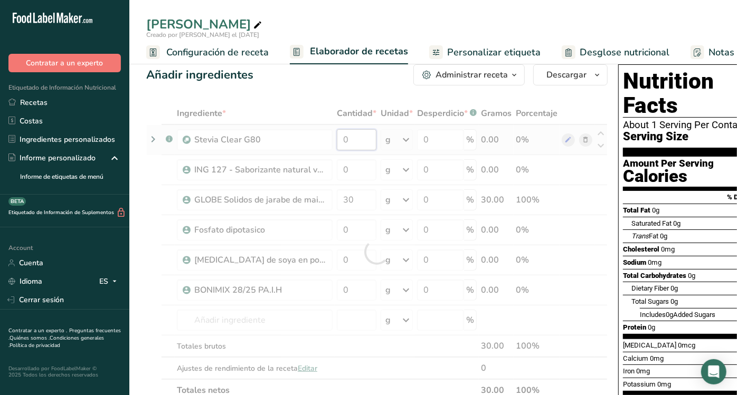
click at [358, 140] on div "Ingrediente * Cantidad * Unidad * Desperdicio * .a-a{fill:#347362;}.b-a{fill:#f…" at bounding box center [376, 251] width 461 height 299
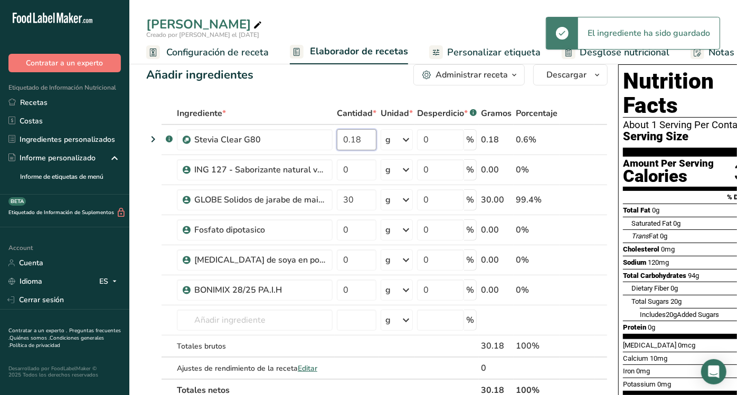
type input "0.18"
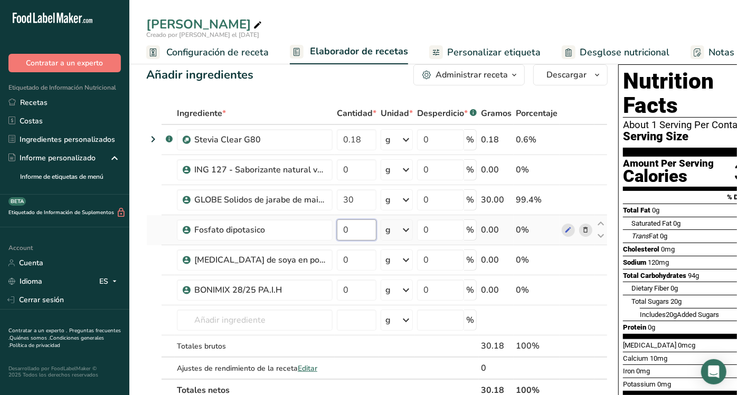
click at [364, 227] on div "Ingrediente * Cantidad * Unidad * Desperdicio * .a-a{fill:#347362;}.b-a{fill:#f…" at bounding box center [376, 251] width 461 height 299
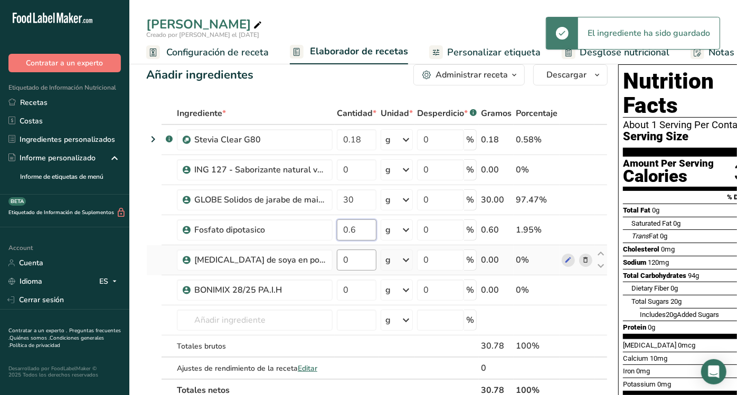
type input "0.6"
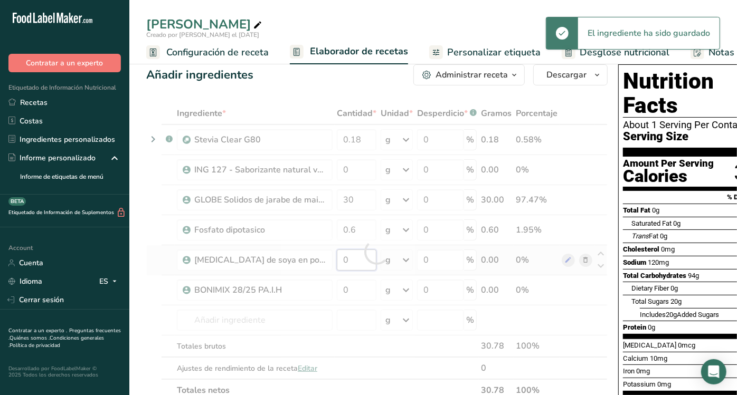
click at [357, 265] on div "Ingrediente * Cantidad * Unidad * Desperdicio * .a-a{fill:#347362;}.b-a{fill:#f…" at bounding box center [376, 251] width 461 height 299
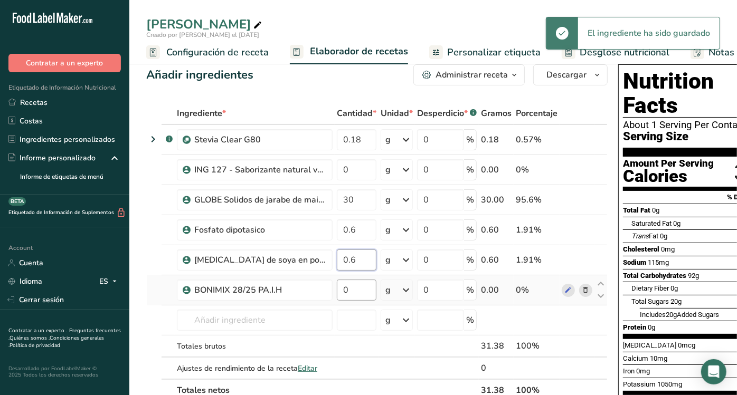
type input "0.6"
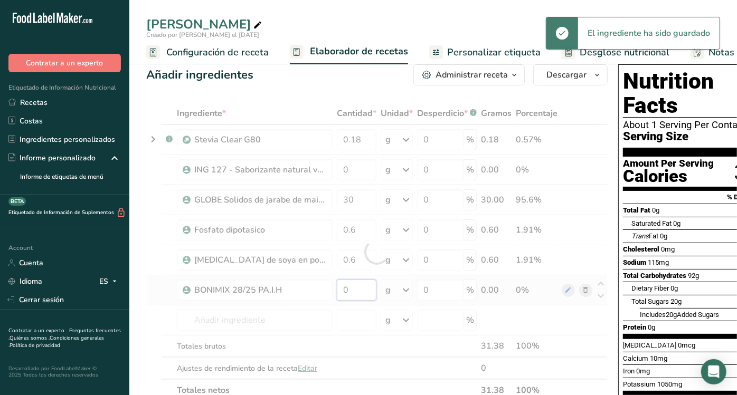
click at [360, 283] on div "Ingrediente * Cantidad * Unidad * Desperdicio * .a-a{fill:#347362;}.b-a{fill:#f…" at bounding box center [376, 251] width 461 height 299
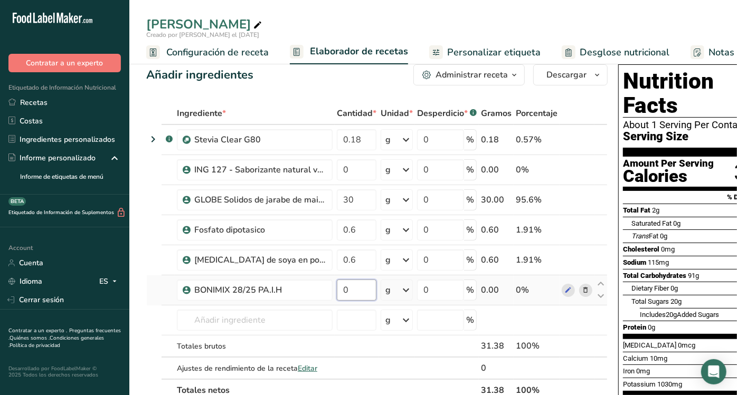
click at [362, 290] on input "0" at bounding box center [357, 290] width 40 height 21
type input "66.62"
click at [357, 176] on div "Ingrediente * Cantidad * Unidad * Desperdicio * .a-a{fill:#347362;}.b-a{fill:#f…" at bounding box center [376, 251] width 461 height 299
type input "2"
click at [362, 313] on div "Ingrediente * Cantidad * Unidad * Desperdicio * .a-a{fill:#347362;}.b-a{fill:#f…" at bounding box center [376, 251] width 461 height 299
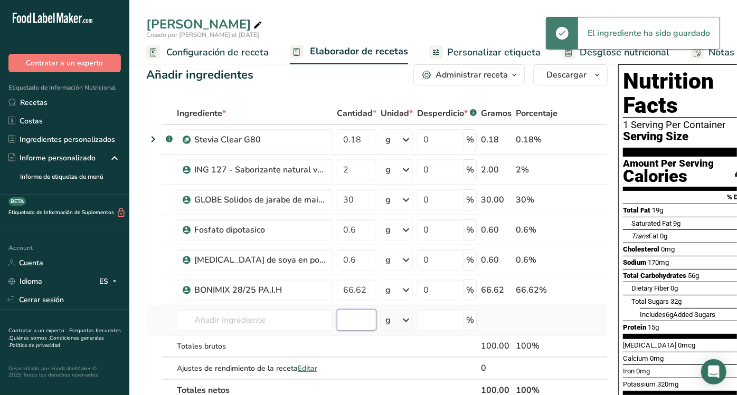
type input "-0.000002"
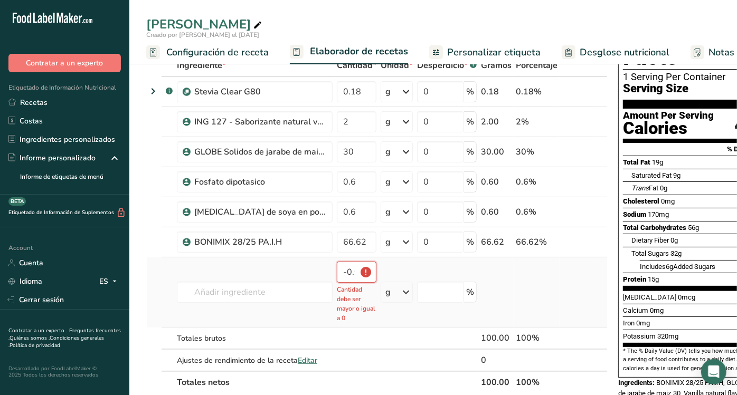
scroll to position [0, 29]
drag, startPoint x: 342, startPoint y: 272, endPoint x: 400, endPoint y: 266, distance: 58.3
click at [400, 266] on tr "BONIMIX 28/25 PA.I.H Añada su propio ingrediente -0.000002 Cantidad debe ser ma…" at bounding box center [377, 292] width 460 height 70
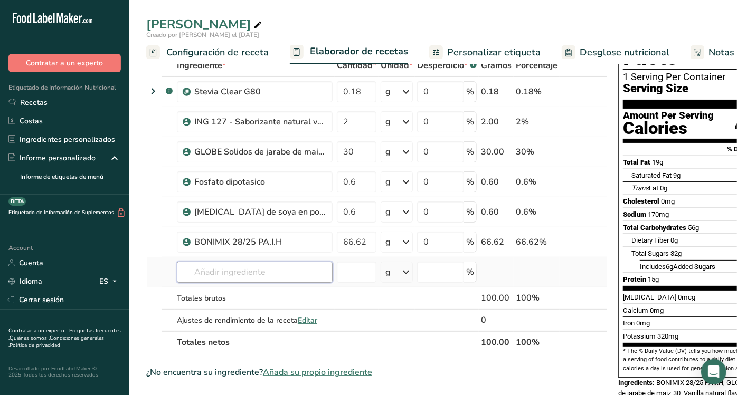
click at [266, 273] on input "text" at bounding box center [255, 272] width 156 height 21
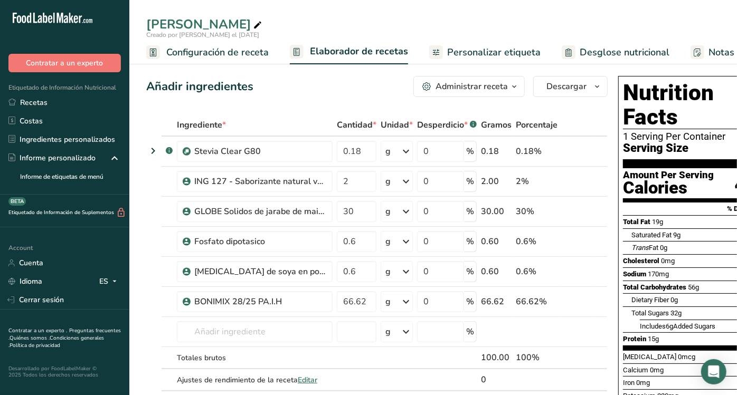
click at [586, 39] on div "Creado por [PERSON_NAME] el [DATE]" at bounding box center [432, 34] width 607 height 9
click at [500, 48] on span "Personalizar etiqueta" at bounding box center [493, 52] width 93 height 14
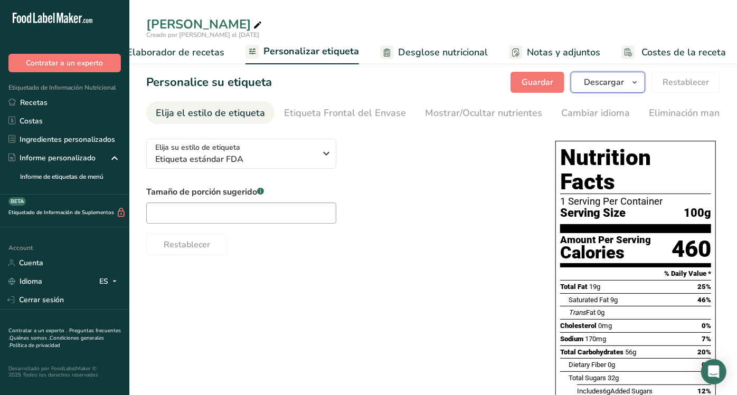
click at [615, 79] on span "Descargar" at bounding box center [604, 82] width 40 height 13
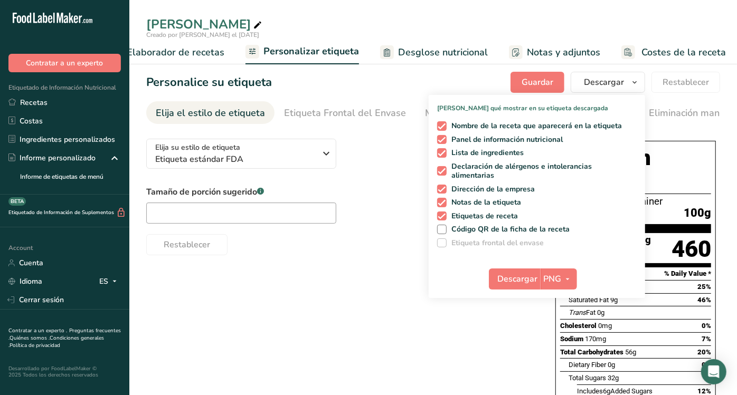
click at [500, 118] on div "Nombre de la receta que aparecerá en la etiqueta Panel de información nutricion…" at bounding box center [536, 182] width 216 height 130
click at [500, 121] on span "Nombre de la receta que aparecerá en la etiqueta" at bounding box center [534, 125] width 176 height 9
click at [444, 122] on input "Nombre de la receta que aparecerá en la etiqueta" at bounding box center [440, 125] width 7 height 7
checkbox input "false"
click at [489, 150] on span "Lista de ingredientes" at bounding box center [485, 152] width 78 height 9
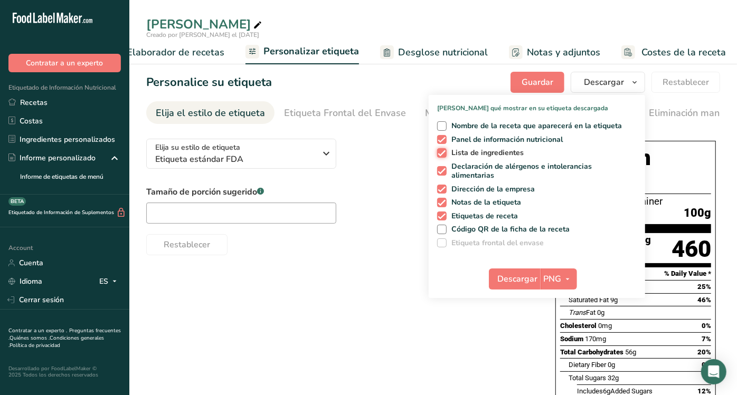
click at [444, 150] on input "Lista de ingredientes" at bounding box center [440, 152] width 7 height 7
checkbox input "false"
click at [482, 171] on span "Declaración de alérgenos e intolerancias alimentarias" at bounding box center [539, 171] width 187 height 18
click at [444, 171] on input "Declaración de alérgenos e intolerancias alimentarias" at bounding box center [440, 171] width 7 height 7
checkbox input "false"
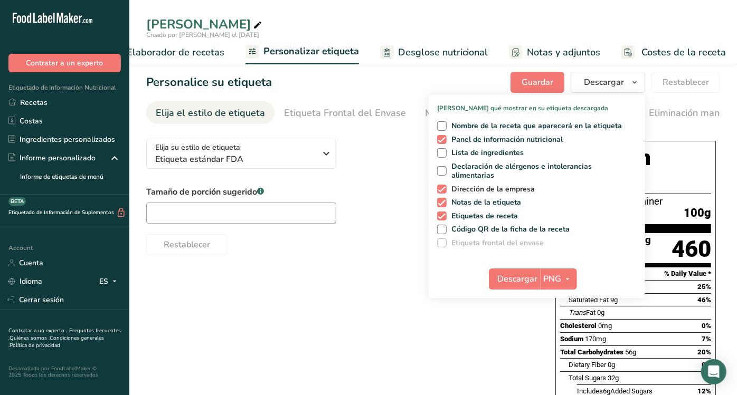
click at [475, 188] on span "Dirección de la empresa" at bounding box center [490, 189] width 89 height 9
click at [444, 188] on input "Dirección de la empresa" at bounding box center [440, 189] width 7 height 7
checkbox input "false"
click at [472, 202] on span "Notas de la etiqueta" at bounding box center [483, 202] width 75 height 9
click at [444, 202] on input "Notas de la etiqueta" at bounding box center [440, 202] width 7 height 7
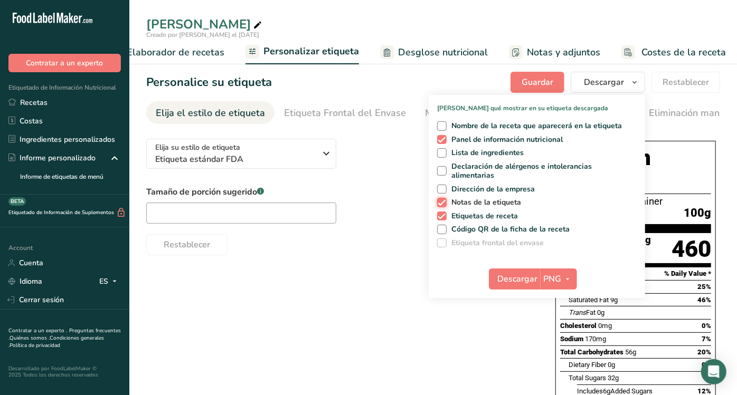
checkbox input "false"
click at [471, 212] on span "Etiquetas de receta" at bounding box center [482, 216] width 72 height 9
click at [444, 213] on input "Etiquetas de receta" at bounding box center [440, 216] width 7 height 7
checkbox input "false"
click at [541, 332] on div "Elija su estilo de etiqueta Etiqueta estándar FDA [GEOGRAPHIC_DATA]. (FDA) Etiq…" at bounding box center [432, 362] width 573 height 465
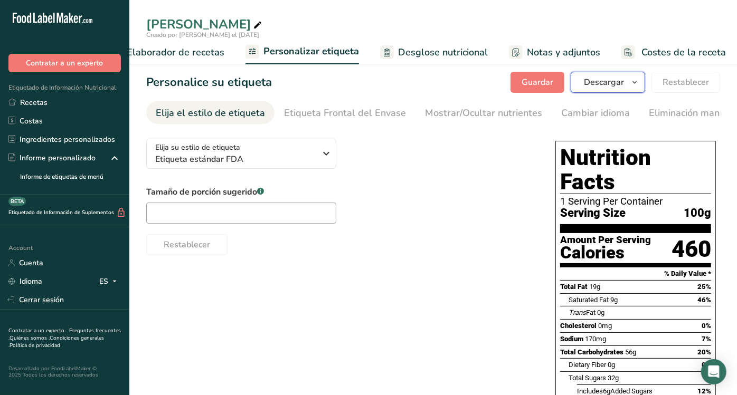
click at [596, 80] on span "Descargar" at bounding box center [604, 82] width 40 height 13
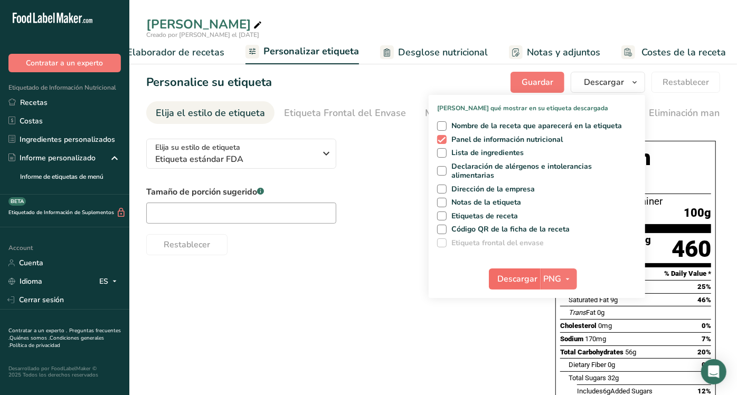
click at [513, 290] on div "Descargar PNG PNG BMP SVG PDF TXT" at bounding box center [536, 281] width 216 height 34
click at [409, 268] on div "Elija su estilo de etiqueta Etiqueta estándar FDA [GEOGRAPHIC_DATA]. (FDA) Etiq…" at bounding box center [432, 362] width 573 height 465
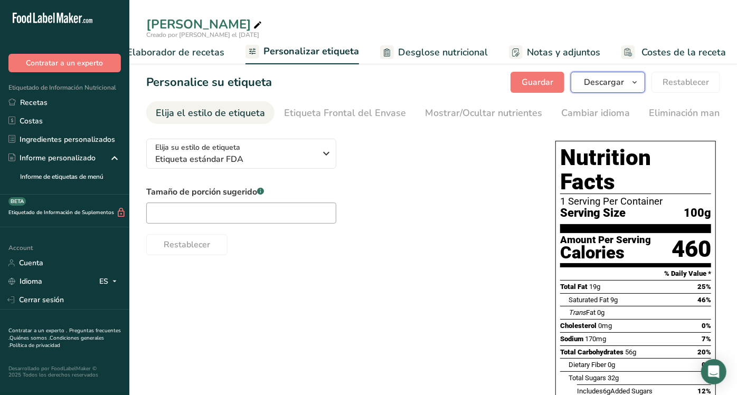
click at [595, 81] on span "Descargar" at bounding box center [604, 82] width 40 height 13
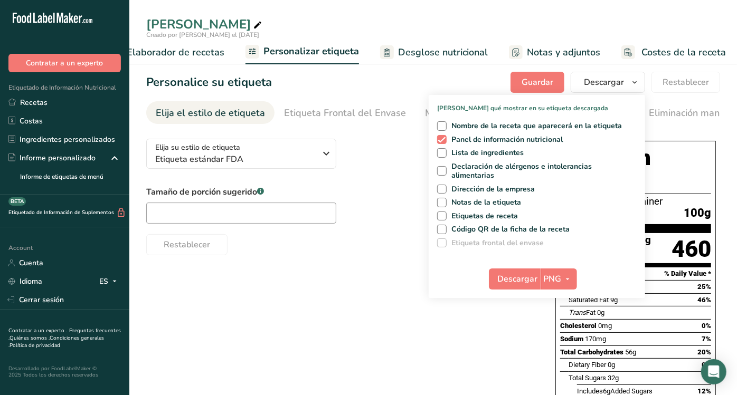
click at [471, 328] on div "Elija su estilo de etiqueta Etiqueta estándar FDA [GEOGRAPHIC_DATA]. (FDA) Etiq…" at bounding box center [432, 362] width 573 height 465
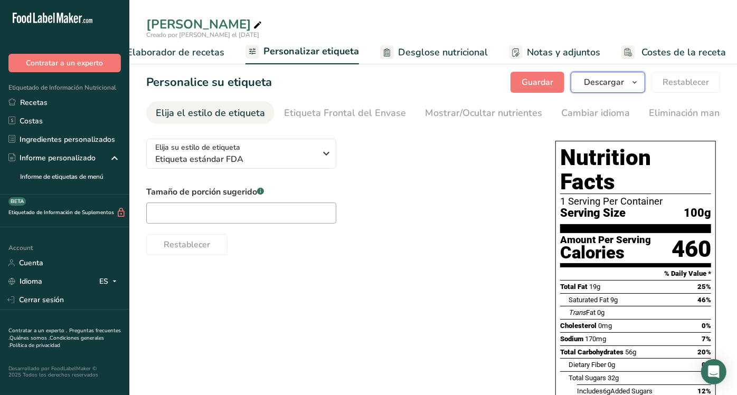
click at [609, 84] on span "Descargar" at bounding box center [604, 82] width 40 height 13
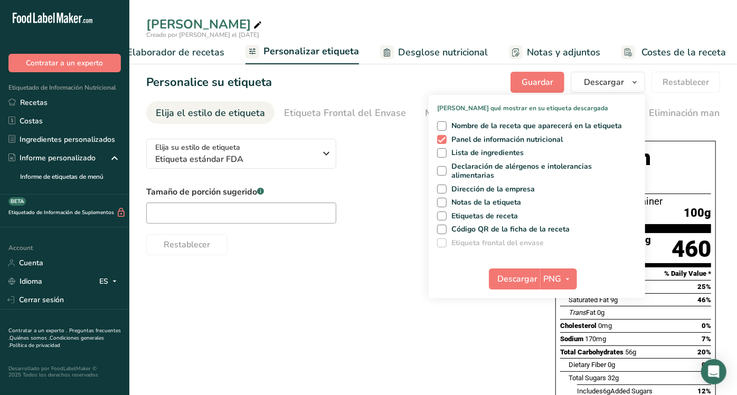
click at [513, 291] on div "Descargar PNG PNG BMP SVG PDF TXT" at bounding box center [536, 281] width 216 height 34
click at [513, 288] on button "Descargar" at bounding box center [515, 279] width 52 height 21
click at [356, 318] on div "Elija su estilo de etiqueta Etiqueta estándar FDA [GEOGRAPHIC_DATA]. (FDA) Etiq…" at bounding box center [432, 362] width 573 height 465
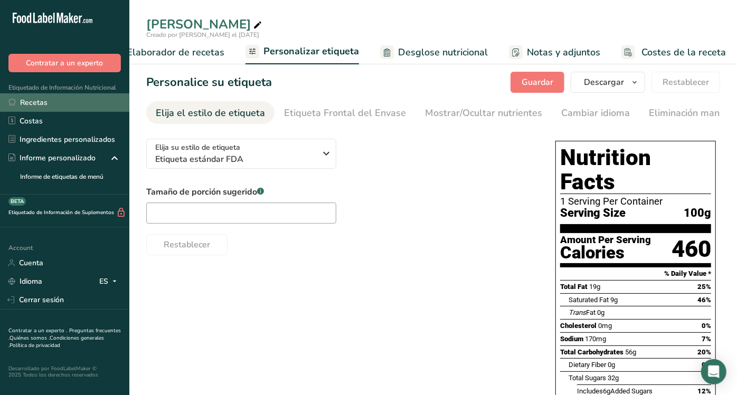
click at [47, 108] on link "Recetas" at bounding box center [64, 102] width 129 height 18
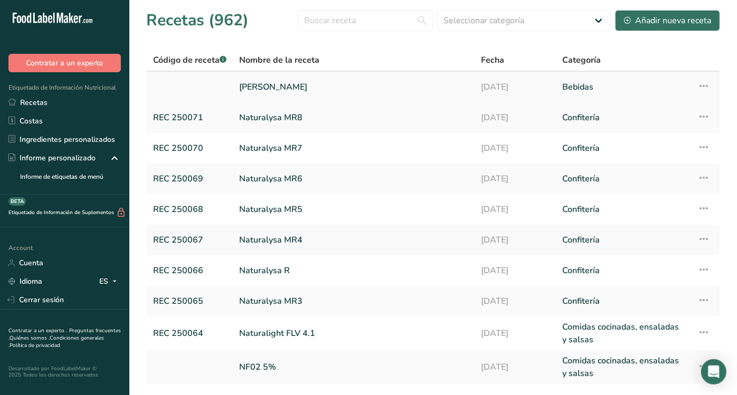
click at [263, 90] on link "[PERSON_NAME]" at bounding box center [353, 87] width 229 height 22
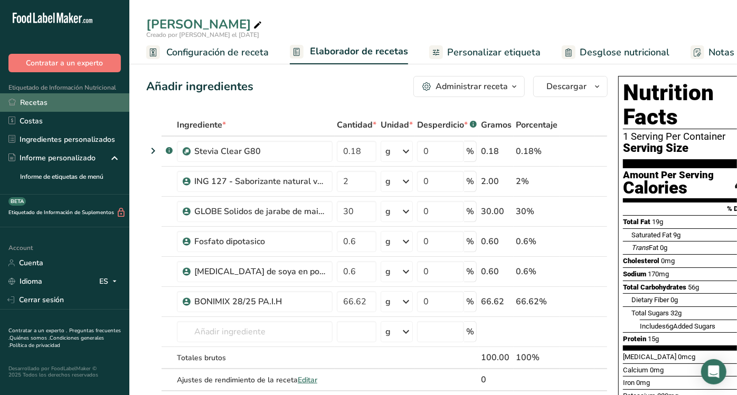
click at [71, 99] on link "Recetas" at bounding box center [64, 102] width 129 height 18
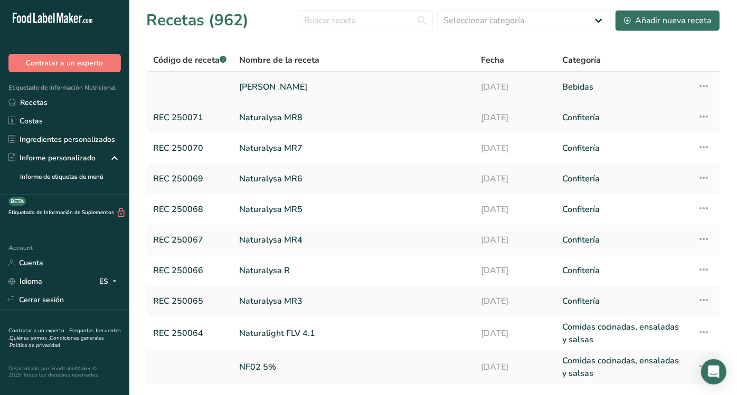
click at [236, 75] on td "[PERSON_NAME]" at bounding box center [354, 87] width 242 height 31
click at [262, 87] on link "[PERSON_NAME]" at bounding box center [353, 87] width 229 height 22
